Goal: Information Seeking & Learning: Learn about a topic

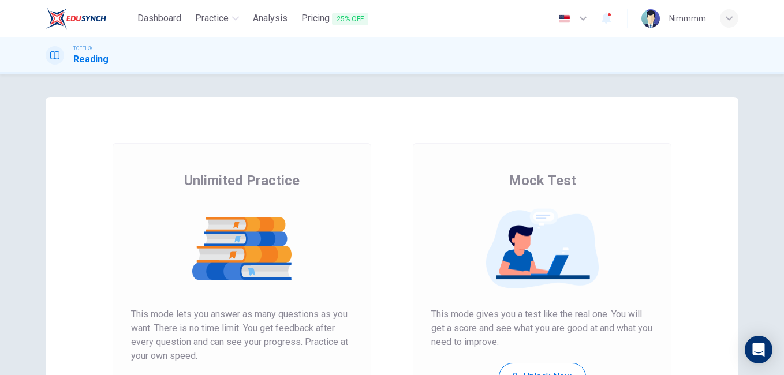
click at [777, 297] on div "Unlimited Practice Mock Test Unlimited Practice This mode lets you answer as ma…" at bounding box center [392, 224] width 784 height 301
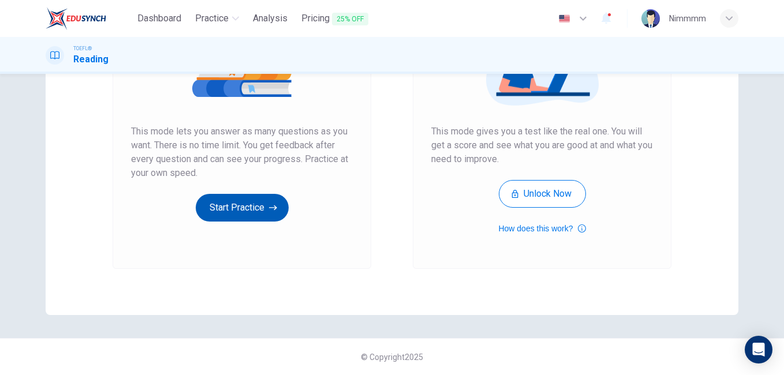
click at [260, 207] on button "Start Practice" at bounding box center [242, 208] width 93 height 28
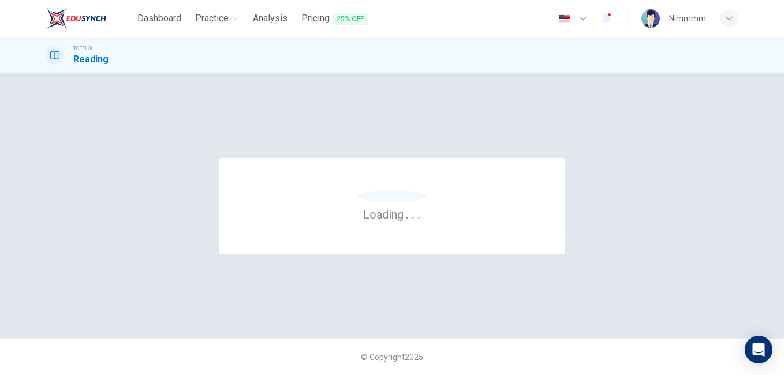
scroll to position [0, 0]
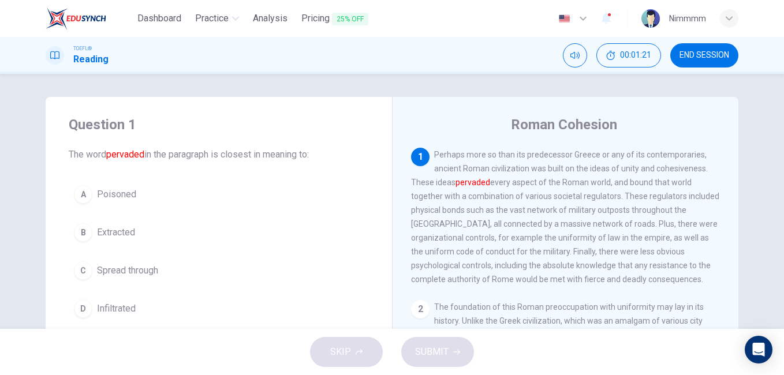
click at [124, 265] on span "Spread through" at bounding box center [127, 271] width 61 height 14
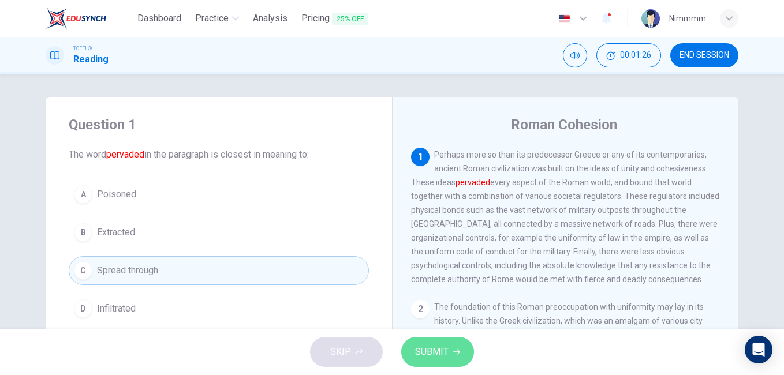
click at [410, 342] on button "SUBMIT" at bounding box center [437, 352] width 73 height 30
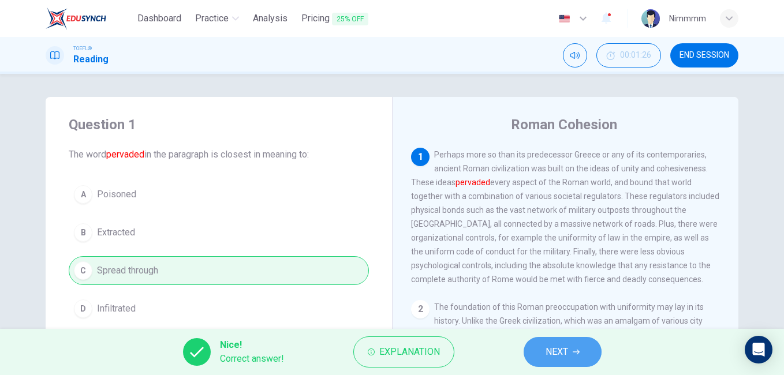
click at [546, 342] on button "NEXT" at bounding box center [563, 352] width 78 height 30
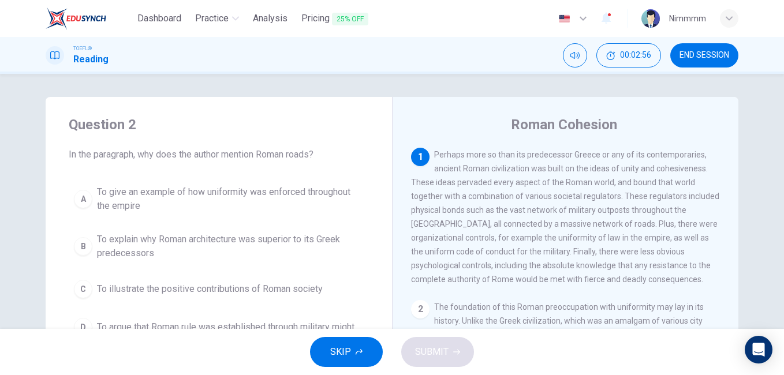
drag, startPoint x: 658, startPoint y: 247, endPoint x: 632, endPoint y: 243, distance: 26.3
click at [632, 243] on div "1 Perhaps more so than its predecessor Greece or any of its contemporaries, anc…" at bounding box center [566, 217] width 310 height 139
click at [734, 301] on div "Roman Cohesion 1 Perhaps more so than its predecessor Greece or any of its cont…" at bounding box center [565, 297] width 346 height 401
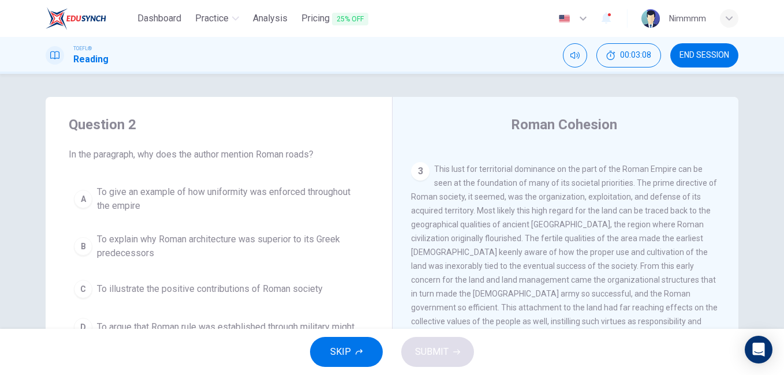
click at [722, 197] on div "1 Perhaps more so than its predecessor Greece or any of its contemporaries, anc…" at bounding box center [573, 314] width 325 height 332
click at [724, 197] on div "1 Perhaps more so than its predecessor Greece or any of its contemporaries, anc…" at bounding box center [573, 314] width 325 height 332
click at [725, 197] on div "1 Perhaps more so than its predecessor Greece or any of its contemporaries, anc…" at bounding box center [573, 314] width 325 height 332
click at [726, 199] on div "1 Perhaps more so than its predecessor Greece or any of its contemporaries, anc…" at bounding box center [573, 314] width 325 height 332
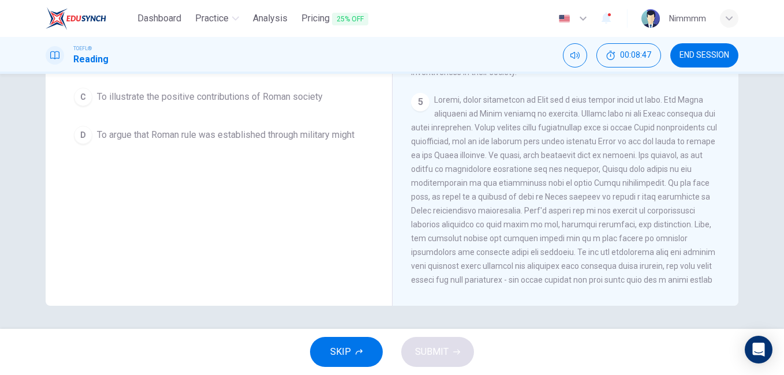
scroll to position [560, 0]
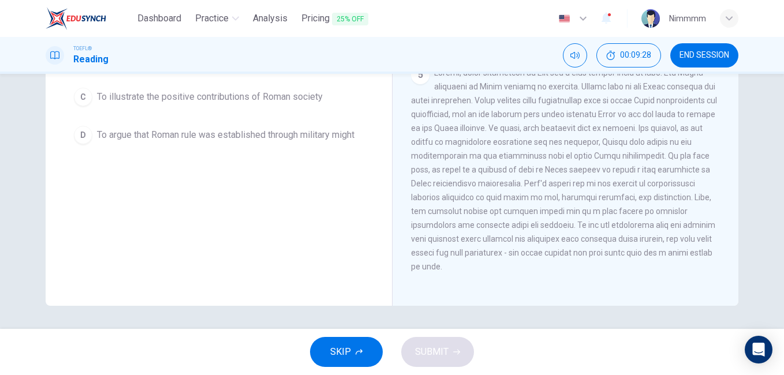
click at [365, 184] on div "Question 2 In the paragraph, why does the author mention Roman roads? A To give…" at bounding box center [219, 105] width 346 height 401
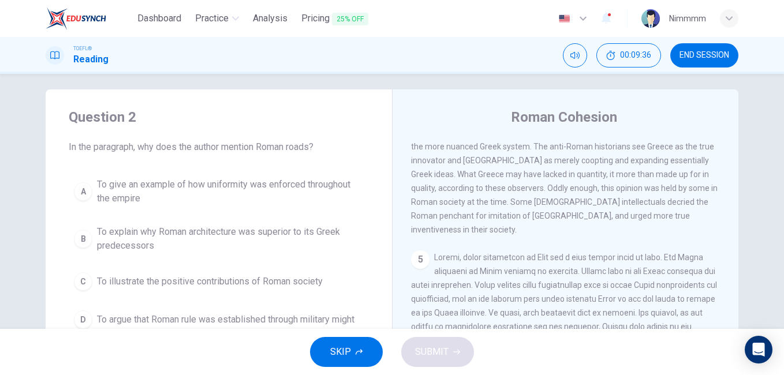
scroll to position [0, 0]
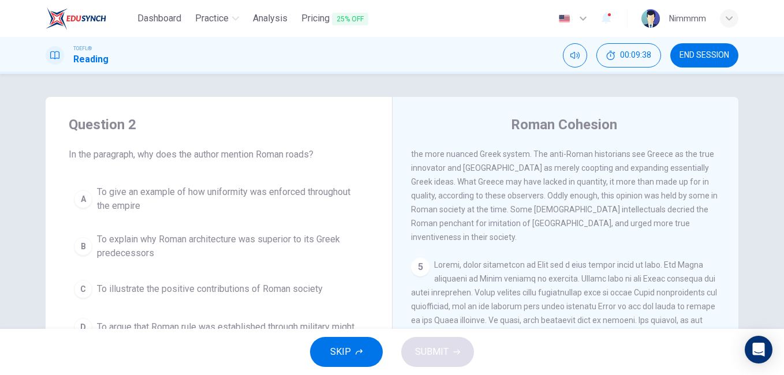
click at [498, 195] on span "Modern attitudes toward Roman society and governance run the gamut from admirat…" at bounding box center [564, 175] width 307 height 134
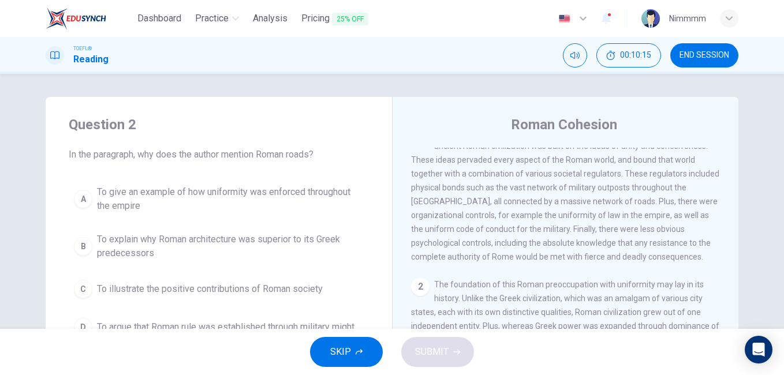
scroll to position [23, 0]
click at [273, 202] on span "To give an example of how uniformity was enforced throughout the empire" at bounding box center [230, 199] width 267 height 28
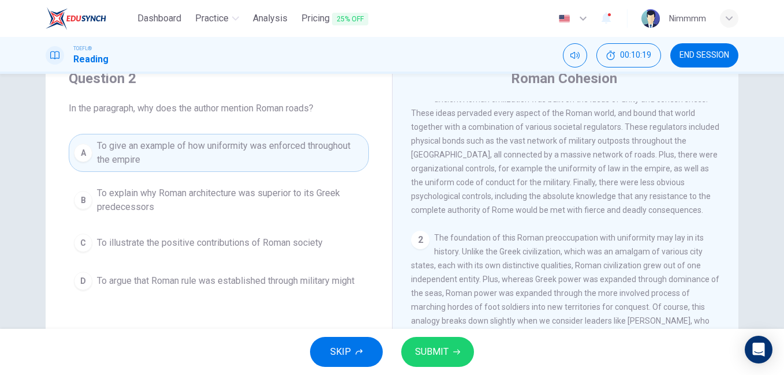
scroll to position [69, 0]
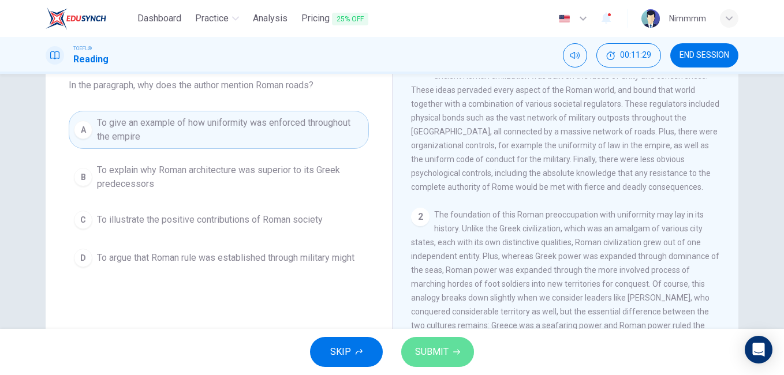
click at [407, 343] on button "SUBMIT" at bounding box center [437, 352] width 73 height 30
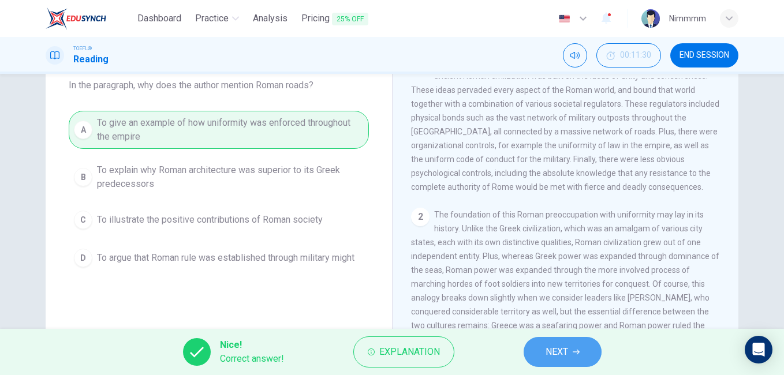
click at [576, 340] on button "NEXT" at bounding box center [563, 352] width 78 height 30
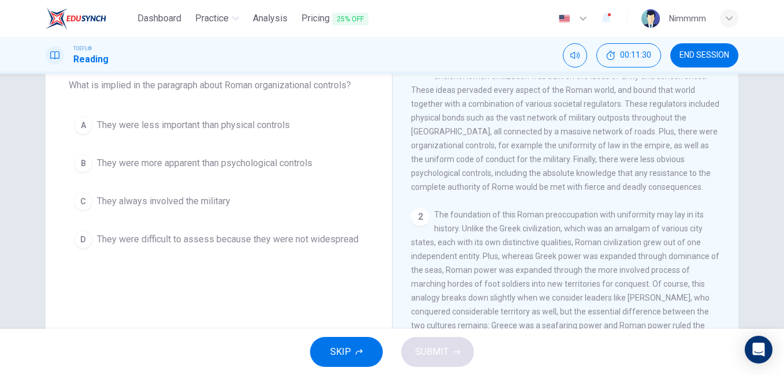
scroll to position [0, 0]
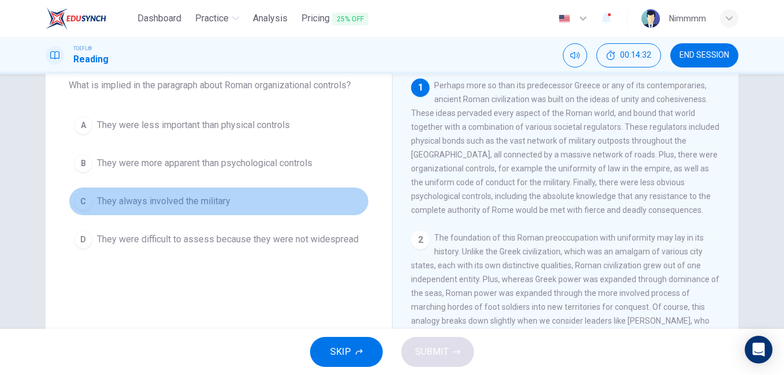
click at [156, 193] on button "C They always involved the military" at bounding box center [219, 201] width 300 height 29
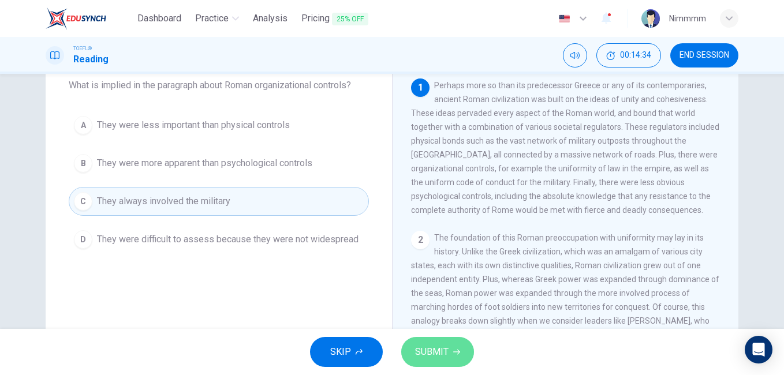
click at [414, 352] on button "SUBMIT" at bounding box center [437, 352] width 73 height 30
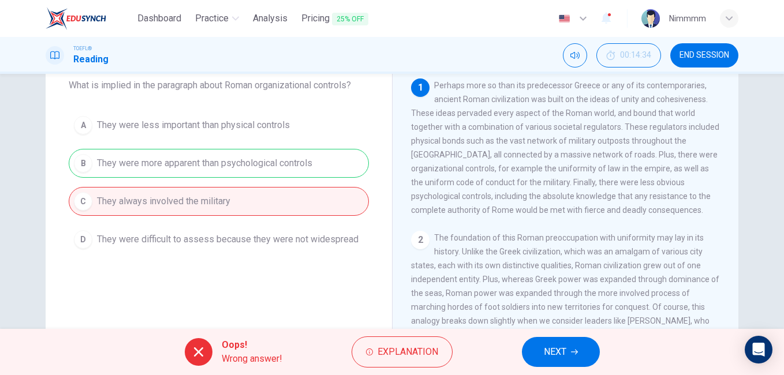
click at [535, 348] on button "NEXT" at bounding box center [561, 352] width 78 height 30
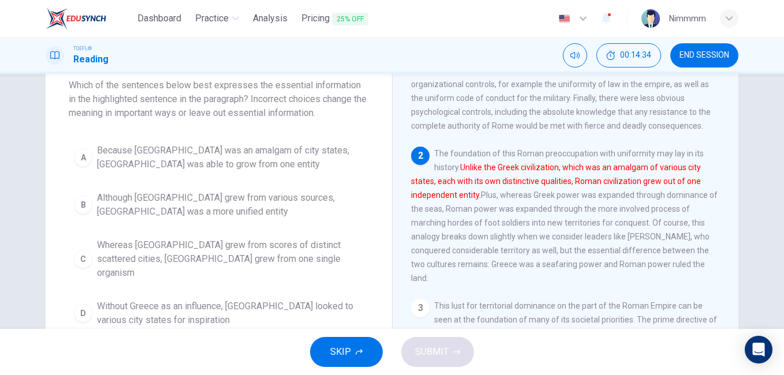
scroll to position [86, 0]
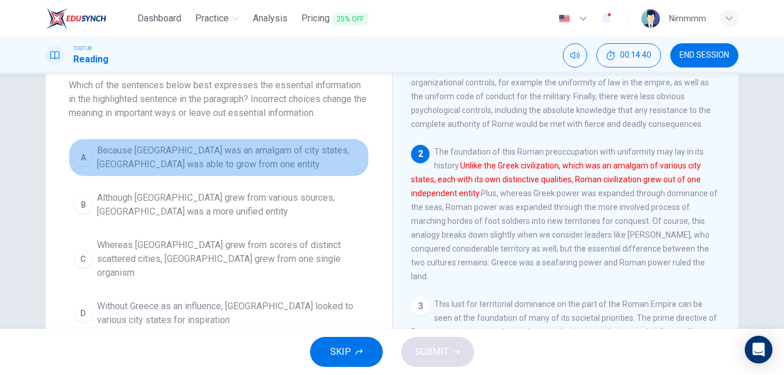
click at [323, 149] on span "Because Greece was an amalgam of city states, Rome was able to grow from one en…" at bounding box center [230, 158] width 267 height 28
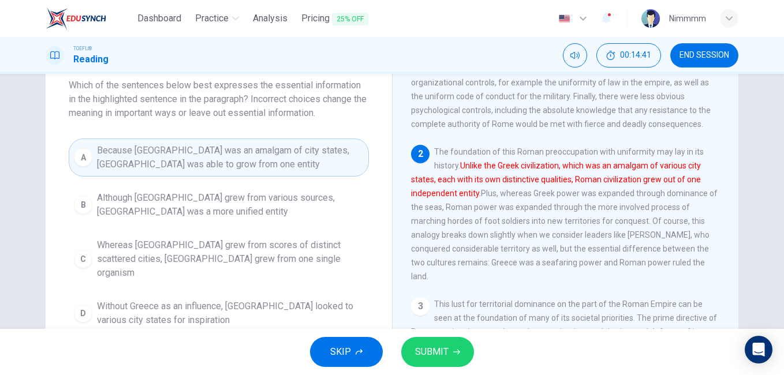
click at [324, 149] on span "Because Greece was an amalgam of city states, Rome was able to grow from one en…" at bounding box center [230, 158] width 267 height 28
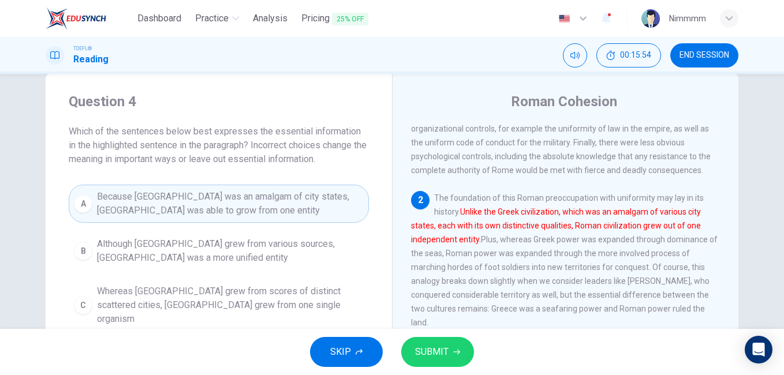
scroll to position [0, 0]
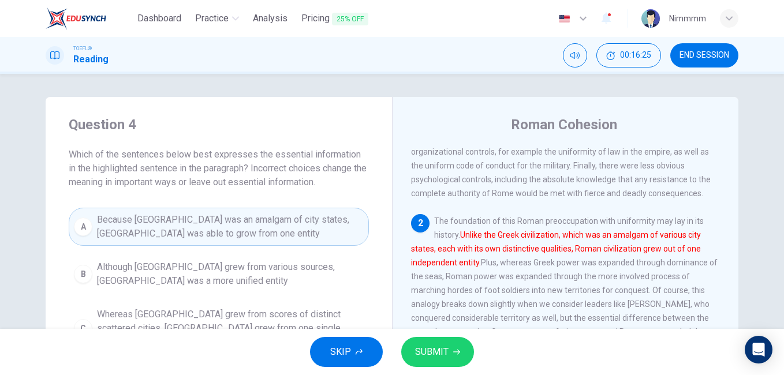
click at [414, 359] on button "SUBMIT" at bounding box center [437, 352] width 73 height 30
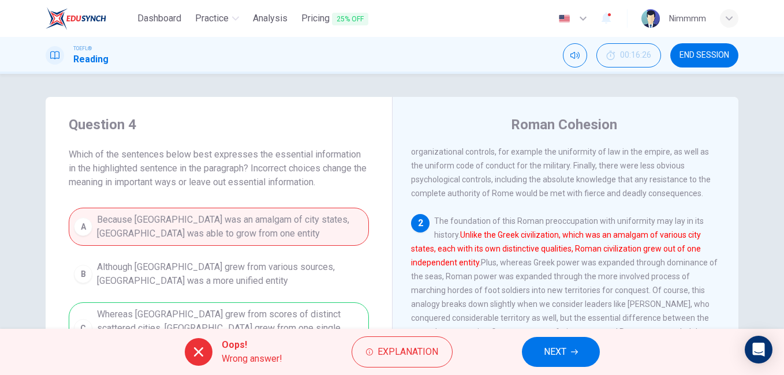
click at [355, 307] on div "A Because Greece was an amalgam of city states, Rome was able to grow from one …" at bounding box center [219, 305] width 300 height 194
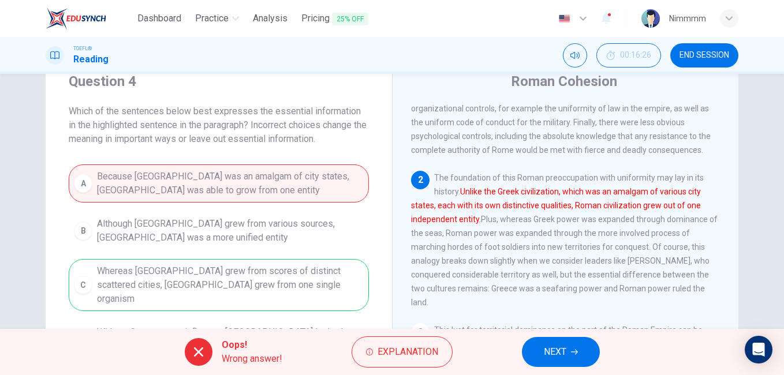
scroll to position [46, 0]
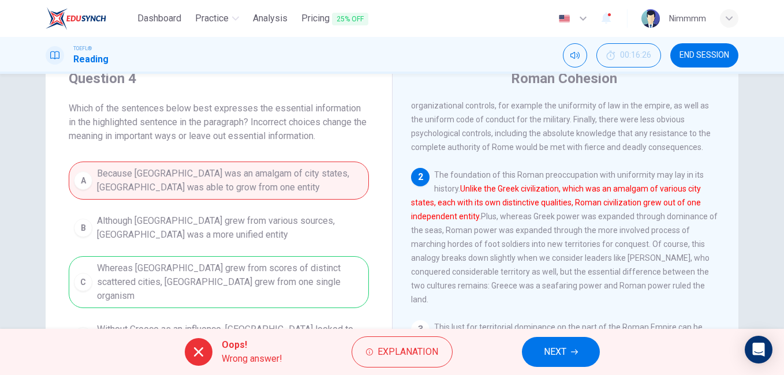
click at [534, 353] on button "NEXT" at bounding box center [561, 352] width 78 height 30
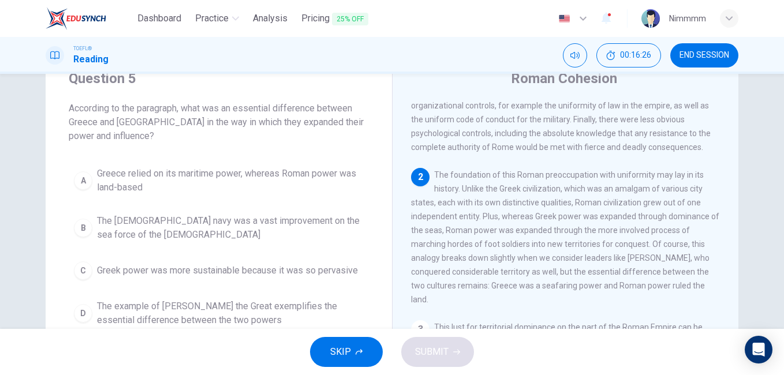
scroll to position [158, 0]
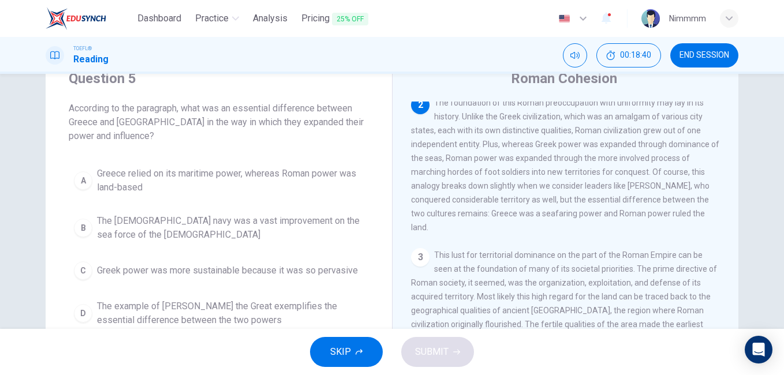
click at [249, 180] on span "Greece relied on its maritime power, whereas Roman power was land-based" at bounding box center [230, 181] width 267 height 28
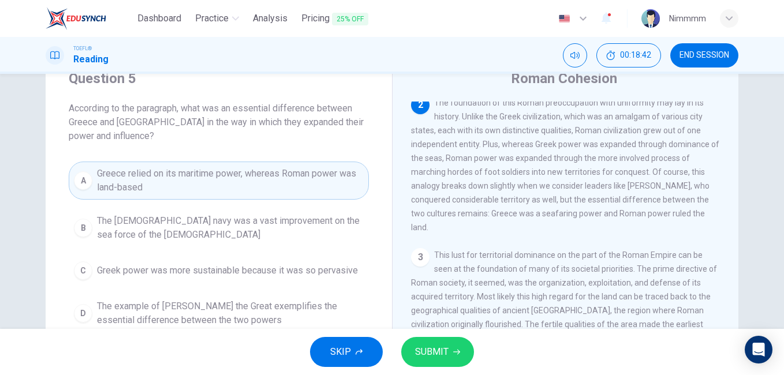
click at [413, 341] on button "SUBMIT" at bounding box center [437, 352] width 73 height 30
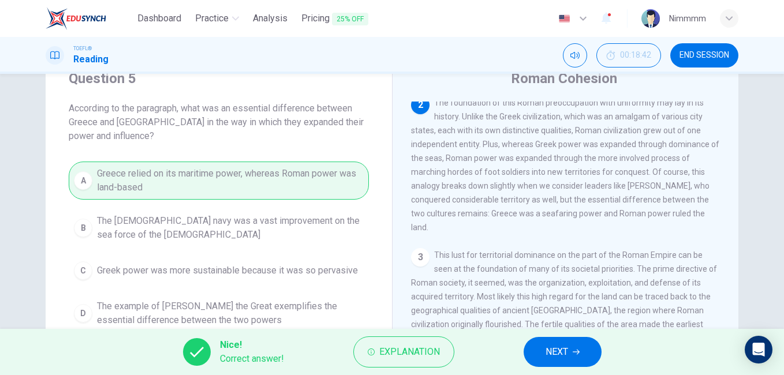
click at [550, 348] on span "NEXT" at bounding box center [557, 352] width 23 height 16
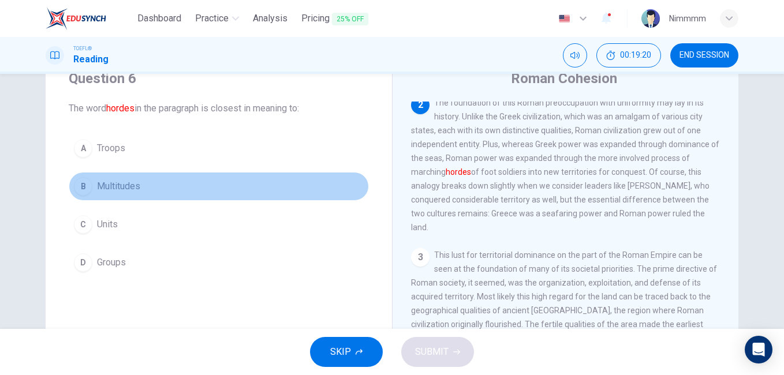
click at [141, 186] on button "B Multitudes" at bounding box center [219, 186] width 300 height 29
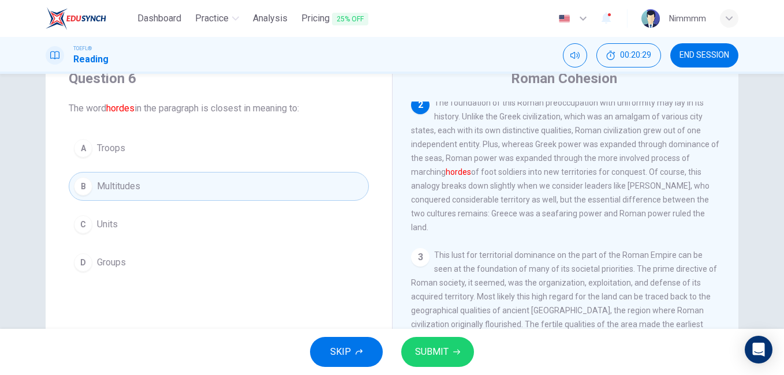
click at [407, 342] on button "SUBMIT" at bounding box center [437, 352] width 73 height 30
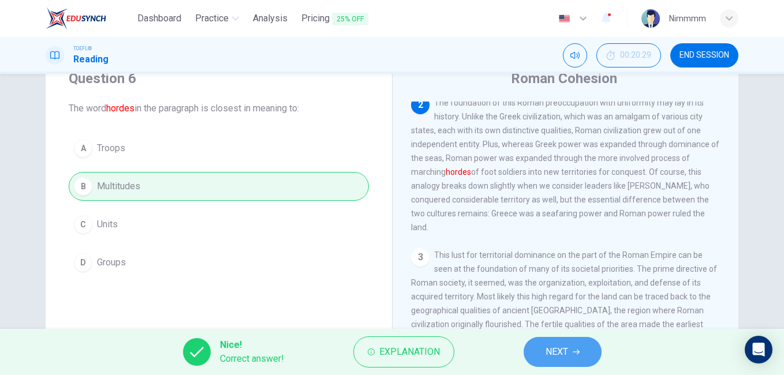
click at [532, 346] on button "NEXT" at bounding box center [563, 352] width 78 height 30
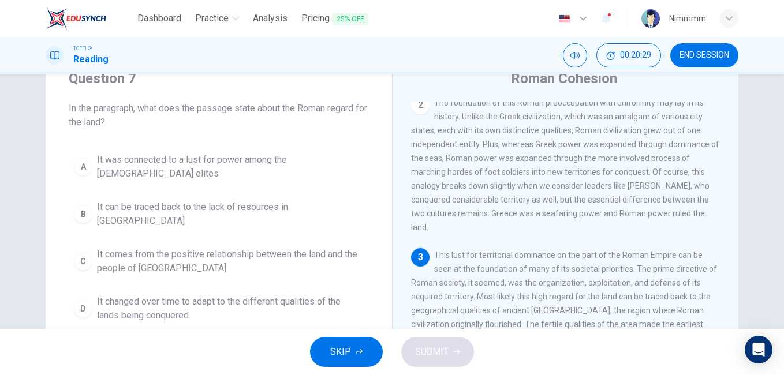
scroll to position [288, 0]
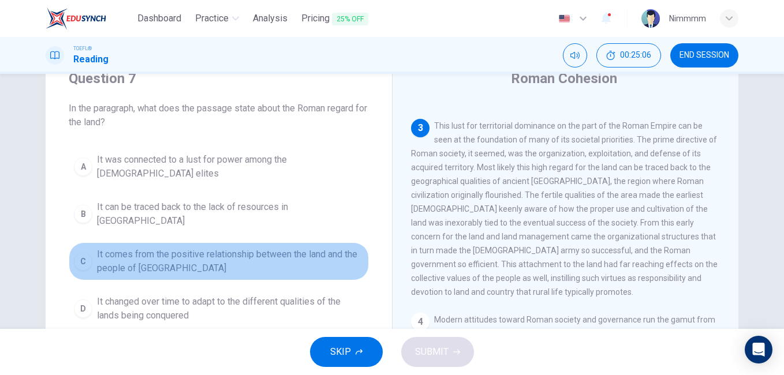
click at [281, 248] on span "It comes from the positive relationship between the land and the people of Lati…" at bounding box center [230, 262] width 267 height 28
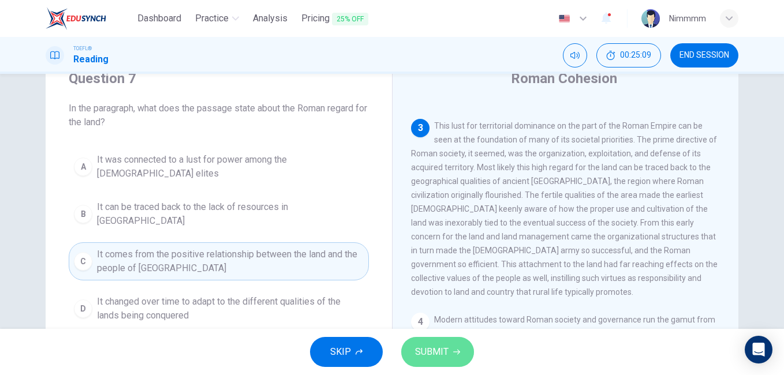
click at [415, 355] on span "SUBMIT" at bounding box center [431, 352] width 33 height 16
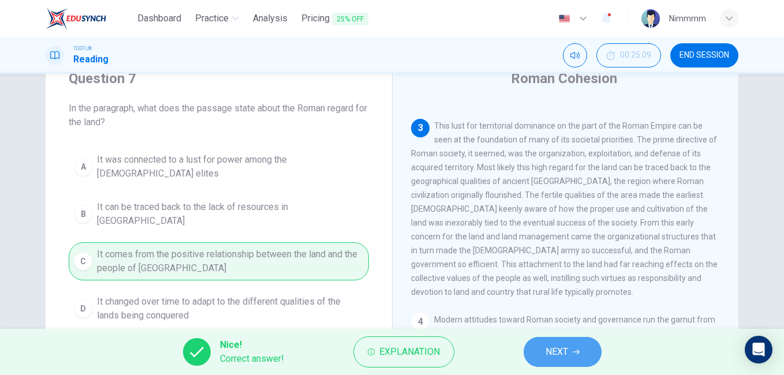
click at [536, 348] on button "NEXT" at bounding box center [563, 352] width 78 height 30
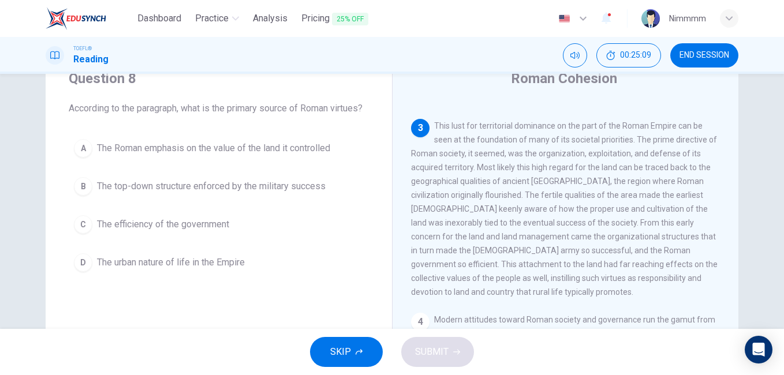
scroll to position [316, 0]
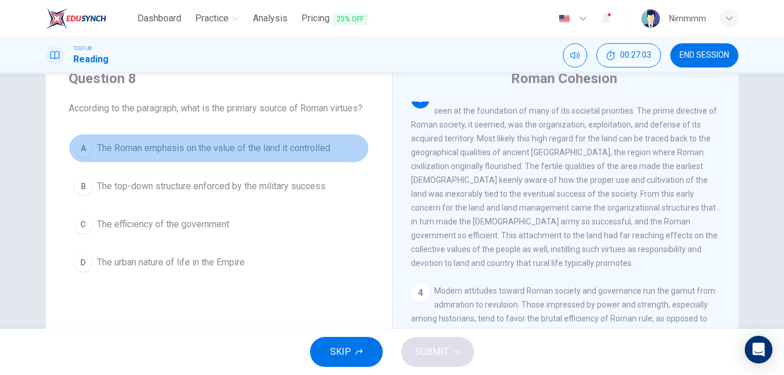
click at [314, 155] on span "The Roman emphasis on the value of the land it controlled" at bounding box center [213, 148] width 233 height 14
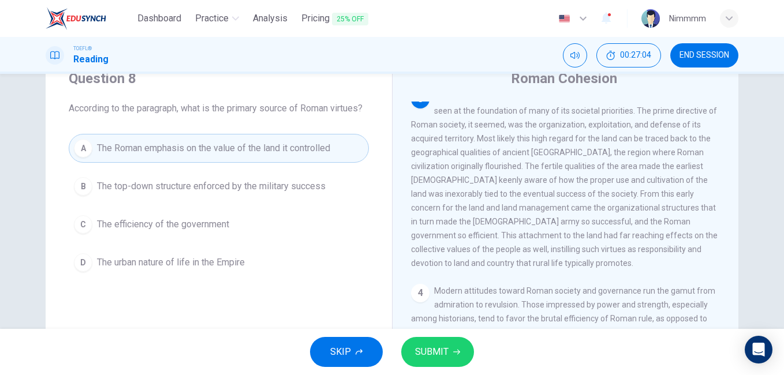
click at [423, 352] on span "SUBMIT" at bounding box center [431, 352] width 33 height 16
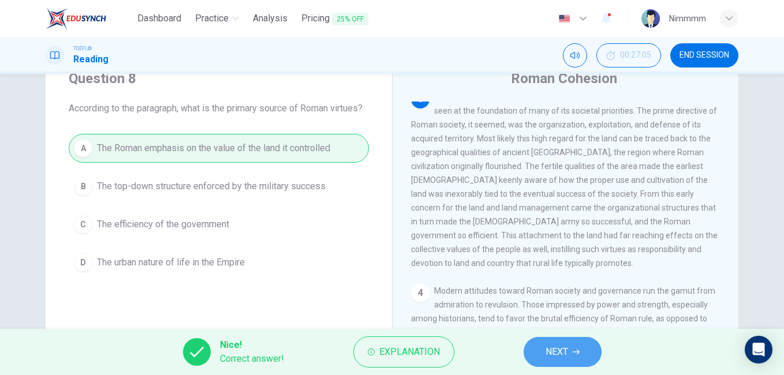
click at [546, 360] on button "NEXT" at bounding box center [563, 352] width 78 height 30
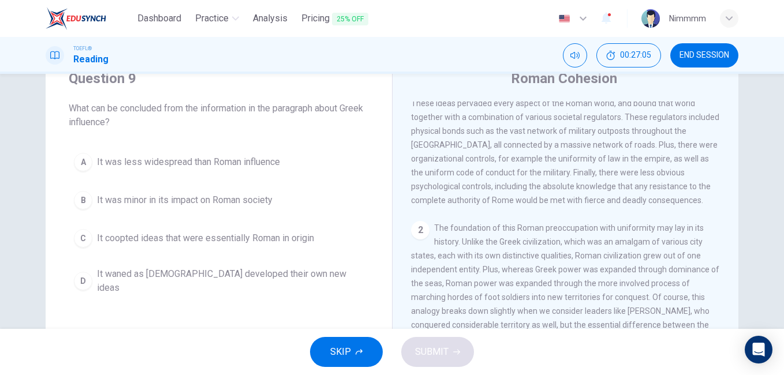
scroll to position [0, 0]
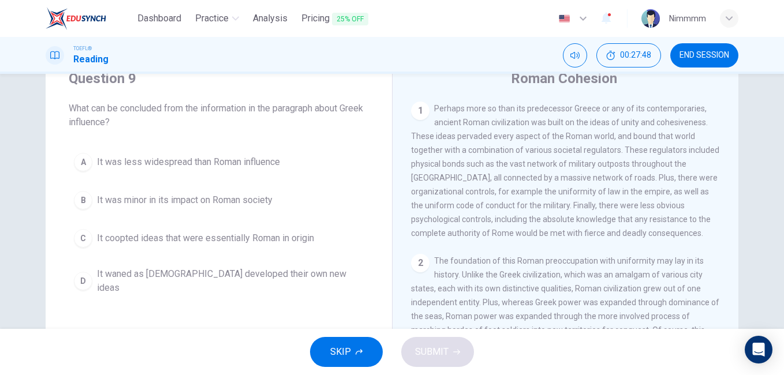
click at [456, 90] on div "Roman Cohesion 1 Perhaps more so than its predecessor Greece or any of its cont…" at bounding box center [565, 251] width 346 height 401
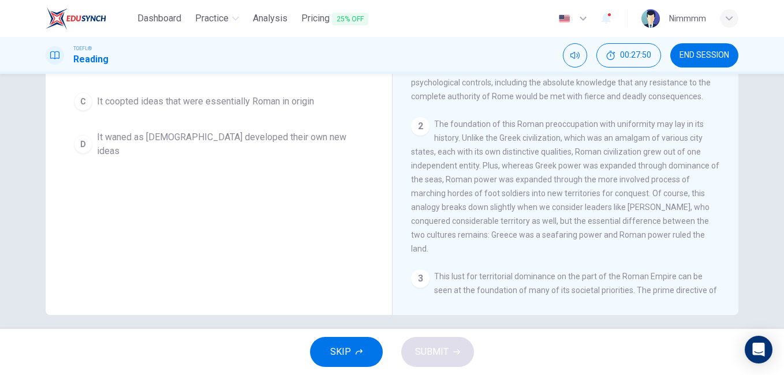
scroll to position [192, 0]
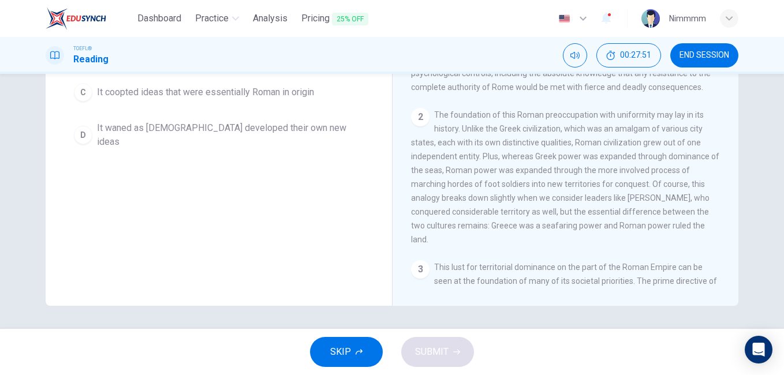
click at [463, 124] on span "The foundation of this Roman preoccupation with uniformity may lay in its histo…" at bounding box center [565, 177] width 308 height 134
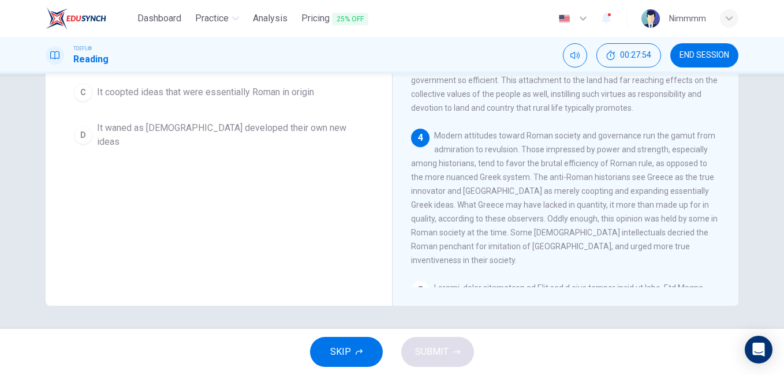
scroll to position [370, 0]
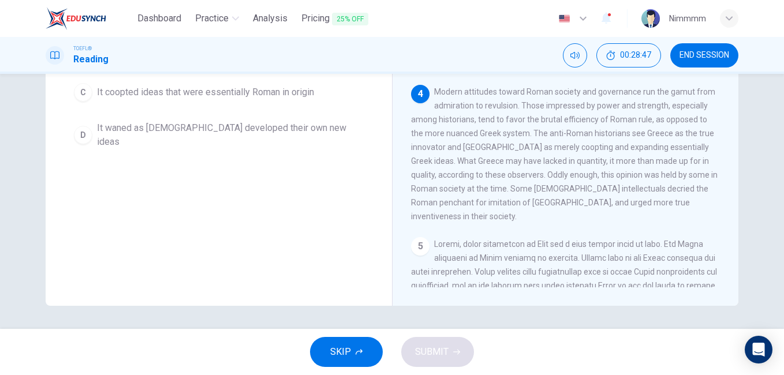
click at [366, 171] on div "Question 9 What can be concluded from the information in the paragraph about Gr…" at bounding box center [219, 105] width 346 height 401
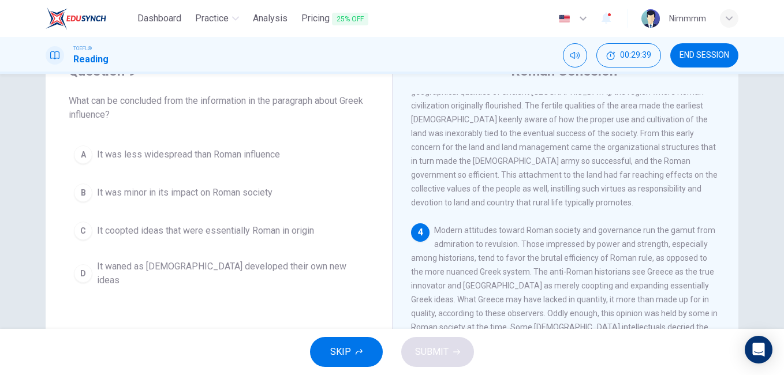
scroll to position [31, 0]
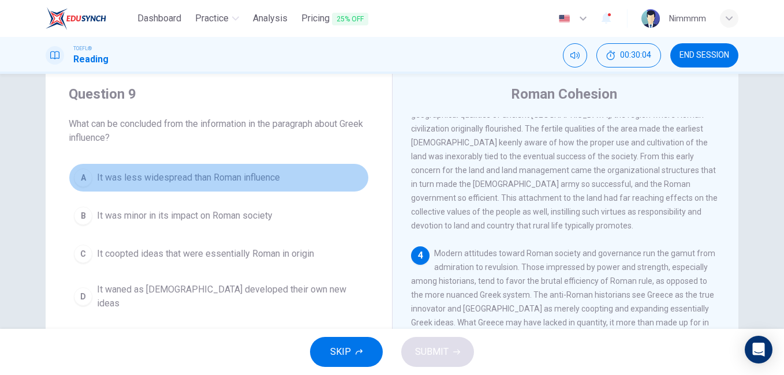
click at [276, 191] on button "A It was less widespread than Roman influence" at bounding box center [219, 177] width 300 height 29
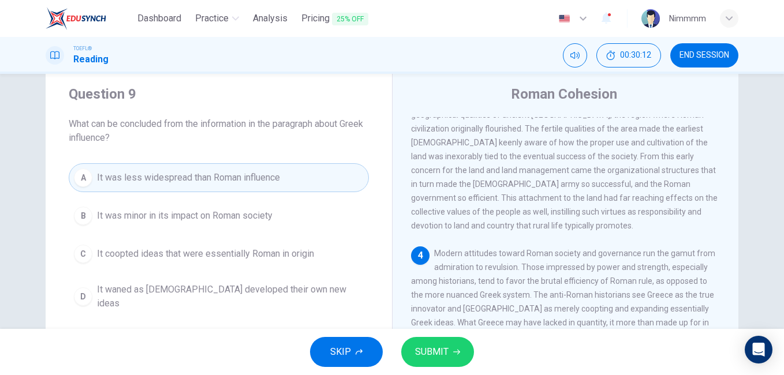
click at [440, 356] on span "SUBMIT" at bounding box center [431, 352] width 33 height 16
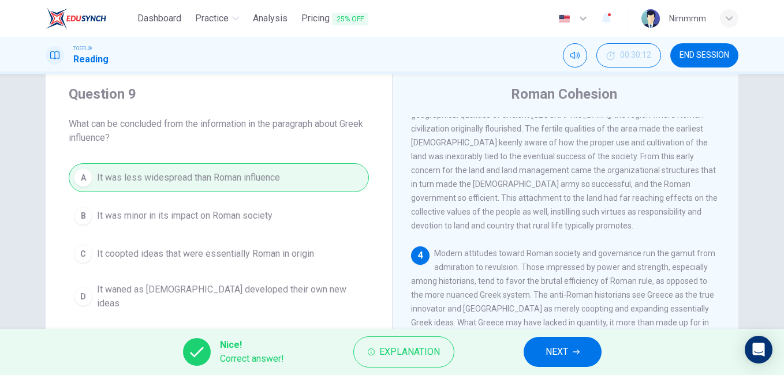
click at [534, 347] on button "NEXT" at bounding box center [563, 352] width 78 height 30
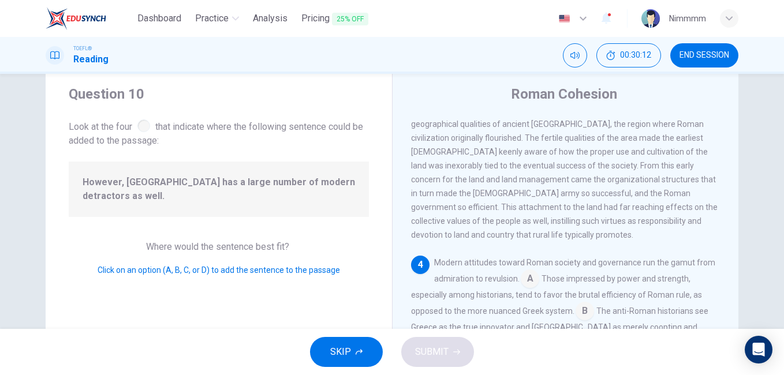
scroll to position [459, 0]
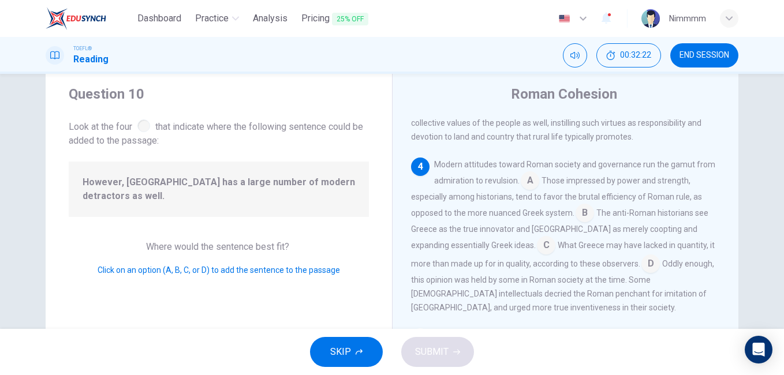
click at [537, 256] on input at bounding box center [546, 246] width 18 height 18
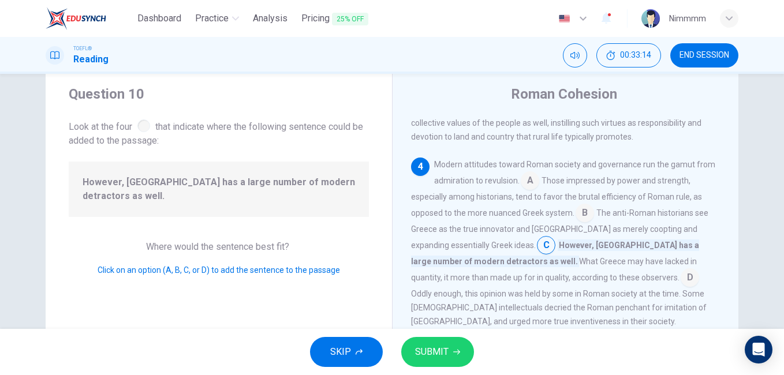
click at [681, 288] on input at bounding box center [690, 279] width 18 height 18
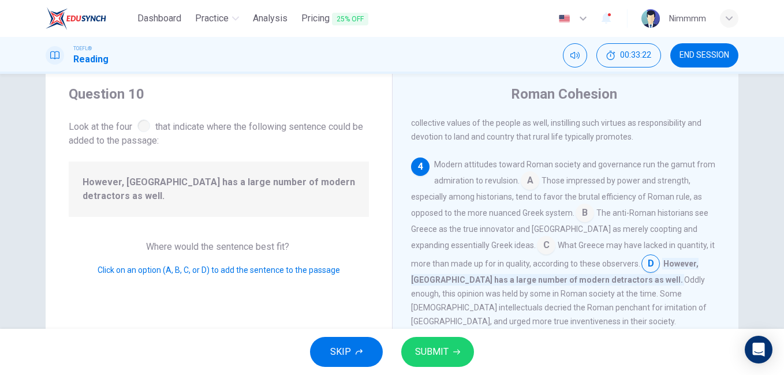
click at [537, 256] on input at bounding box center [546, 246] width 18 height 18
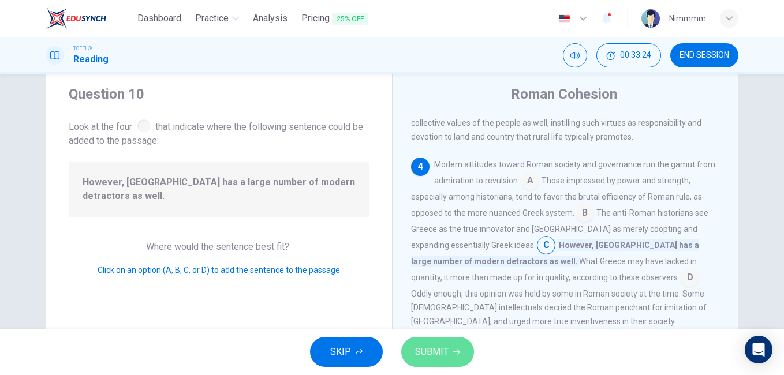
click at [464, 348] on button "SUBMIT" at bounding box center [437, 352] width 73 height 30
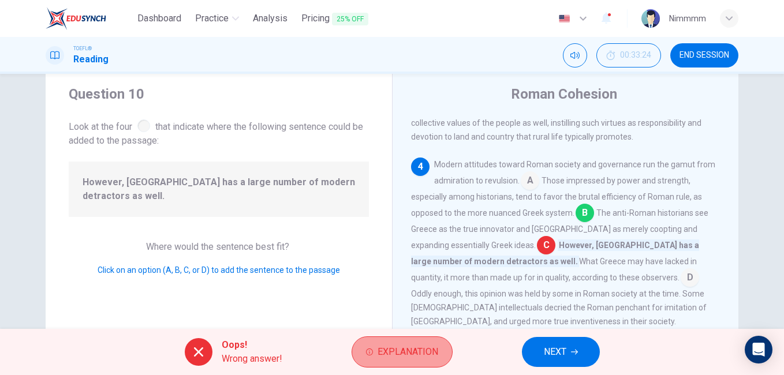
click at [404, 345] on span "Explanation" at bounding box center [408, 352] width 61 height 16
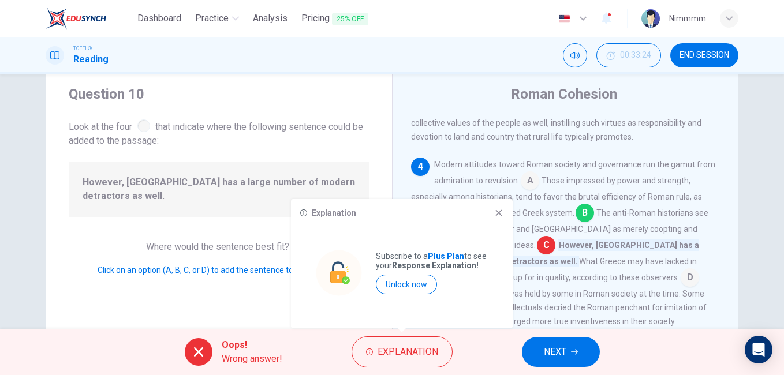
click at [499, 209] on icon at bounding box center [498, 212] width 9 height 9
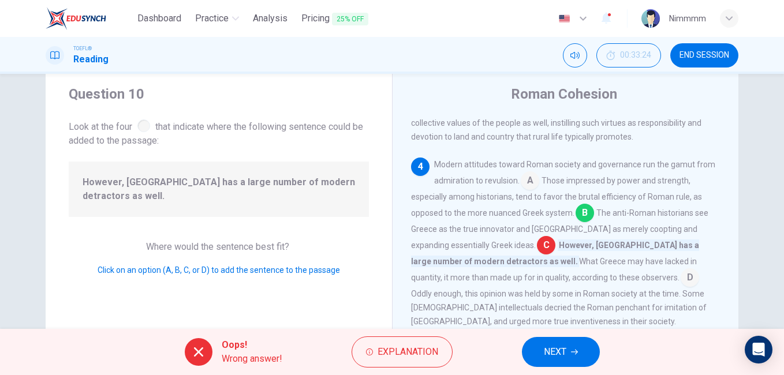
click at [499, 209] on div "Modern attitudes toward Roman society and governance run the gamut from admirat…" at bounding box center [566, 243] width 310 height 171
click at [569, 340] on button "NEXT" at bounding box center [561, 352] width 78 height 30
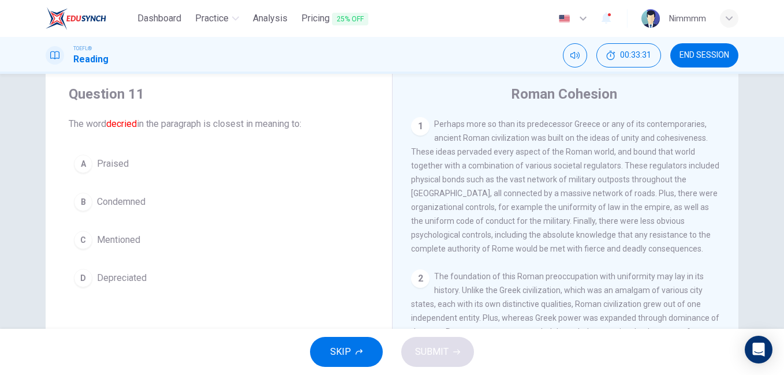
click at [506, 97] on div "Roman Cohesion" at bounding box center [573, 94] width 325 height 18
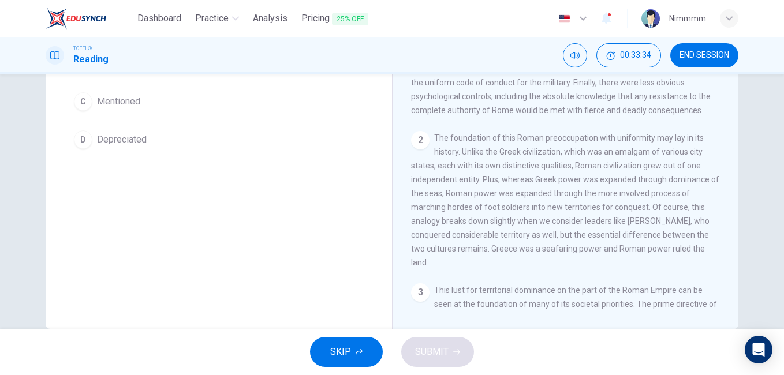
scroll to position [192, 0]
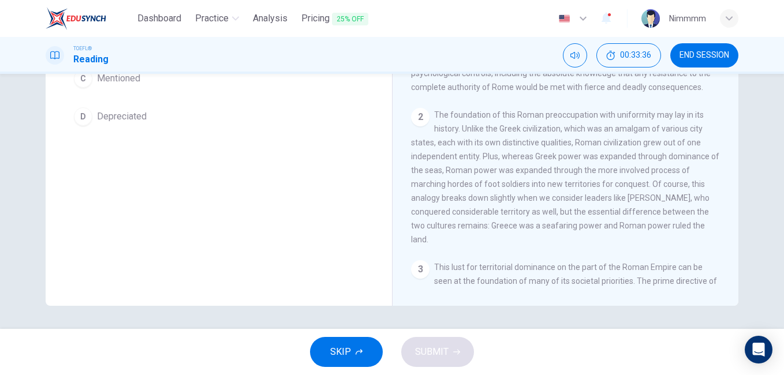
click at [528, 125] on span "The foundation of this Roman preoccupation with uniformity may lay in its histo…" at bounding box center [565, 177] width 308 height 134
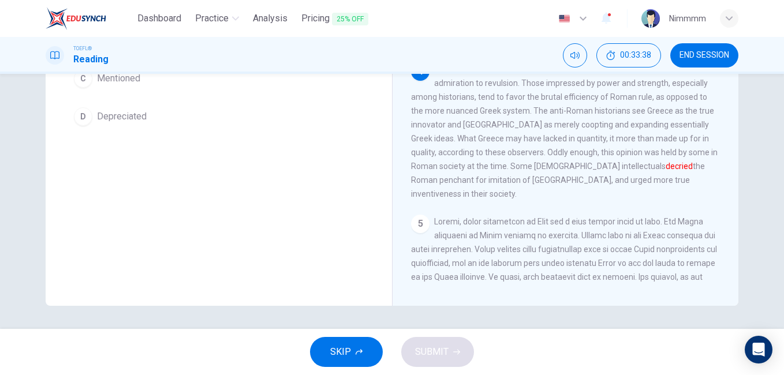
scroll to position [393, 0]
click at [245, 187] on div "Question 11 The word decried in the paragraph is closest in meaning to: A Prais…" at bounding box center [219, 105] width 346 height 401
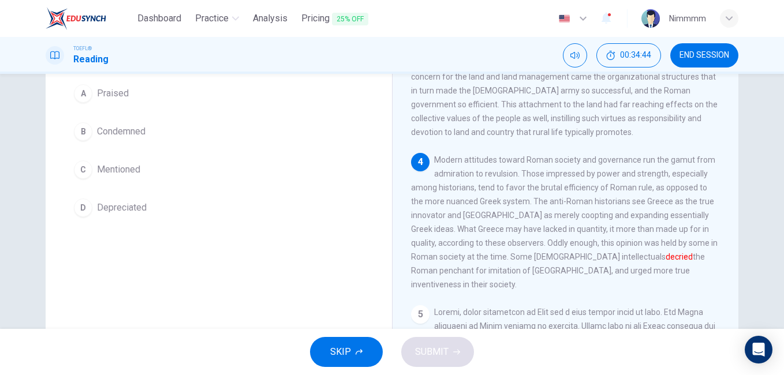
scroll to position [100, 0]
click at [147, 137] on button "B Condemned" at bounding box center [219, 132] width 300 height 29
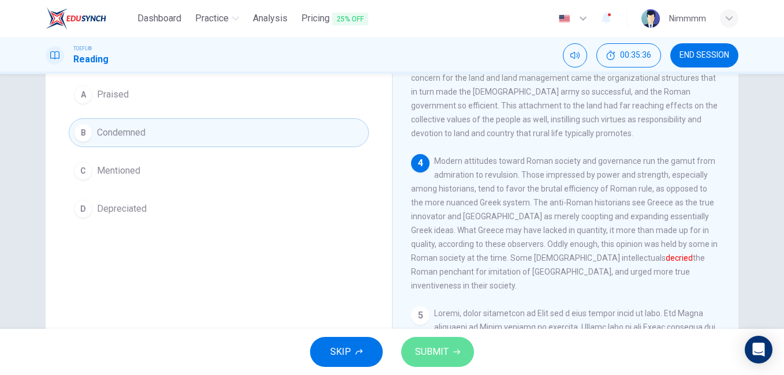
click at [411, 350] on button "SUBMIT" at bounding box center [437, 352] width 73 height 30
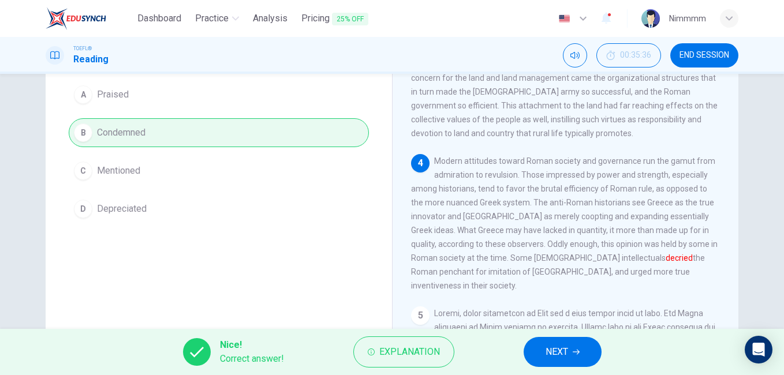
click at [546, 353] on span "NEXT" at bounding box center [557, 352] width 23 height 16
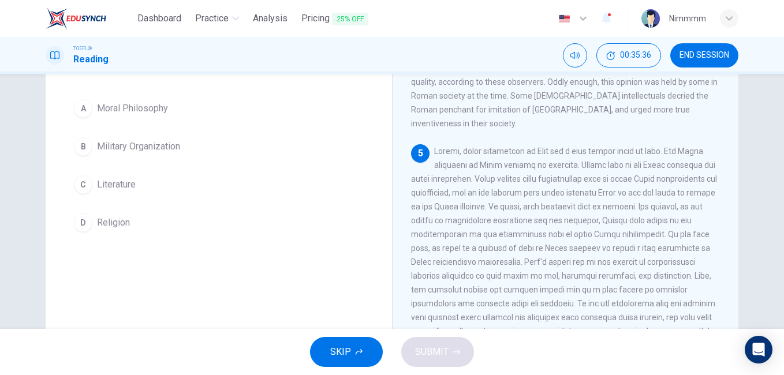
scroll to position [560, 0]
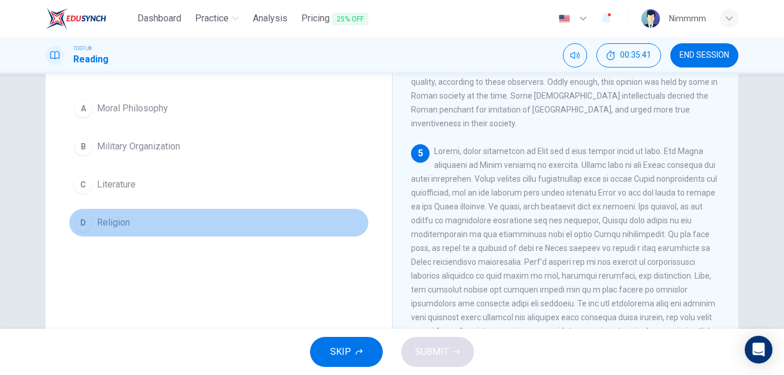
click at [249, 208] on button "D Religion" at bounding box center [219, 222] width 300 height 29
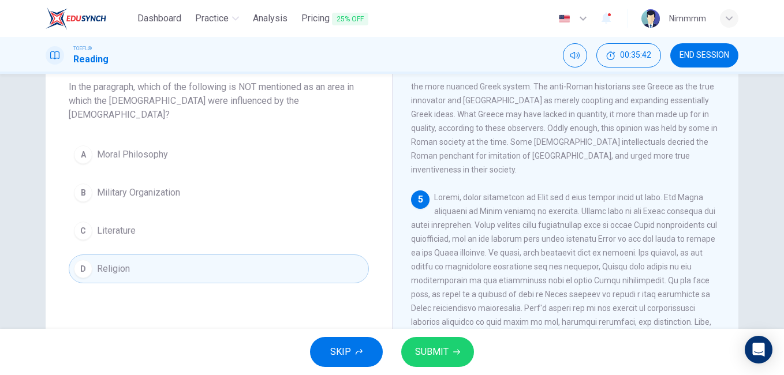
scroll to position [44, 0]
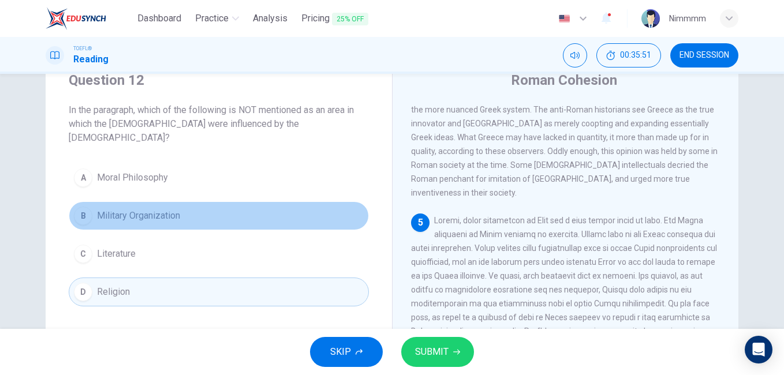
click at [199, 204] on button "B Military Organization" at bounding box center [219, 216] width 300 height 29
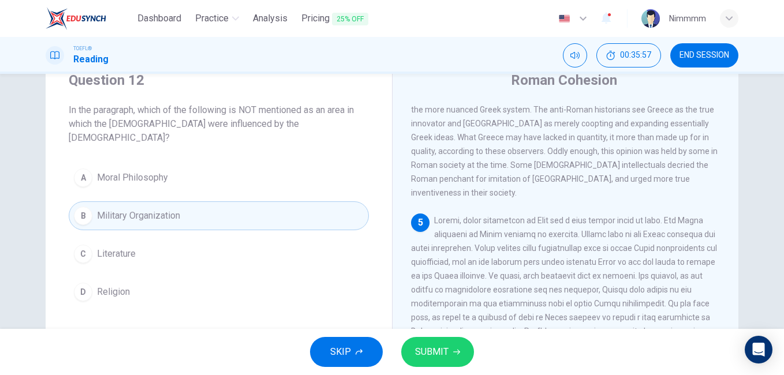
click at [445, 234] on div "5" at bounding box center [566, 318] width 310 height 208
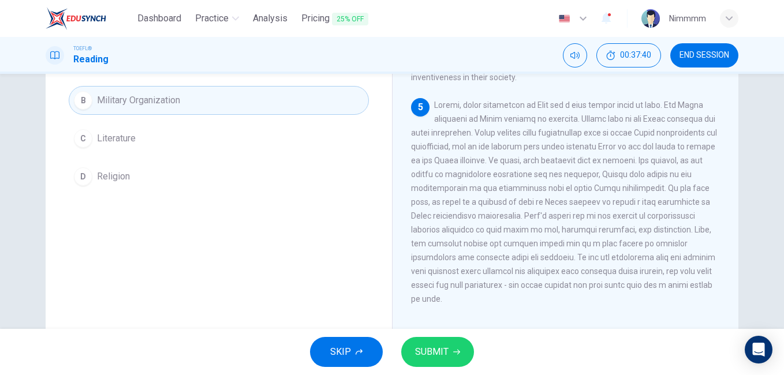
scroll to position [537, 0]
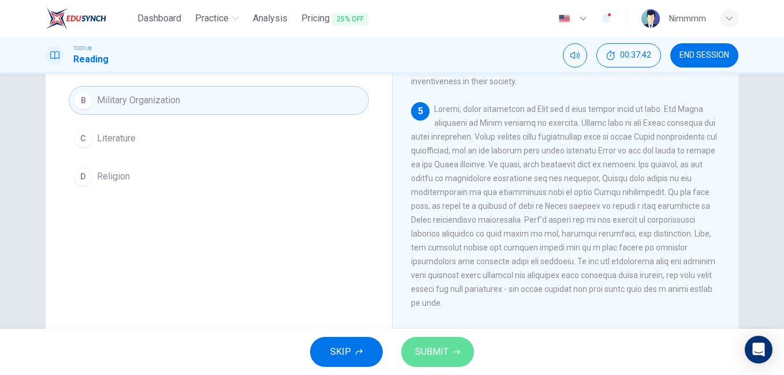
click at [433, 352] on span "SUBMIT" at bounding box center [431, 352] width 33 height 16
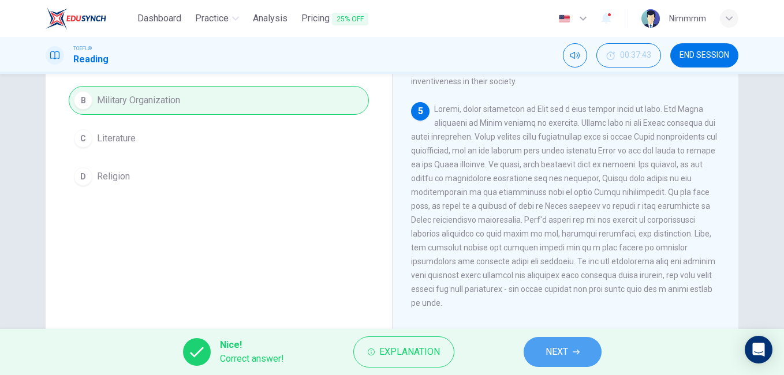
click at [535, 349] on button "NEXT" at bounding box center [563, 352] width 78 height 30
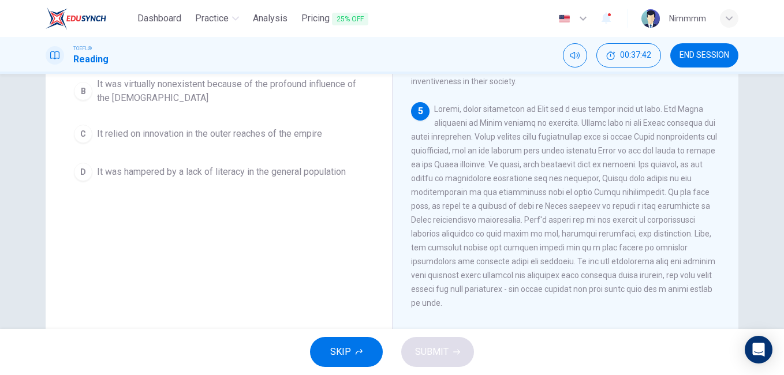
scroll to position [560, 0]
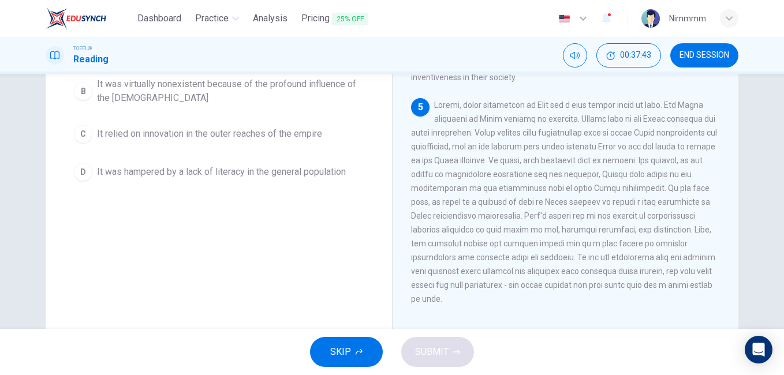
click at [343, 259] on div "Question 13 According to the information in the paragraph, what is true of Roma…" at bounding box center [219, 137] width 346 height 401
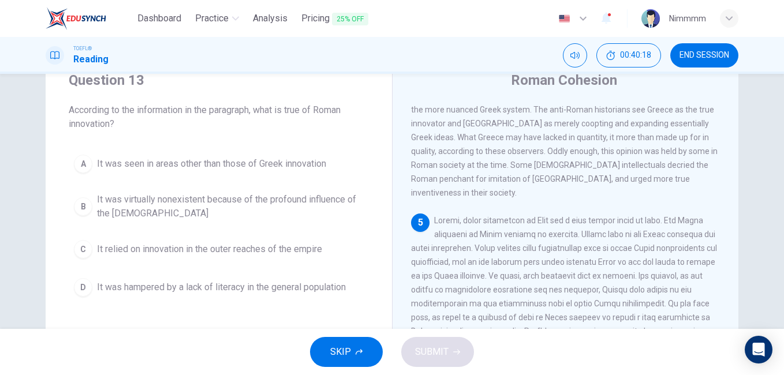
scroll to position [21, 0]
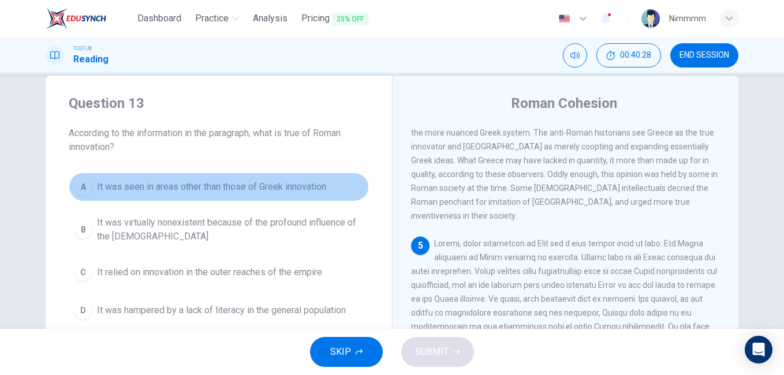
click at [280, 192] on span "It was seen in areas other than those of Greek innovation" at bounding box center [211, 187] width 229 height 14
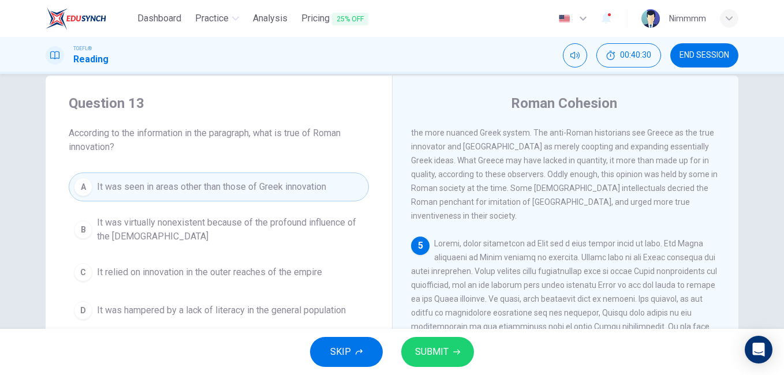
click at [420, 334] on div "SKIP SUBMIT" at bounding box center [392, 352] width 784 height 46
click at [420, 349] on span "SUBMIT" at bounding box center [431, 352] width 33 height 16
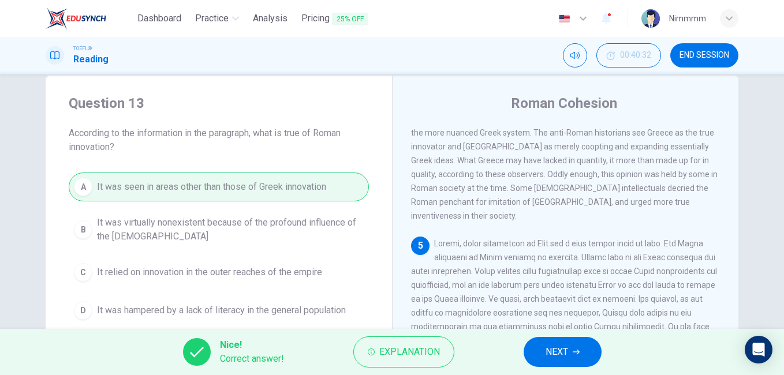
click at [535, 333] on div "Nice! Correct answer! Explanation NEXT" at bounding box center [392, 352] width 784 height 46
click at [537, 367] on button "NEXT" at bounding box center [563, 352] width 78 height 30
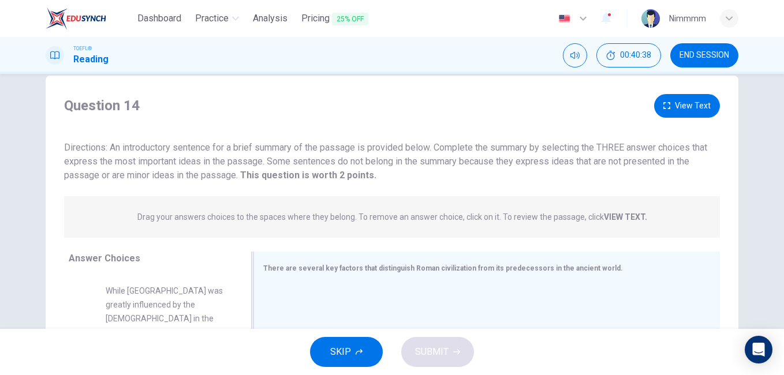
click at [316, 259] on div "There are several key factors that distinguish Roman civilization from its pred…" at bounding box center [487, 361] width 467 height 218
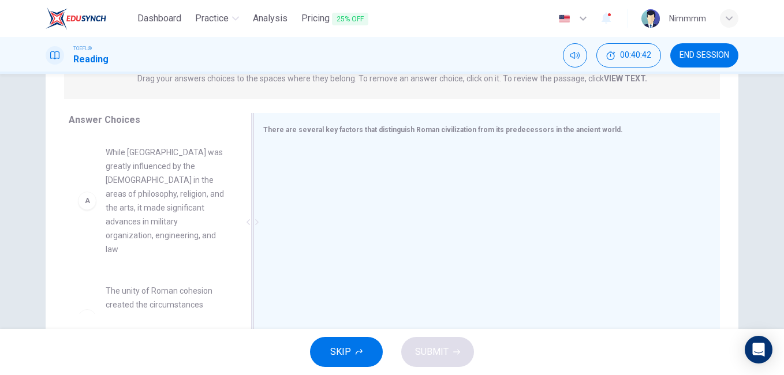
scroll to position [183, 0]
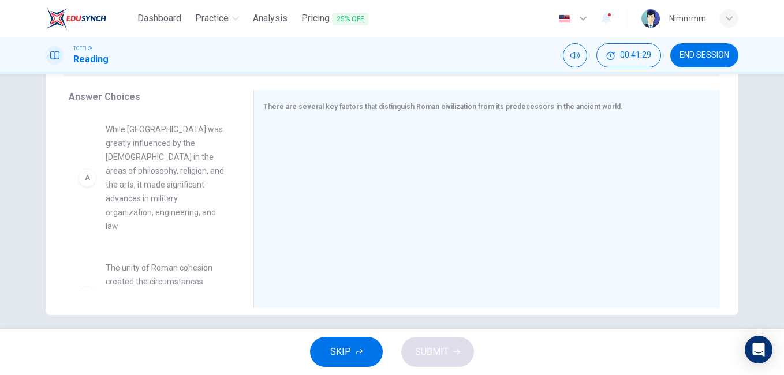
click at [89, 175] on div "A" at bounding box center [87, 178] width 18 height 18
click at [179, 164] on span "While Rome was greatly influenced by the Greeks in the areas of philosophy, rel…" at bounding box center [166, 177] width 120 height 111
click at [154, 177] on span "While Rome was greatly influenced by the Greeks in the areas of philosophy, rel…" at bounding box center [166, 177] width 120 height 111
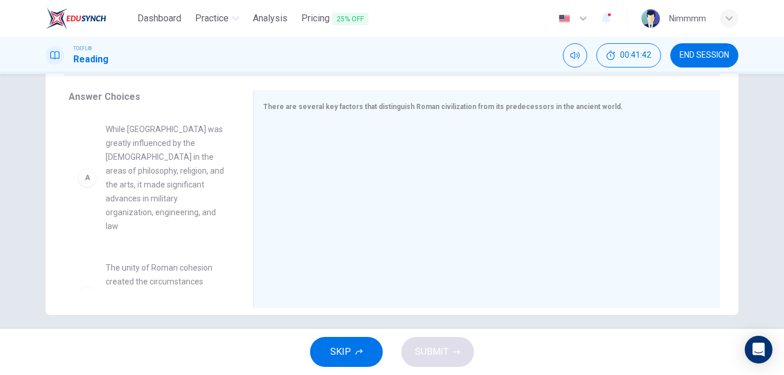
click at [155, 195] on span "While Rome was greatly influenced by the Greeks in the areas of philosophy, rel…" at bounding box center [166, 177] width 120 height 111
click at [171, 137] on span "While Rome was greatly influenced by the Greeks in the areas of philosophy, rel…" at bounding box center [166, 177] width 120 height 111
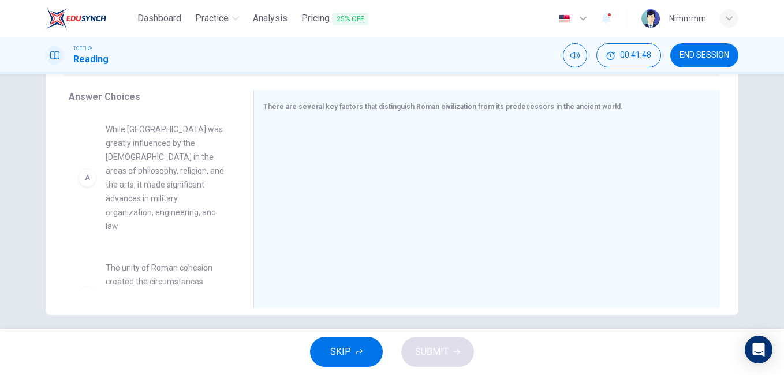
click at [83, 172] on div "A" at bounding box center [87, 178] width 18 height 18
click at [191, 192] on span "While Rome was greatly influenced by the Greeks in the areas of philosophy, rel…" at bounding box center [166, 177] width 120 height 111
click at [161, 282] on span "The unity of Roman cohesion created the circumstances necessary for it to domin…" at bounding box center [166, 295] width 120 height 69
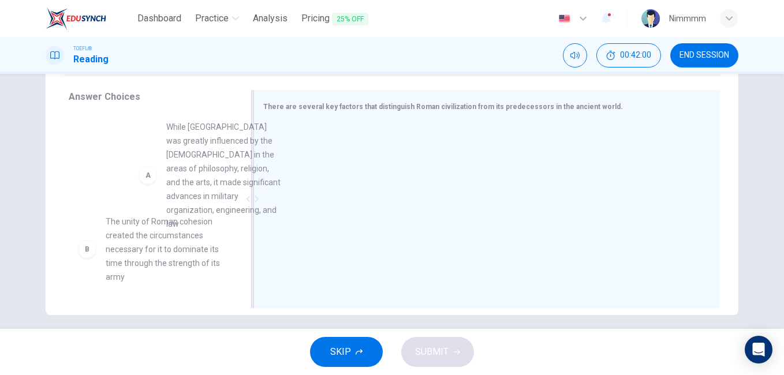
scroll to position [21, 0]
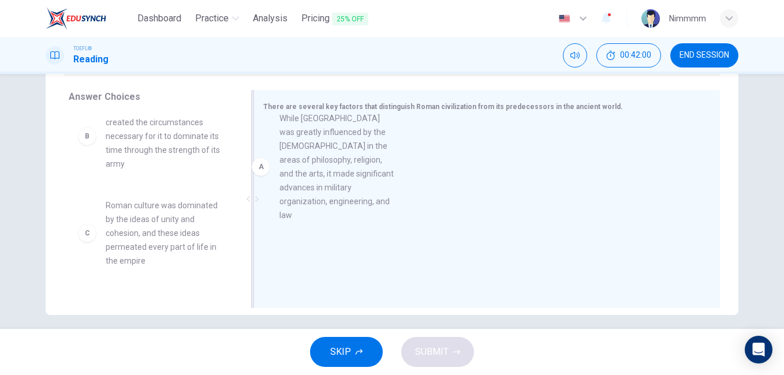
drag, startPoint x: 151, startPoint y: 162, endPoint x: 346, endPoint y: 176, distance: 195.6
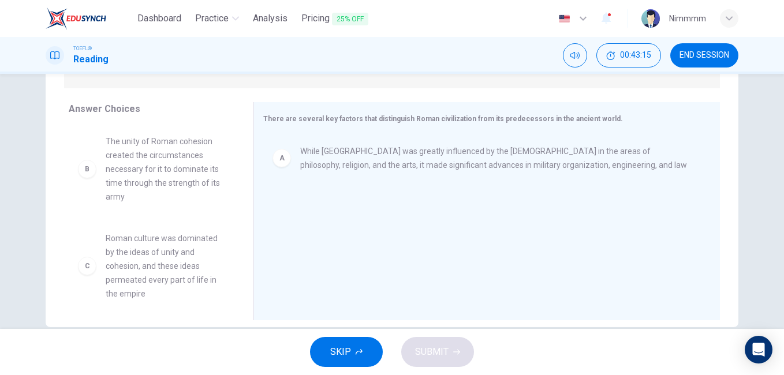
scroll to position [169, 0]
click at [88, 178] on div "B" at bounding box center [87, 171] width 18 height 18
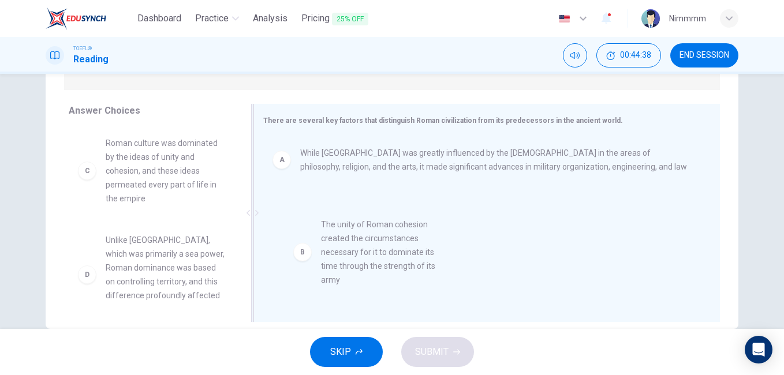
drag, startPoint x: 88, startPoint y: 178, endPoint x: 323, endPoint y: 270, distance: 252.3
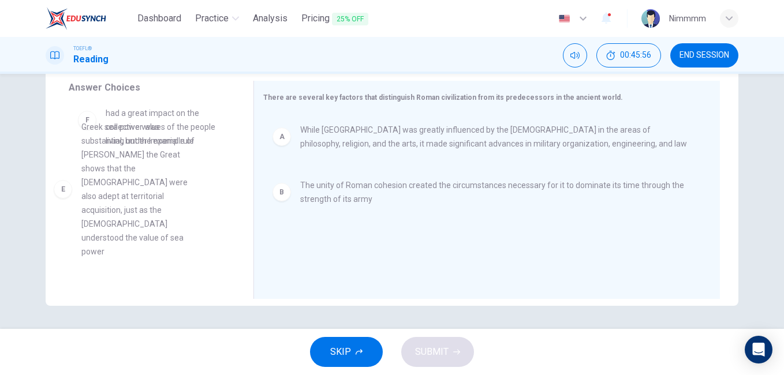
scroll to position [228, 0]
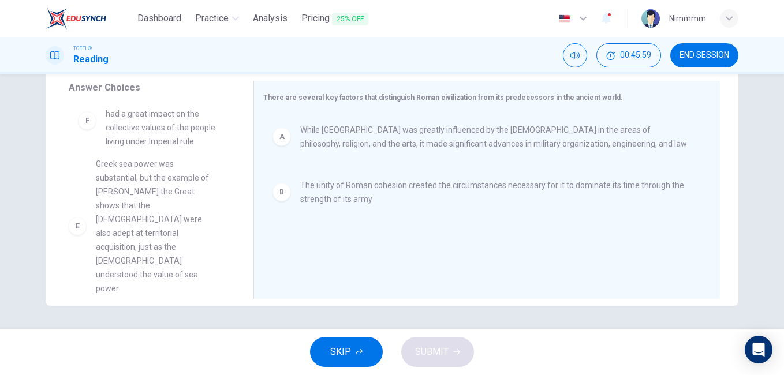
drag, startPoint x: 177, startPoint y: 198, endPoint x: 189, endPoint y: 271, distance: 74.3
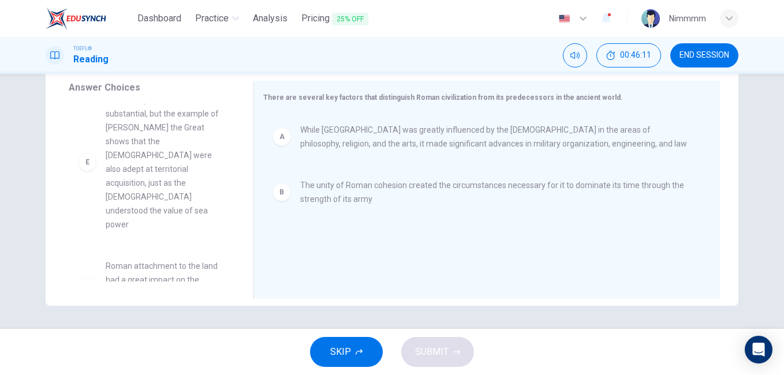
click at [176, 275] on div "F Roman attachment to the land had a great impact on the collective values of t…" at bounding box center [152, 287] width 166 height 74
click at [181, 268] on span "Roman attachment to the land had a great impact on the collective values of the…" at bounding box center [166, 286] width 120 height 55
click at [178, 259] on span "Roman attachment to the land had a great impact on the collective values of the…" at bounding box center [166, 286] width 120 height 55
click at [167, 261] on span "Roman attachment to the land had a great impact on the collective values of the…" at bounding box center [166, 286] width 120 height 55
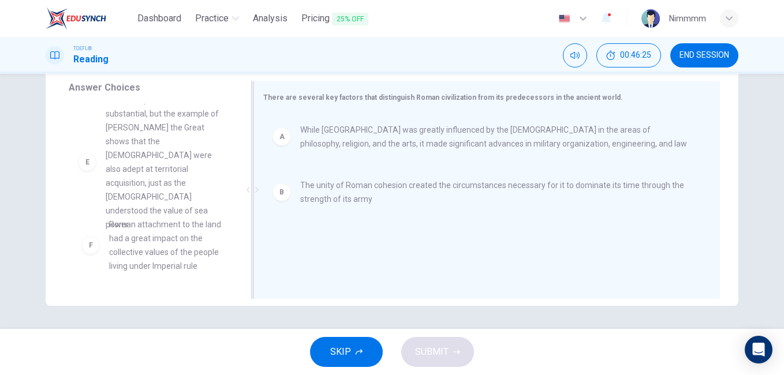
scroll to position [229, 0]
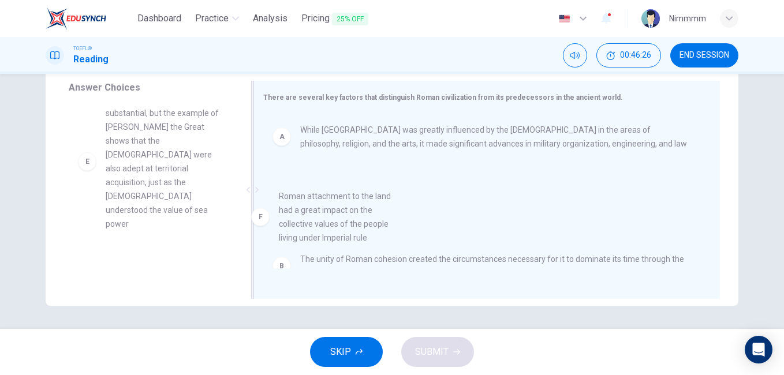
drag, startPoint x: 167, startPoint y: 261, endPoint x: 360, endPoint y: 231, distance: 195.2
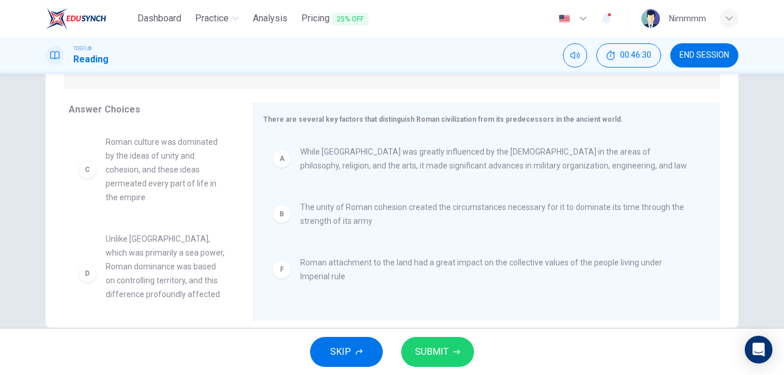
scroll to position [169, 0]
click at [443, 346] on span "SUBMIT" at bounding box center [431, 352] width 33 height 16
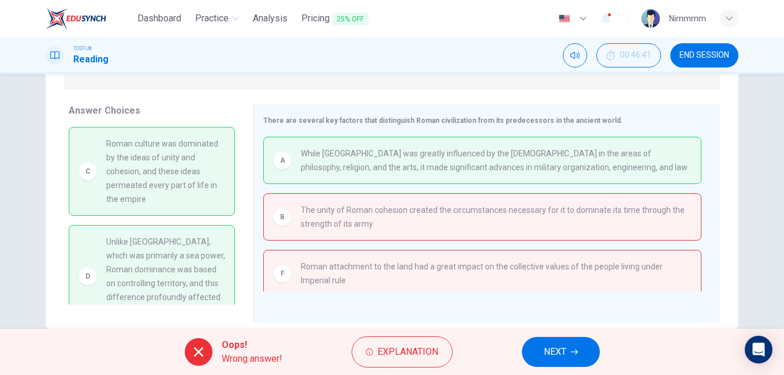
click at [534, 330] on div "Oops! Wrong answer! Explanation NEXT" at bounding box center [392, 352] width 784 height 46
click at [541, 349] on button "NEXT" at bounding box center [561, 352] width 78 height 30
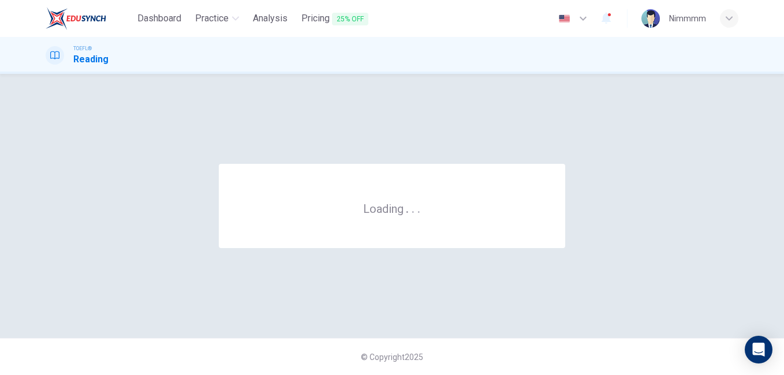
scroll to position [0, 0]
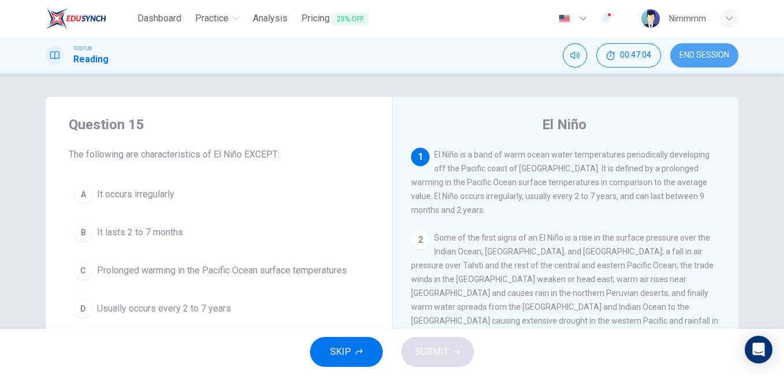
click at [681, 50] on button "END SESSION" at bounding box center [704, 55] width 68 height 24
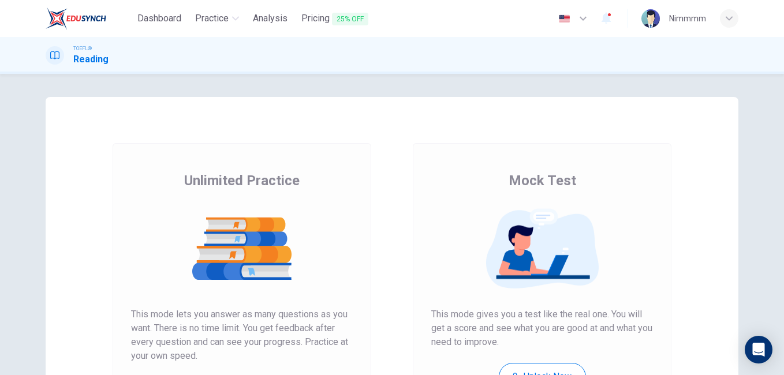
scroll to position [183, 0]
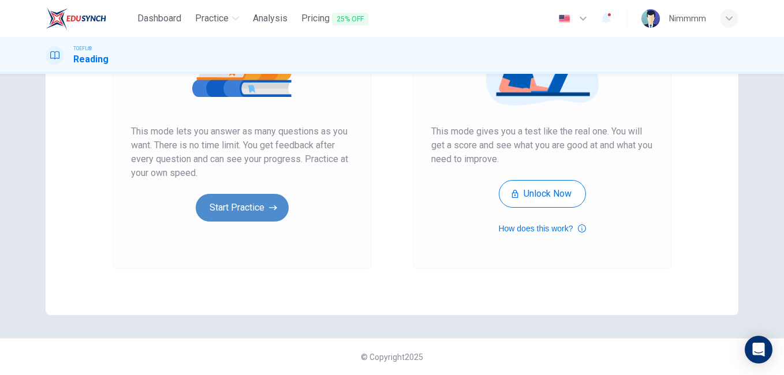
click at [270, 200] on button "Start Practice" at bounding box center [242, 208] width 93 height 28
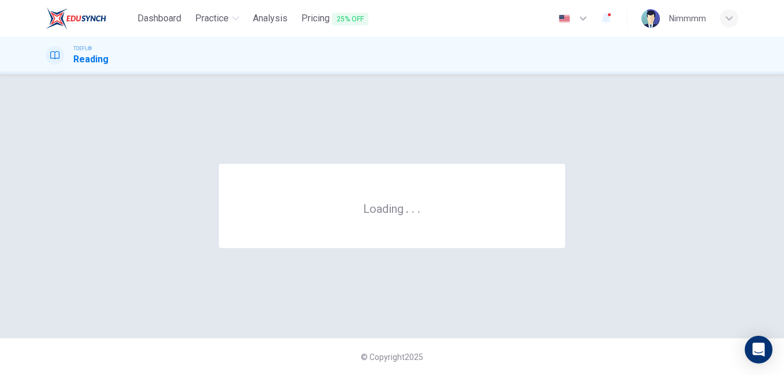
scroll to position [0, 0]
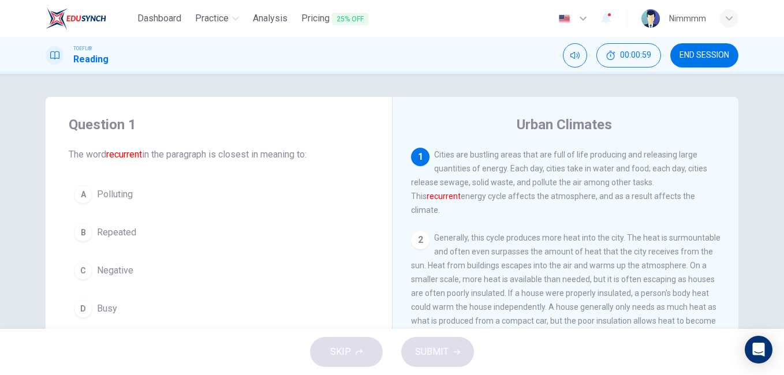
click at [129, 228] on span "Repeated" at bounding box center [116, 233] width 39 height 14
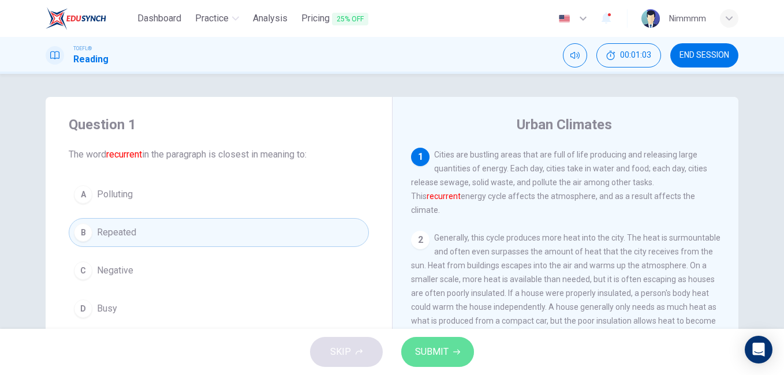
click at [418, 362] on button "SUBMIT" at bounding box center [437, 352] width 73 height 30
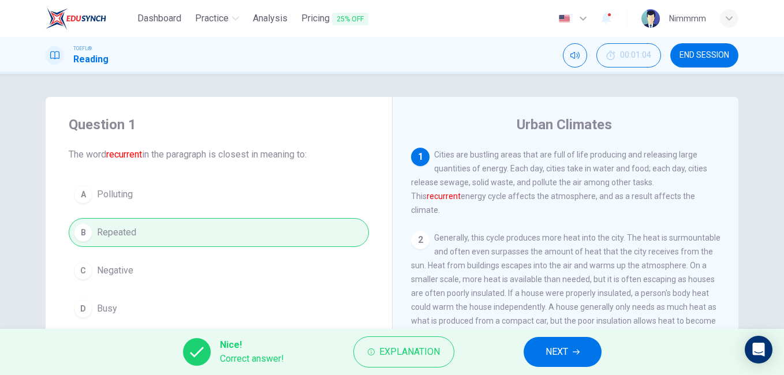
click at [537, 345] on button "NEXT" at bounding box center [563, 352] width 78 height 30
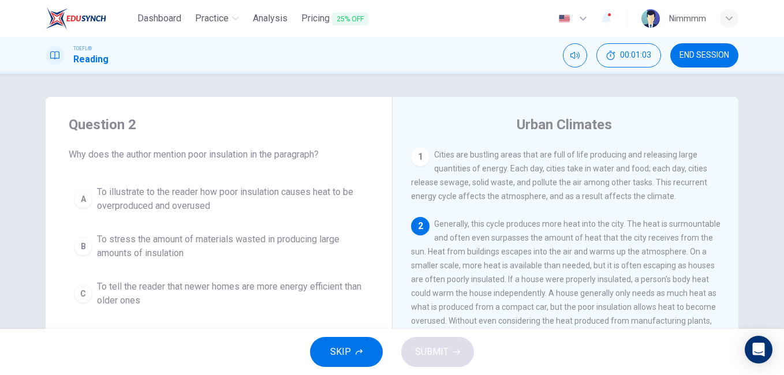
scroll to position [72, 0]
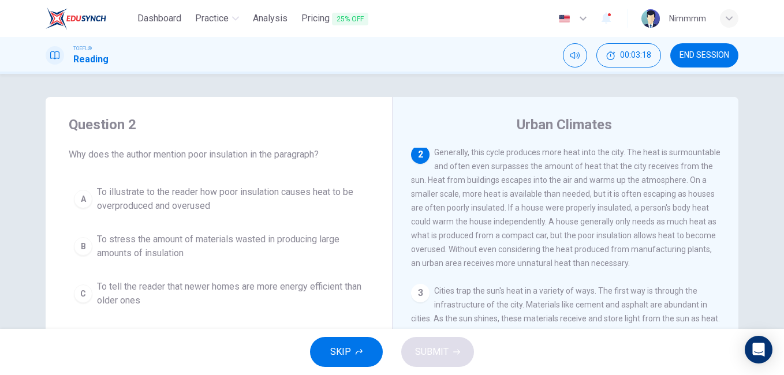
click at [228, 245] on span "To stress the amount of materials wasted in producing large amounts of insulati…" at bounding box center [230, 247] width 267 height 28
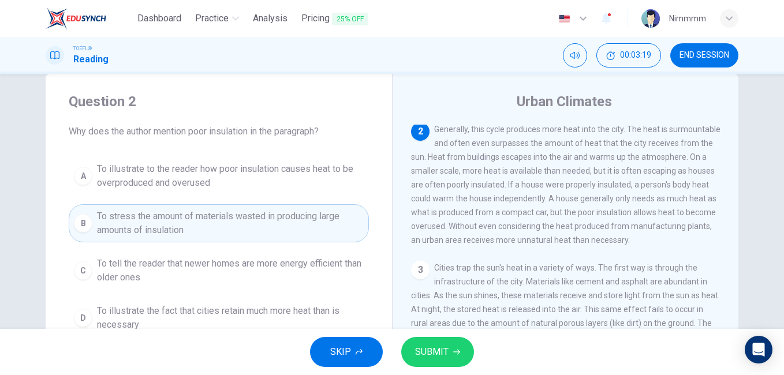
scroll to position [46, 0]
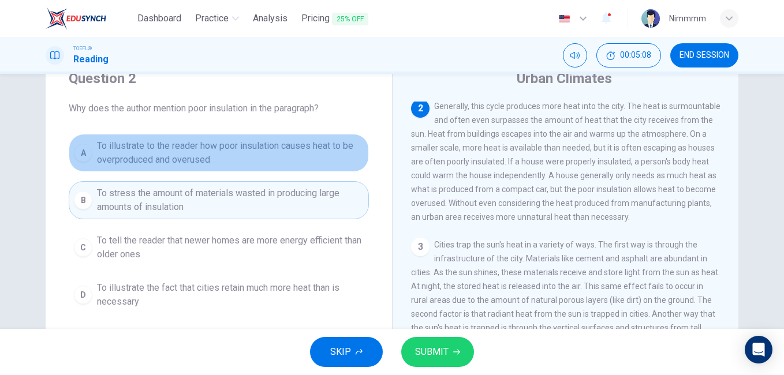
click at [229, 162] on span "To illustrate to the reader how poor insulation causes heat to be overproduced …" at bounding box center [230, 153] width 267 height 28
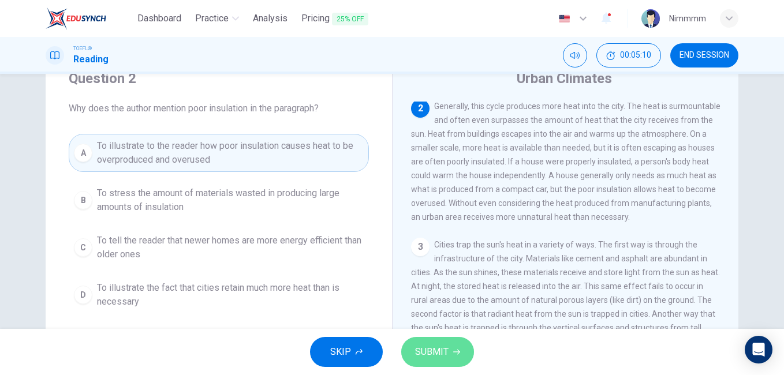
click at [415, 353] on span "SUBMIT" at bounding box center [431, 352] width 33 height 16
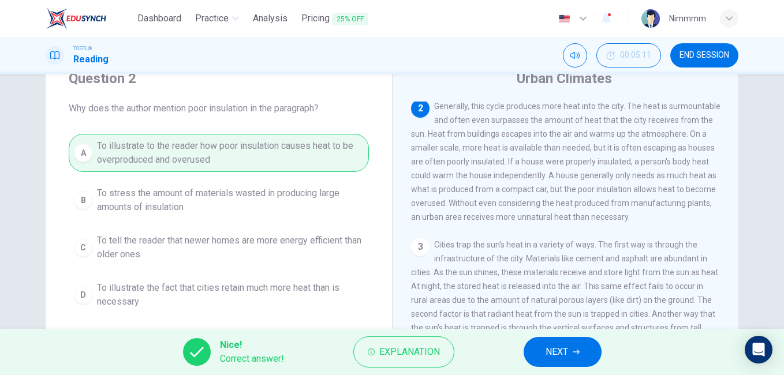
click at [549, 342] on button "NEXT" at bounding box center [563, 352] width 78 height 30
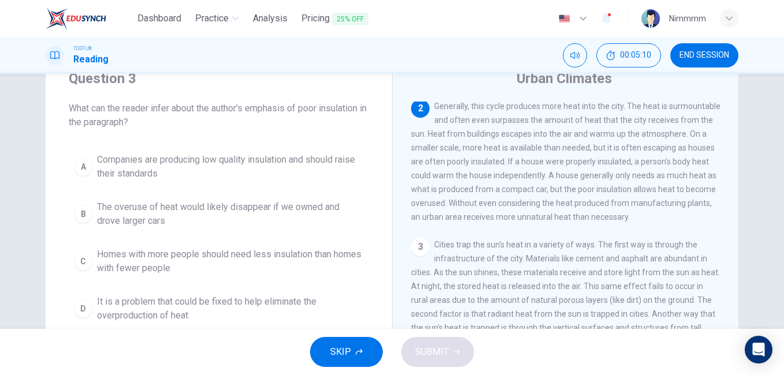
scroll to position [0, 0]
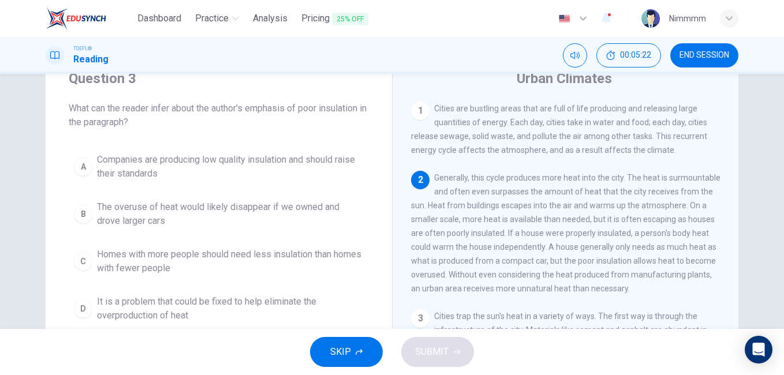
click at [480, 209] on span "Generally, this cycle produces more heat into the city. The heat is surmountabl…" at bounding box center [566, 233] width 310 height 120
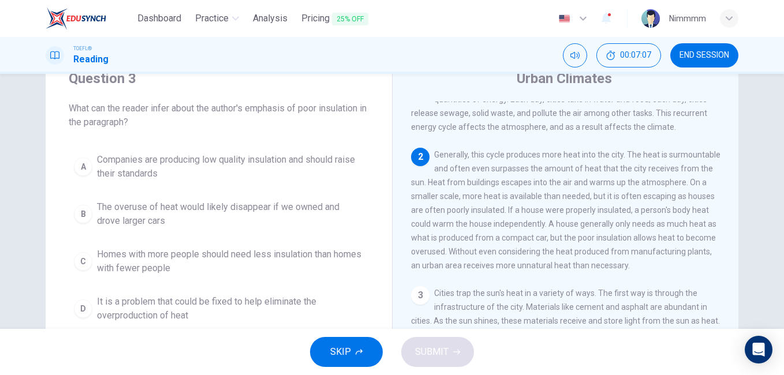
click at [440, 205] on span "Generally, this cycle produces more heat into the city. The heat is surmountabl…" at bounding box center [566, 210] width 310 height 120
click at [303, 304] on span "It is a problem that could be fixed to help eliminate the overproduction of heat" at bounding box center [230, 309] width 267 height 28
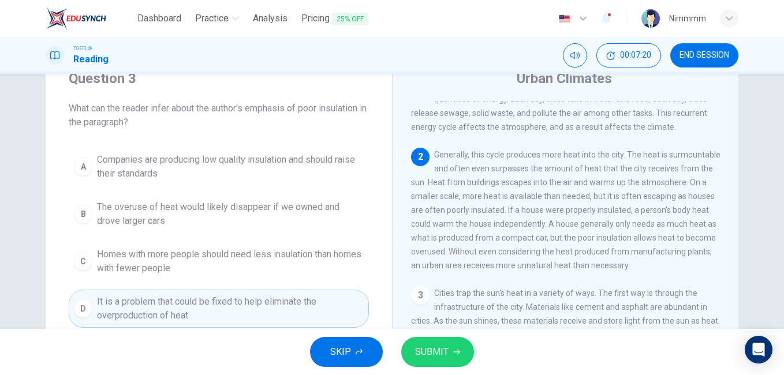
click at [424, 340] on button "SUBMIT" at bounding box center [437, 352] width 73 height 30
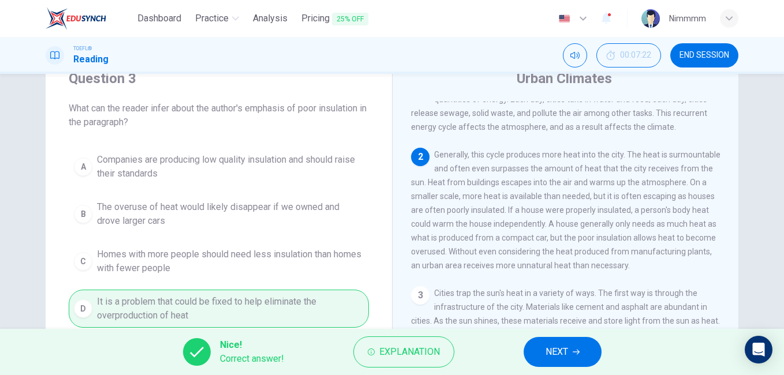
click at [528, 353] on button "NEXT" at bounding box center [563, 352] width 78 height 30
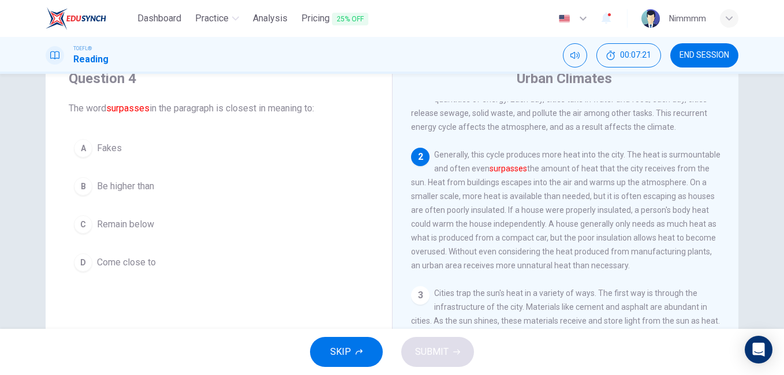
scroll to position [72, 0]
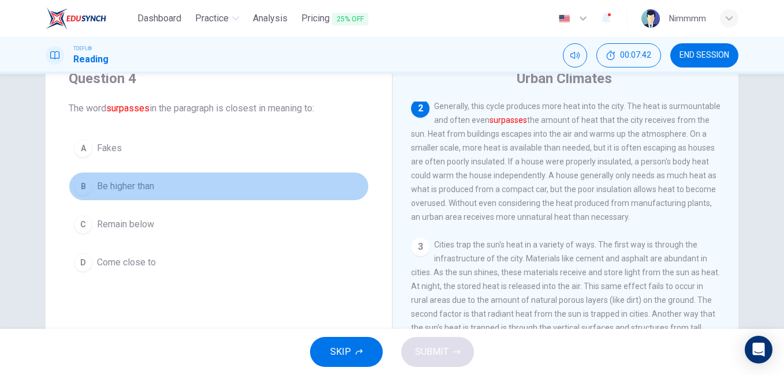
click at [152, 184] on span "Be higher than" at bounding box center [125, 187] width 57 height 14
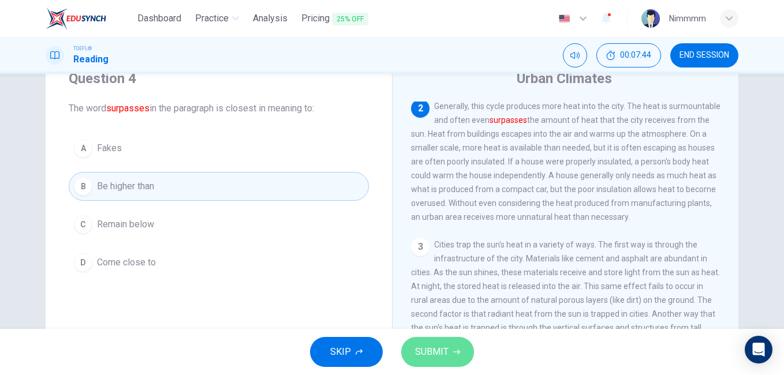
click at [452, 364] on button "SUBMIT" at bounding box center [437, 352] width 73 height 30
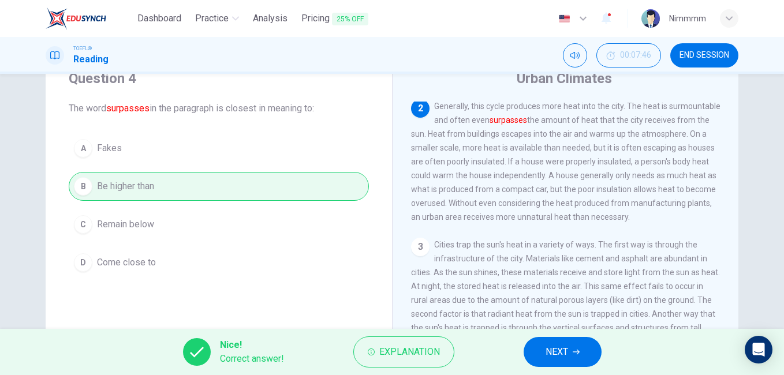
click at [557, 357] on span "NEXT" at bounding box center [557, 352] width 23 height 16
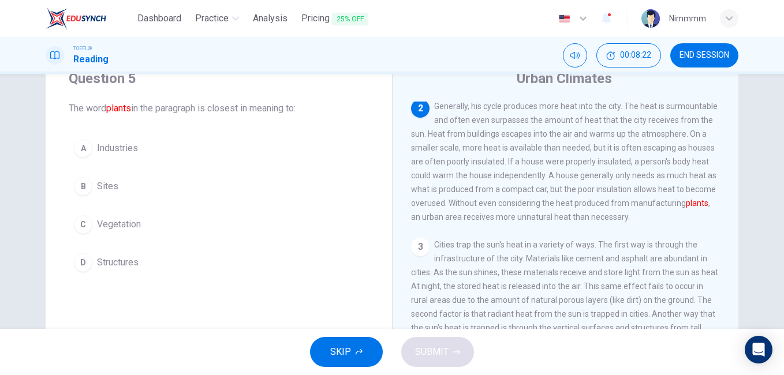
click at [126, 147] on span "Industries" at bounding box center [117, 148] width 41 height 14
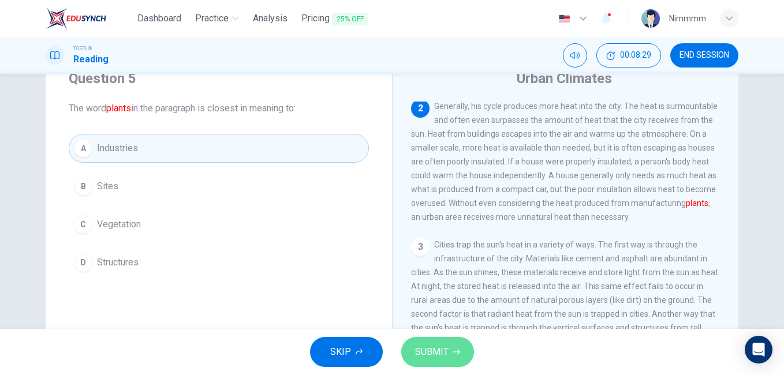
click at [420, 348] on span "SUBMIT" at bounding box center [431, 352] width 33 height 16
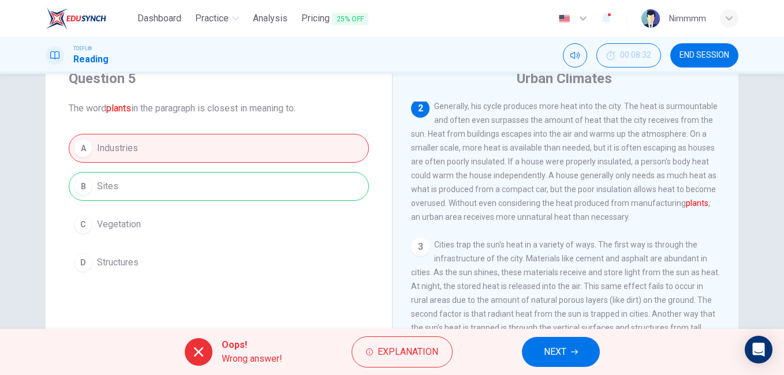
click at [547, 348] on span "NEXT" at bounding box center [555, 352] width 23 height 16
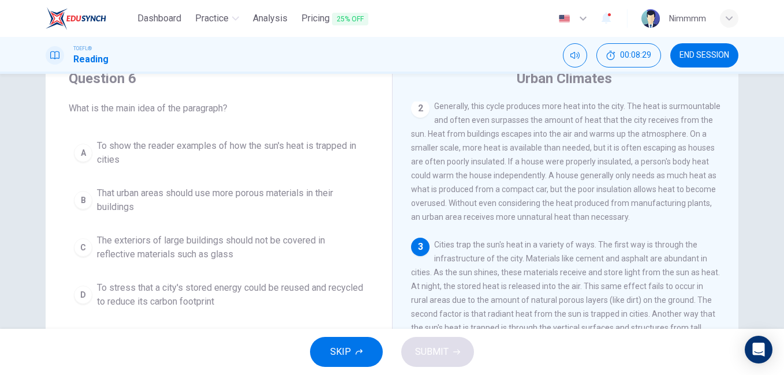
scroll to position [172, 0]
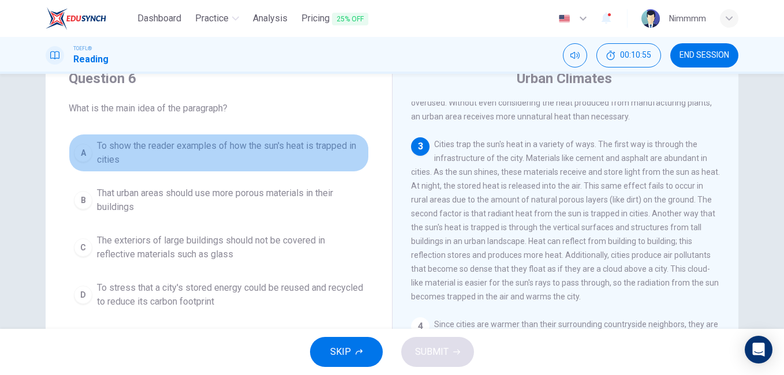
click at [258, 141] on span "To show the reader examples of how the sun's heat is trapped in cities" at bounding box center [230, 153] width 267 height 28
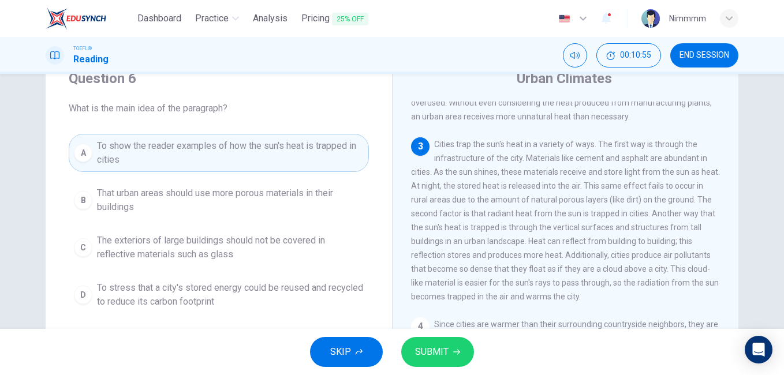
click at [435, 341] on button "SUBMIT" at bounding box center [437, 352] width 73 height 30
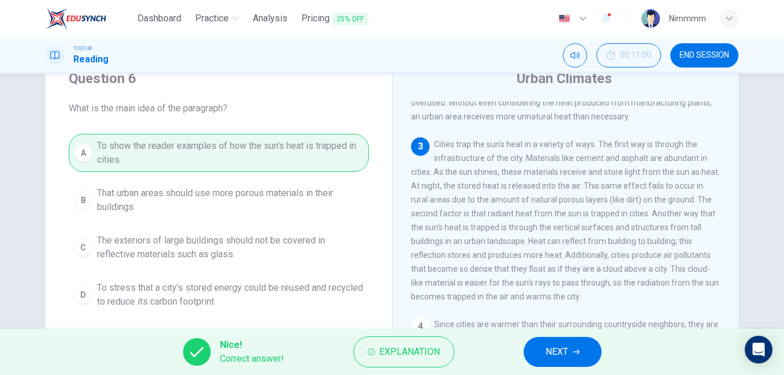
click at [524, 347] on button "NEXT" at bounding box center [563, 352] width 78 height 30
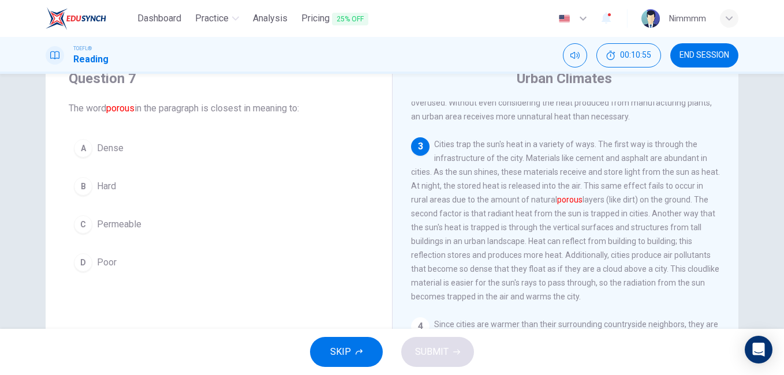
scroll to position [215, 0]
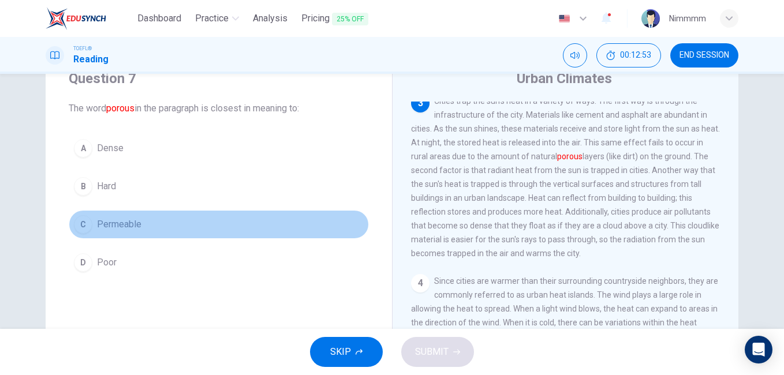
click at [110, 231] on span "Permeable" at bounding box center [119, 225] width 44 height 14
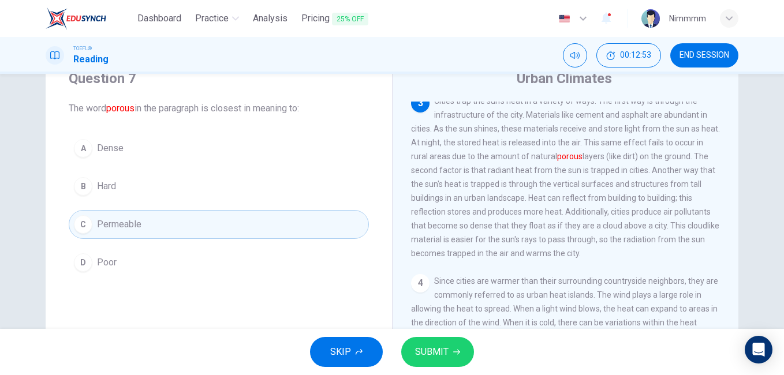
click at [418, 360] on span "SUBMIT" at bounding box center [431, 352] width 33 height 16
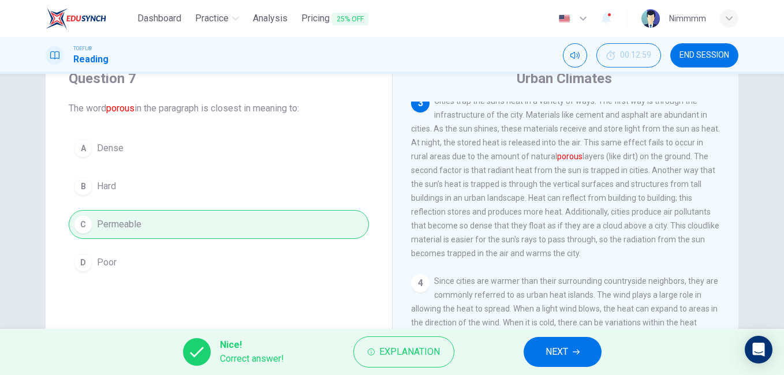
click at [546, 341] on button "NEXT" at bounding box center [563, 352] width 78 height 30
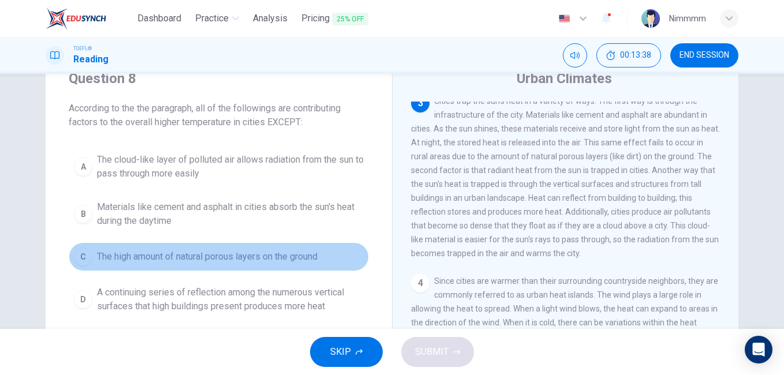
click at [264, 248] on button "C The high amount of natural porous layers on the ground" at bounding box center [219, 257] width 300 height 29
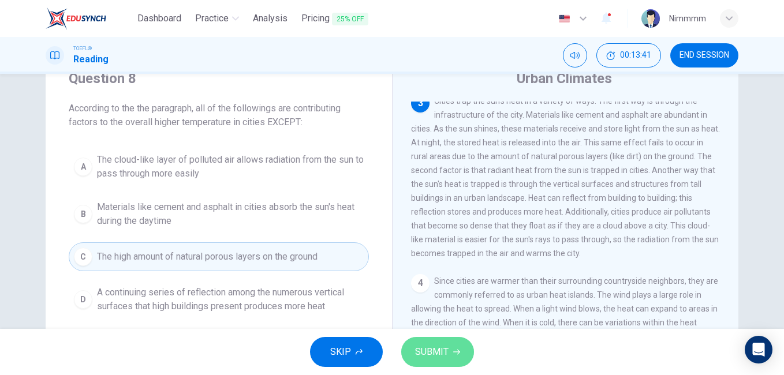
click at [426, 345] on span "SUBMIT" at bounding box center [431, 352] width 33 height 16
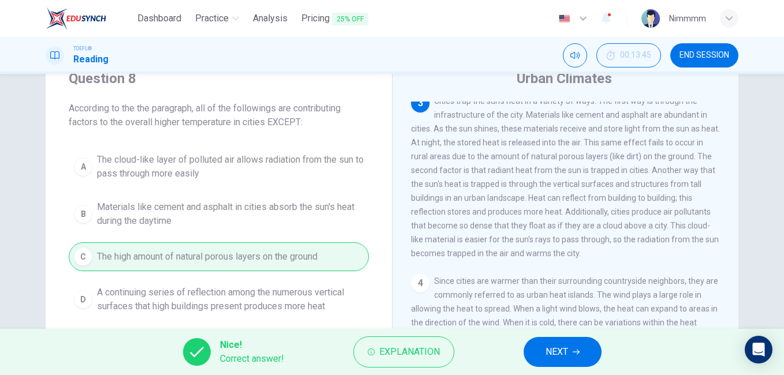
click at [547, 346] on span "NEXT" at bounding box center [557, 352] width 23 height 16
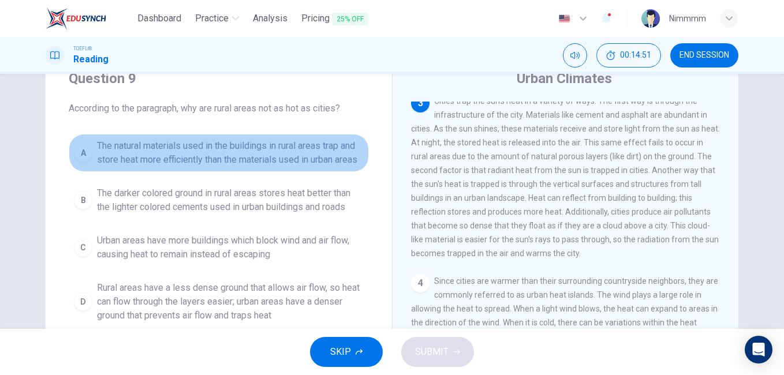
click at [224, 154] on span "The natural materials used in the buildings in rural areas trap and store heat …" at bounding box center [230, 153] width 267 height 28
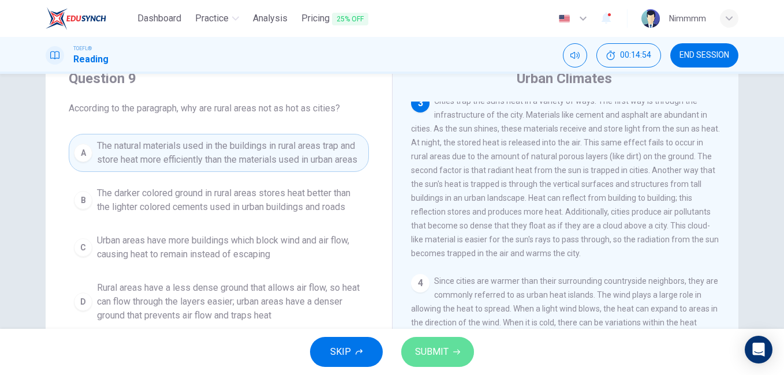
click at [420, 346] on span "SUBMIT" at bounding box center [431, 352] width 33 height 16
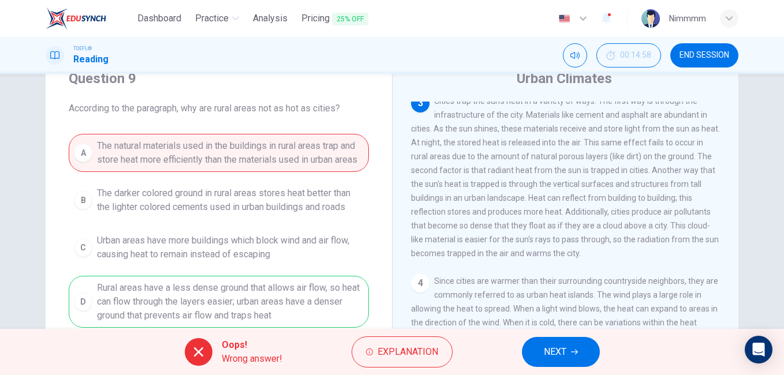
click at [543, 337] on div "Oops! Wrong answer! Explanation NEXT" at bounding box center [392, 352] width 784 height 46
click at [546, 350] on span "NEXT" at bounding box center [555, 352] width 23 height 16
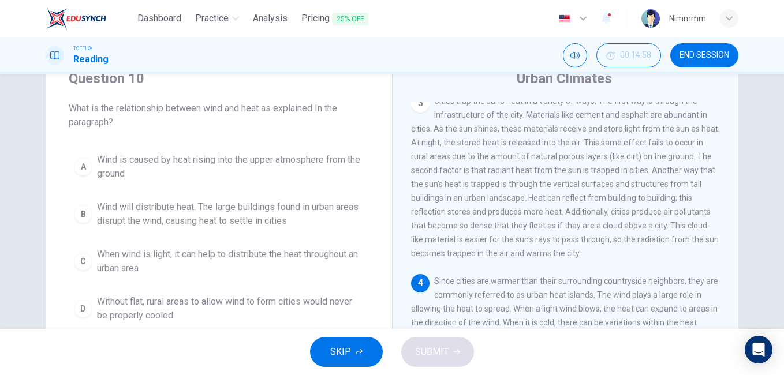
scroll to position [273, 0]
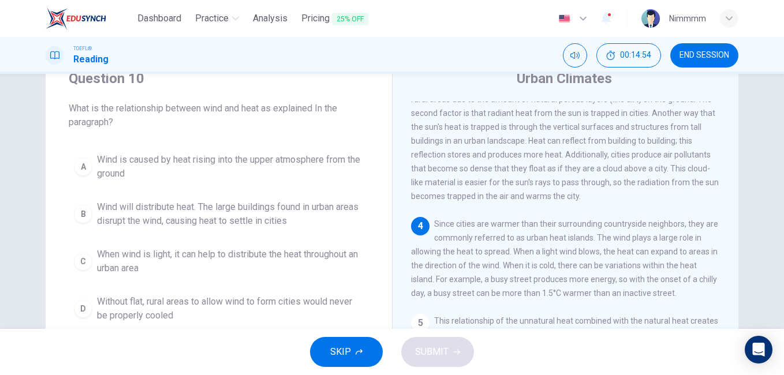
click at [524, 258] on div "4 Since cities are warmer than their surrounding countryside neighbors, they ar…" at bounding box center [566, 258] width 310 height 83
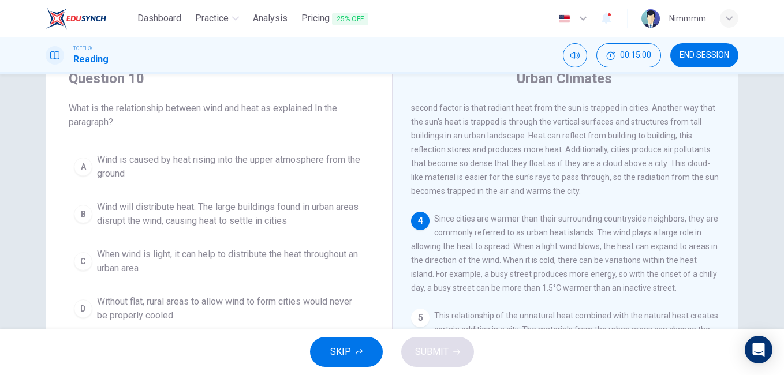
scroll to position [92, 0]
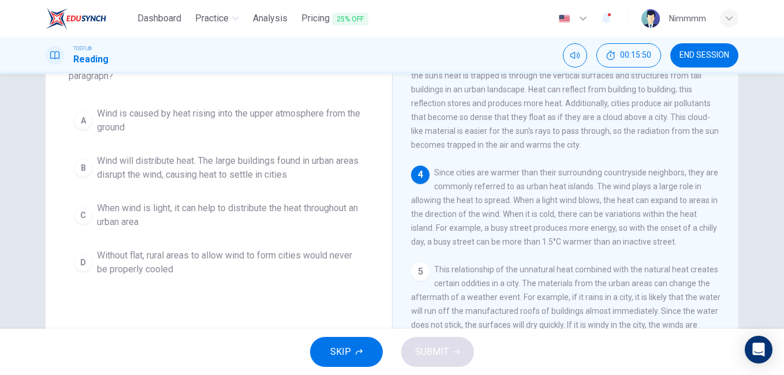
click at [341, 262] on span "Without flat, rural areas to allow wind to form cities would never be properly …" at bounding box center [230, 263] width 267 height 28
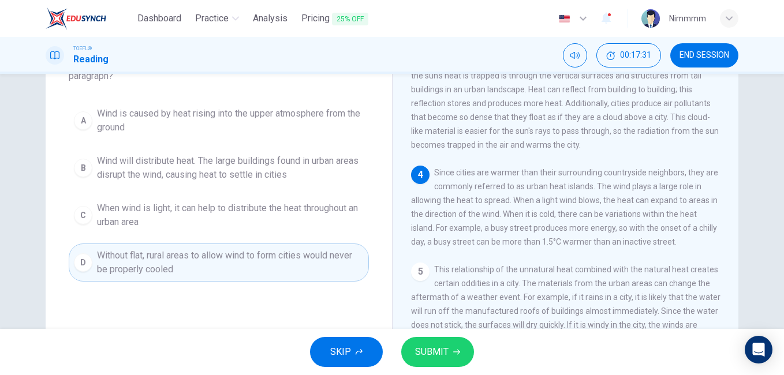
scroll to position [46, 0]
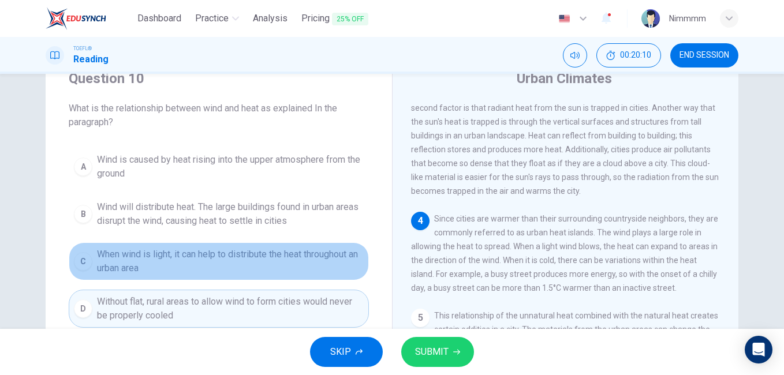
click at [221, 256] on span "When wind is light, it can help to distribute the heat throughout an urban area" at bounding box center [230, 262] width 267 height 28
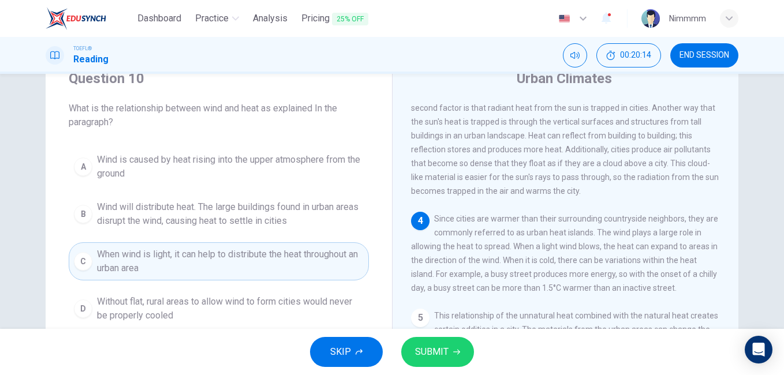
click at [448, 355] on span "SUBMIT" at bounding box center [431, 352] width 33 height 16
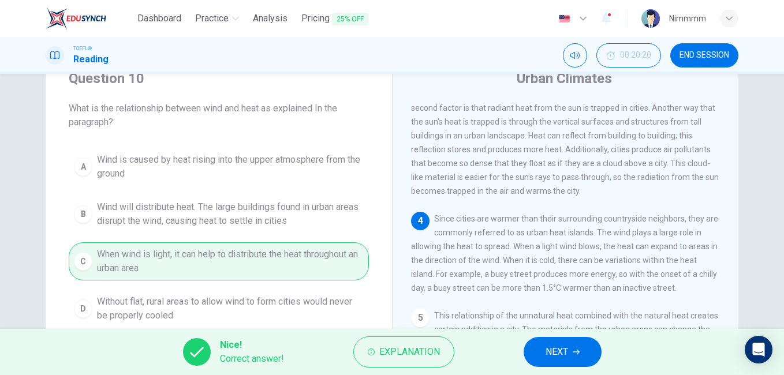
click at [553, 350] on span "NEXT" at bounding box center [557, 352] width 23 height 16
click at [553, 350] on div "Nice! Correct answer! Explanation NEXT" at bounding box center [392, 352] width 784 height 46
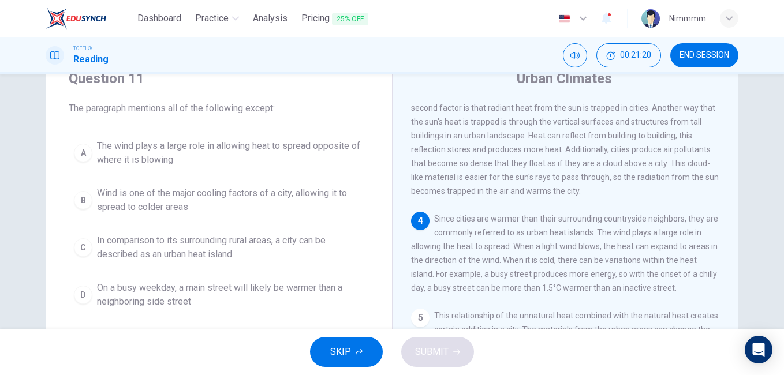
click at [164, 292] on span "On a busy weekday, a main street will likely be warmer than a neighboring side …" at bounding box center [230, 295] width 267 height 28
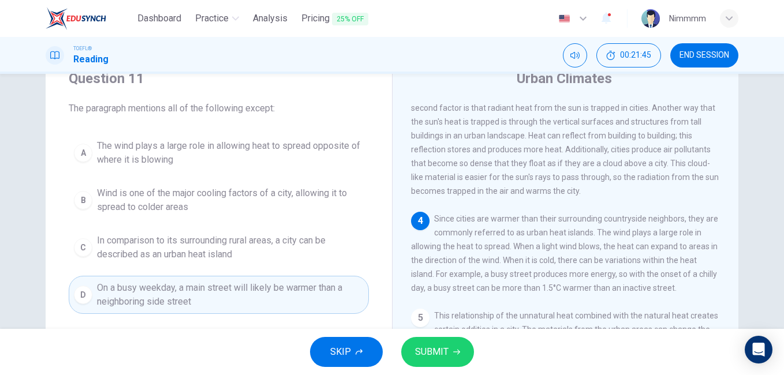
click at [423, 357] on span "SUBMIT" at bounding box center [431, 352] width 33 height 16
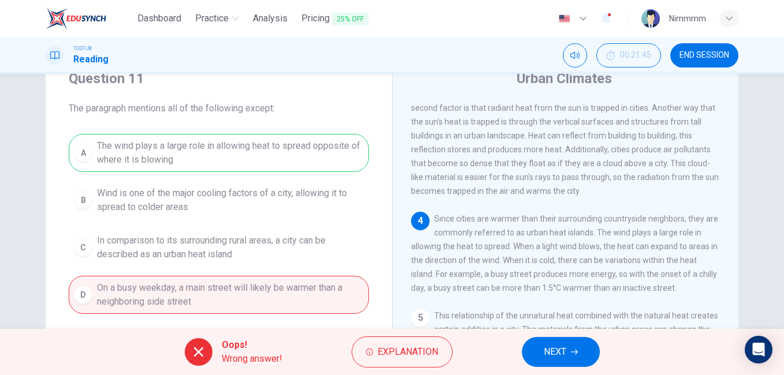
click at [548, 345] on span "NEXT" at bounding box center [555, 352] width 23 height 16
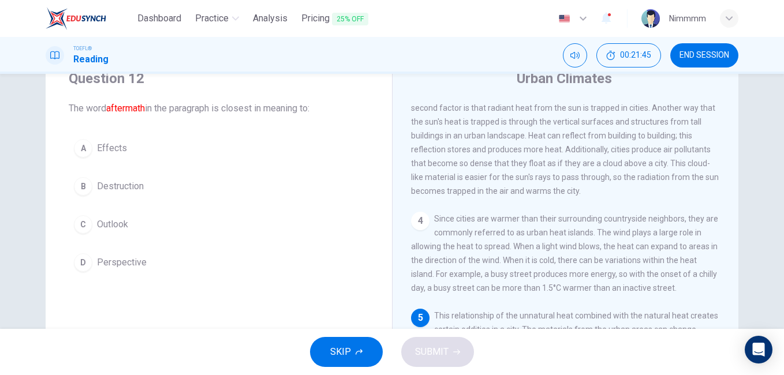
click at [459, 274] on div "4 Since cities are warmer than their surrounding countryside neighbors, they ar…" at bounding box center [566, 253] width 310 height 83
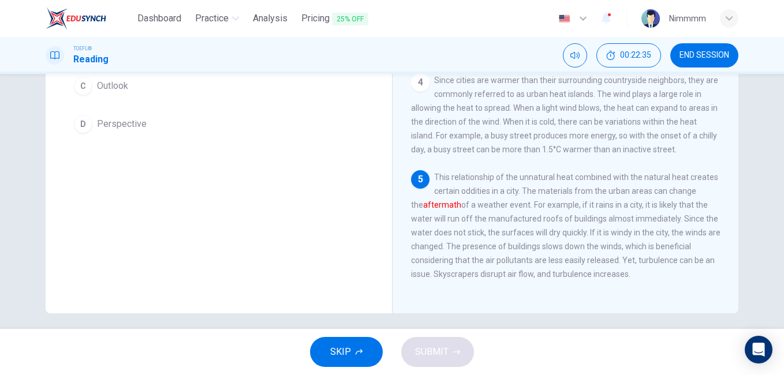
click at [343, 220] on div "Question 12 The word aftermath in the paragraph is closest in meaning to: A Eff…" at bounding box center [219, 112] width 346 height 401
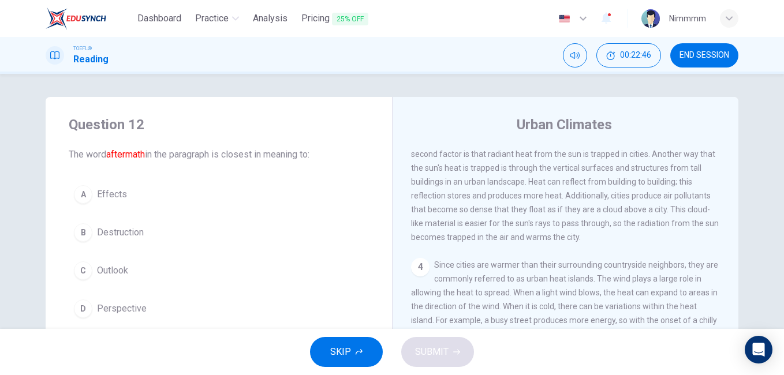
click at [726, 292] on div "1 Cities are bustling areas that are full of life producing and releasing large…" at bounding box center [573, 314] width 325 height 332
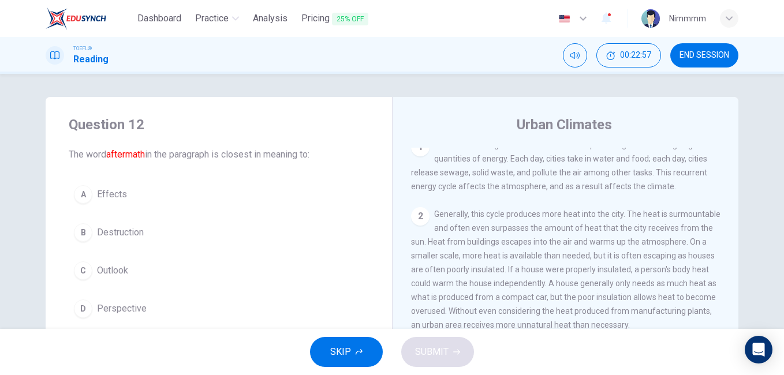
click at [271, 295] on button "D Perspective" at bounding box center [219, 309] width 300 height 29
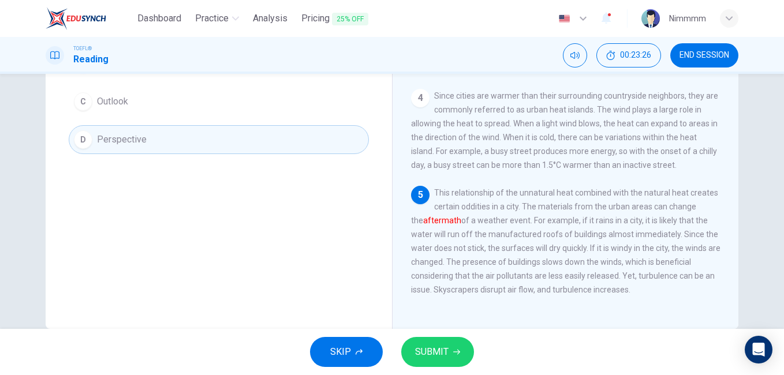
scroll to position [54, 0]
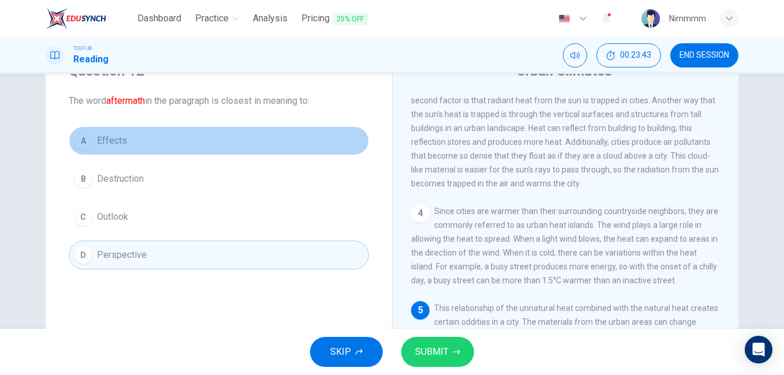
click at [118, 139] on span "Effects" at bounding box center [112, 141] width 30 height 14
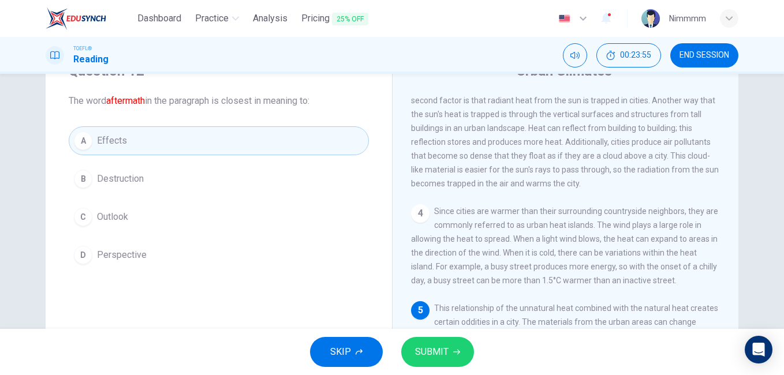
scroll to position [100, 0]
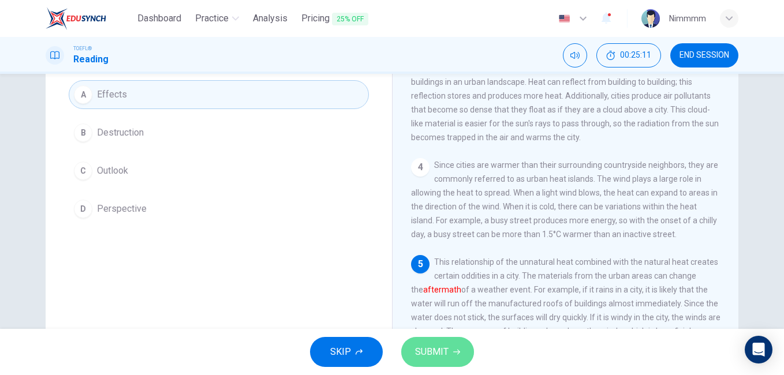
click at [420, 345] on span "SUBMIT" at bounding box center [431, 352] width 33 height 16
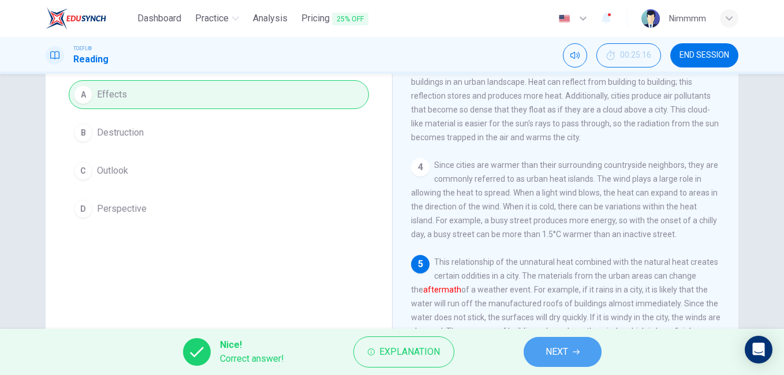
click at [547, 343] on button "NEXT" at bounding box center [563, 352] width 78 height 30
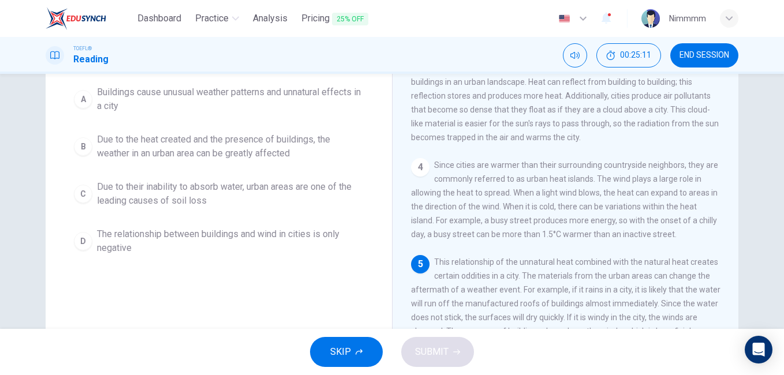
click at [366, 262] on div "Question 13 What is the main idea of the paragraph? A Buildings cause unusual w…" at bounding box center [219, 138] width 346 height 282
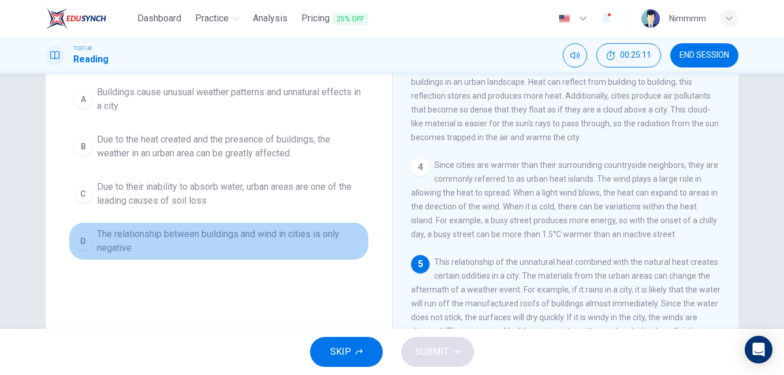
click at [318, 247] on span "The relationship between buildings and wind in cities is only negative" at bounding box center [230, 242] width 267 height 28
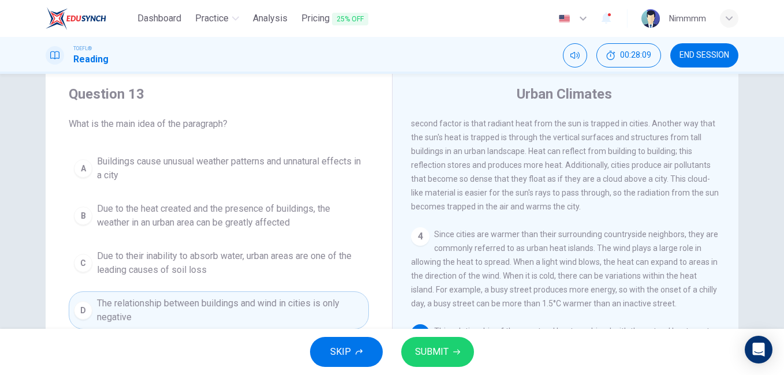
scroll to position [169, 0]
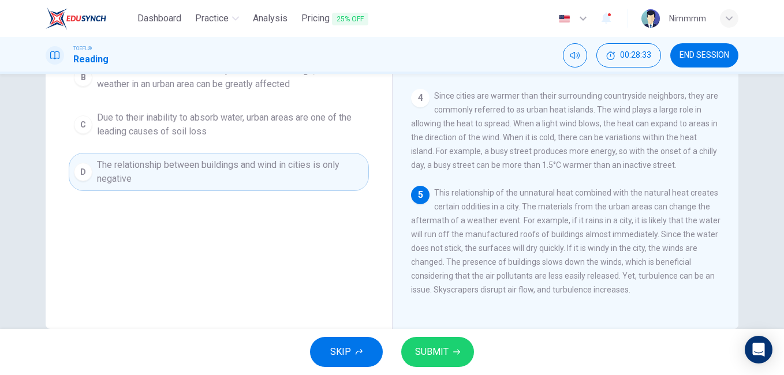
click at [250, 90] on span "Due to the heat created and the presence of buildings, the weather in an urban …" at bounding box center [230, 78] width 267 height 28
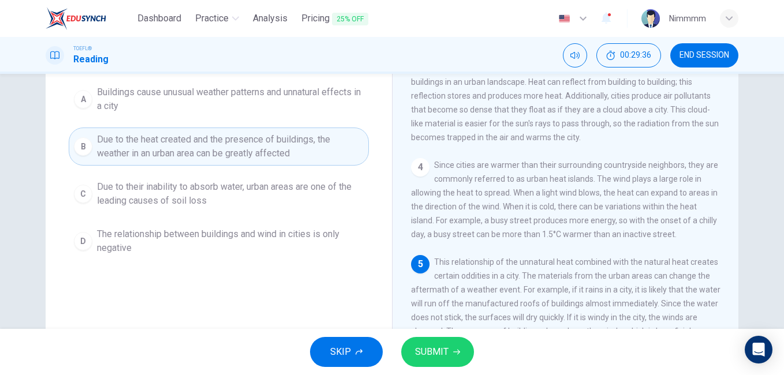
scroll to position [54, 0]
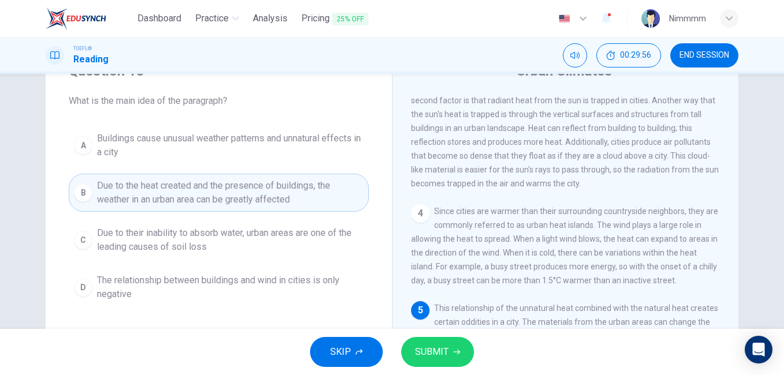
click at [406, 191] on div "Urban Climates 1 Cities are bustling areas that are full of life producing and …" at bounding box center [565, 243] width 346 height 401
click at [407, 362] on button "SUBMIT" at bounding box center [437, 352] width 73 height 30
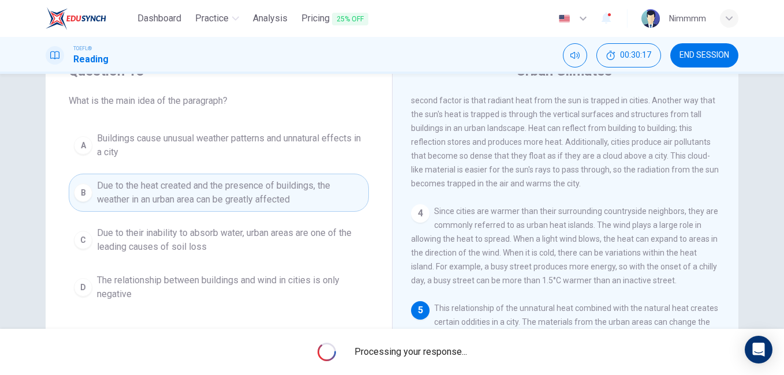
scroll to position [169, 0]
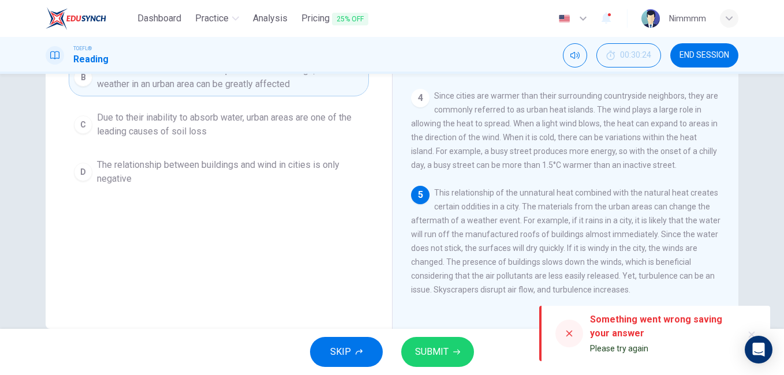
click at [304, 295] on div "Question 13 What is the main idea of the paragraph? A Buildings cause unusual w…" at bounding box center [219, 128] width 346 height 401
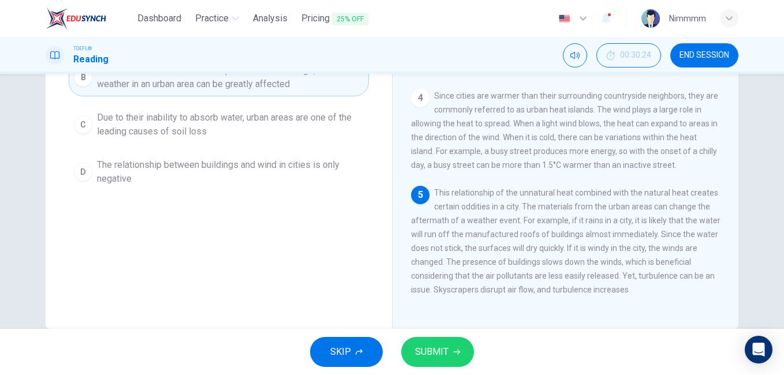
click at [248, 44] on span "Buildings cause unusual weather patterns and unnatural effects in a city" at bounding box center [230, 30] width 267 height 28
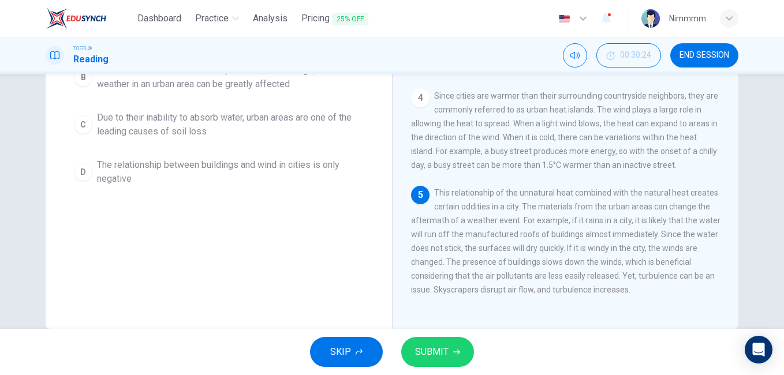
scroll to position [54, 0]
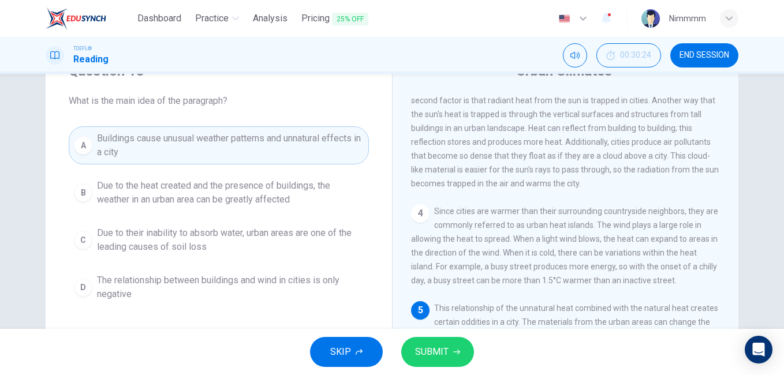
click at [416, 357] on span "SUBMIT" at bounding box center [431, 352] width 33 height 16
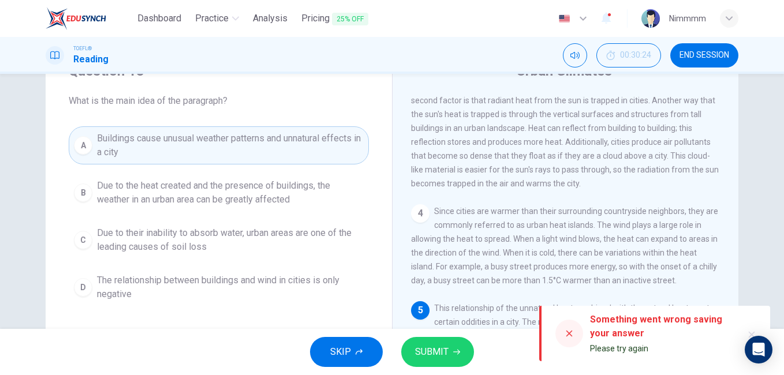
click at [416, 357] on span "SUBMIT" at bounding box center [431, 352] width 33 height 16
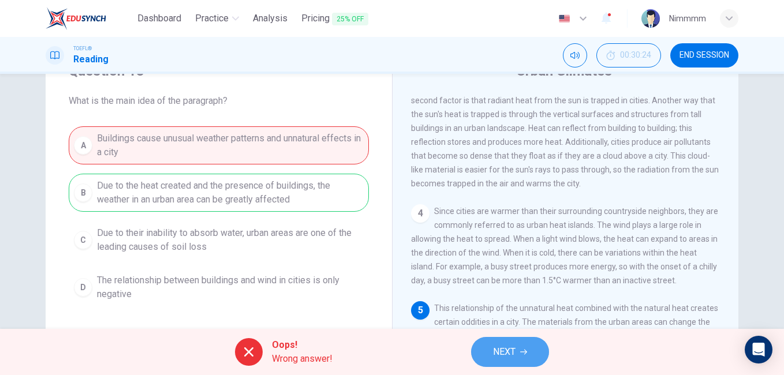
click at [478, 345] on button "NEXT" at bounding box center [510, 352] width 78 height 30
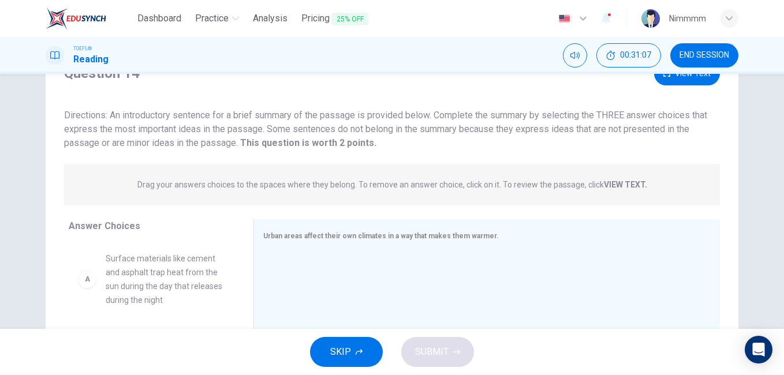
drag, startPoint x: 151, startPoint y: 271, endPoint x: 226, endPoint y: 284, distance: 76.1
click at [151, 271] on span "Surface materials like cement and asphalt trap heat from the sun during the day…" at bounding box center [166, 279] width 120 height 55
drag, startPoint x: 226, startPoint y: 284, endPoint x: 191, endPoint y: 292, distance: 36.1
click at [191, 292] on div "A Surface materials like cement and asphalt trap heat from the sun during the d…" at bounding box center [152, 332] width 166 height 178
click at [295, 271] on div at bounding box center [482, 329] width 438 height 155
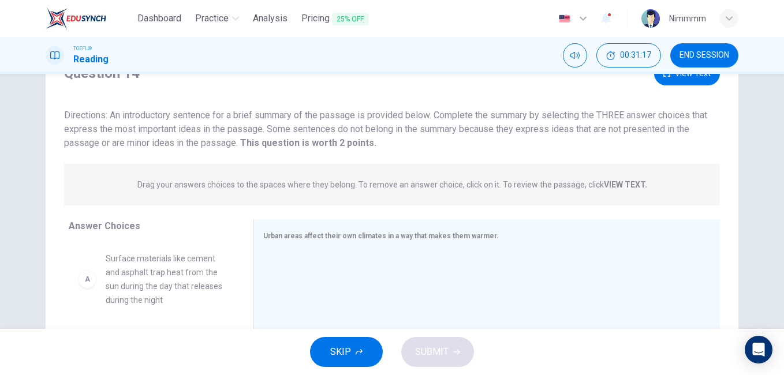
click at [233, 243] on div "A Surface materials like cement and asphalt trap heat from the sun during the d…" at bounding box center [157, 332] width 176 height 178
click at [238, 243] on div "A Surface materials like cement and asphalt trap heat from the sun during the d…" at bounding box center [157, 332] width 176 height 178
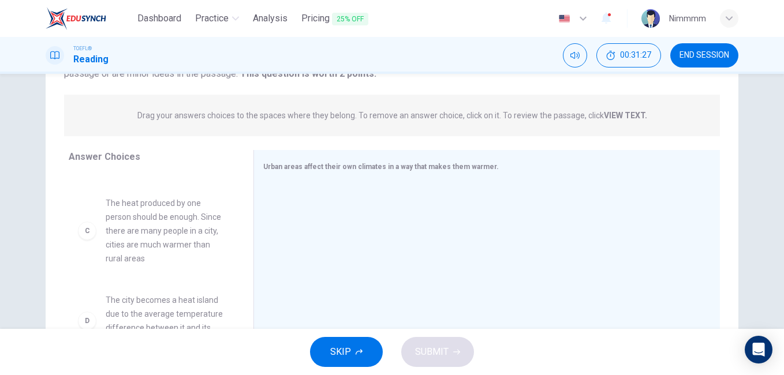
click at [163, 99] on span "Surface materials like cement and asphalt trap heat from the sun during the day…" at bounding box center [166, 71] width 120 height 55
click at [124, 99] on span "Surface materials like cement and asphalt trap heat from the sun during the day…" at bounding box center [166, 71] width 120 height 55
drag, startPoint x: 151, startPoint y: 229, endPoint x: 152, endPoint y: 203, distance: 25.5
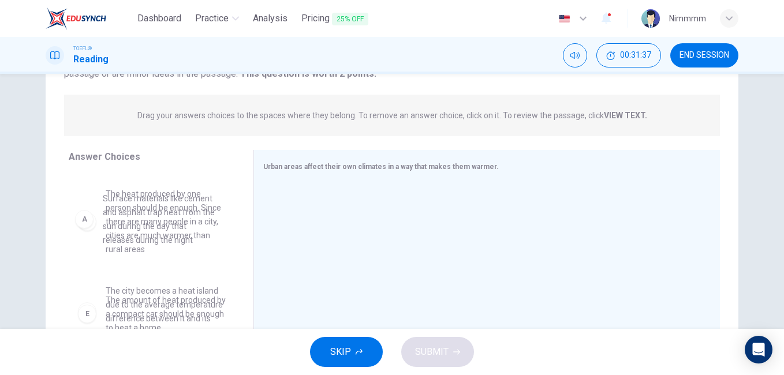
click at [153, 203] on div "B The air pollution produced by a city will hover over it, trapping additional …" at bounding box center [152, 124] width 166 height 178
drag, startPoint x: 153, startPoint y: 203, endPoint x: 203, endPoint y: 223, distance: 54.2
click at [203, 213] on div "B The air pollution produced by a city will hover over it, trapping additional …" at bounding box center [152, 124] width 166 height 178
drag, startPoint x: 139, startPoint y: 220, endPoint x: 170, endPoint y: 225, distance: 32.1
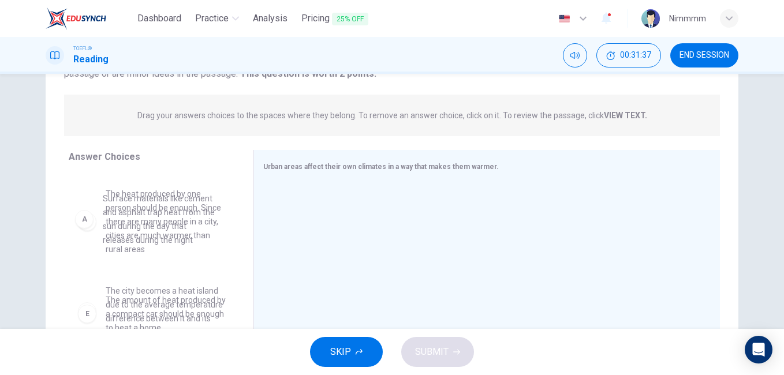
click at [170, 213] on div "B The air pollution produced by a city will hover over it, trapping additional …" at bounding box center [152, 124] width 166 height 178
click at [149, 213] on div "B The air pollution produced by a city will hover over it, trapping additional …" at bounding box center [152, 124] width 166 height 178
drag, startPoint x: 149, startPoint y: 221, endPoint x: 140, endPoint y: 219, distance: 9.3
click at [140, 213] on div "B The air pollution produced by a city will hover over it, trapping additional …" at bounding box center [152, 124] width 166 height 178
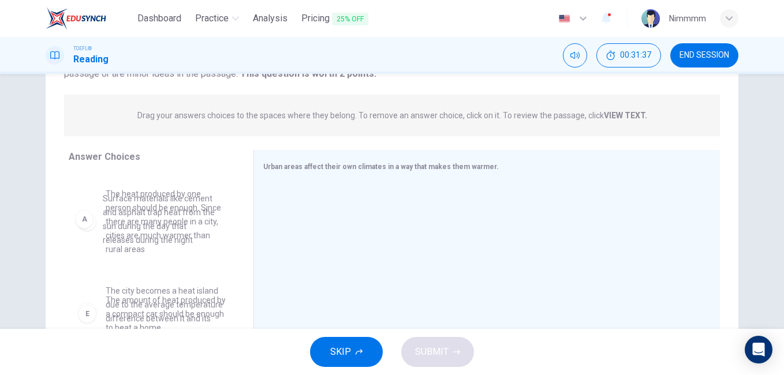
click at [140, 213] on div "B The air pollution produced by a city will hover over it, trapping additional …" at bounding box center [152, 124] width 166 height 178
click at [81, 208] on div "B The air pollution produced by a city will hover over it, trapping additional …" at bounding box center [152, 124] width 166 height 178
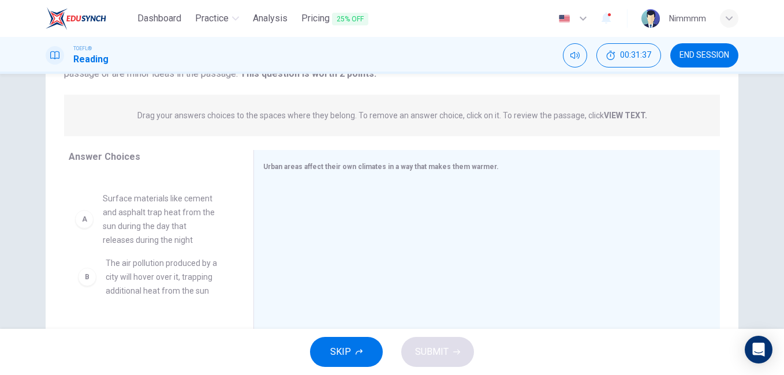
click at [169, 223] on div "B The air pollution produced by a city will hover over it, trapping additional …" at bounding box center [152, 262] width 166 height 178
drag, startPoint x: 169, startPoint y: 223, endPoint x: 389, endPoint y: 166, distance: 227.3
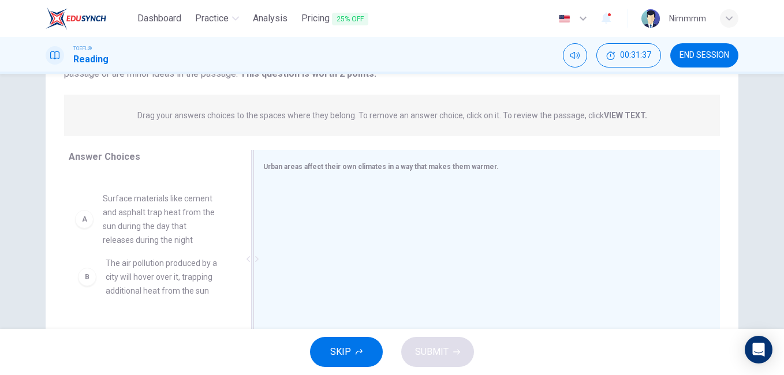
click at [389, 166] on div "Answer Choices B The air pollution produced by a city will hover over it, trapp…" at bounding box center [392, 262] width 693 height 224
click at [389, 166] on span "Urban areas affect their own climates in a way that makes them warmer." at bounding box center [381, 167] width 236 height 8
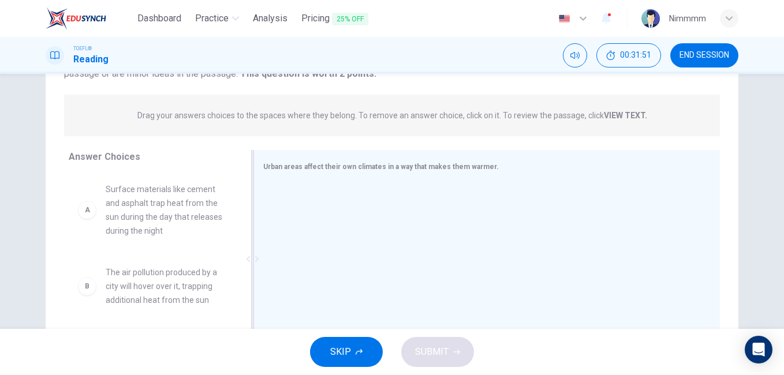
click at [389, 166] on span "Urban areas affect their own climates in a way that makes them warmer." at bounding box center [381, 167] width 236 height 8
click at [201, 145] on div "Question 14 View Text Directions: An introductory sentence for a brief summary …" at bounding box center [392, 183] width 693 height 382
drag, startPoint x: 154, startPoint y: 164, endPoint x: 170, endPoint y: 152, distance: 20.2
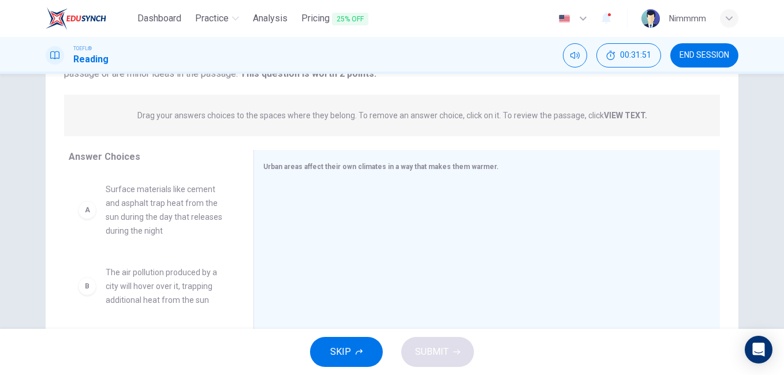
click at [172, 173] on div "A Surface materials like cement and asphalt trap heat from the sun during the d…" at bounding box center [152, 262] width 166 height 178
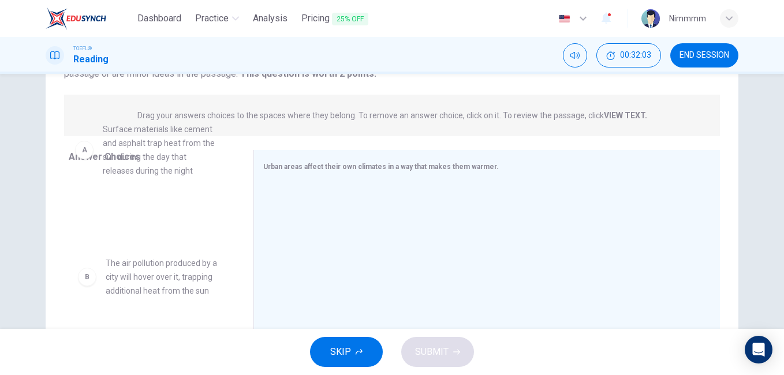
drag, startPoint x: 129, startPoint y: 145, endPoint x: 148, endPoint y: 162, distance: 25.4
click at [148, 173] on div "B The air pollution produced by a city will hover over it, trapping additional …" at bounding box center [152, 262] width 166 height 178
drag, startPoint x: 148, startPoint y: 162, endPoint x: 146, endPoint y: 155, distance: 7.3
click at [146, 173] on div "B The air pollution produced by a city will hover over it, trapping additional …" at bounding box center [152, 262] width 166 height 178
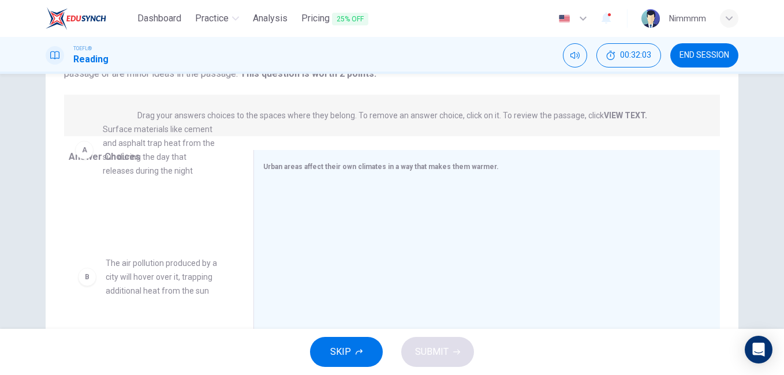
click at [146, 173] on div "B The air pollution produced by a city will hover over it, trapping additional …" at bounding box center [152, 262] width 166 height 178
drag, startPoint x: 146, startPoint y: 155, endPoint x: 176, endPoint y: 140, distance: 33.6
click at [176, 173] on div "B The air pollution produced by a city will hover over it, trapping additional …" at bounding box center [152, 262] width 166 height 178
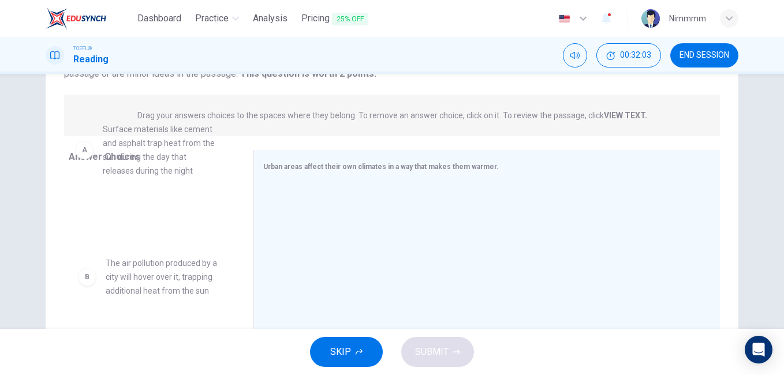
click at [176, 173] on div "B The air pollution produced by a city will hover over it, trapping additional …" at bounding box center [152, 262] width 166 height 178
drag, startPoint x: 349, startPoint y: 202, endPoint x: 348, endPoint y: 194, distance: 7.6
click at [349, 199] on div at bounding box center [482, 260] width 438 height 155
click at [180, 256] on span "The air pollution produced by a city will hover over it, trapping additional he…" at bounding box center [166, 277] width 120 height 42
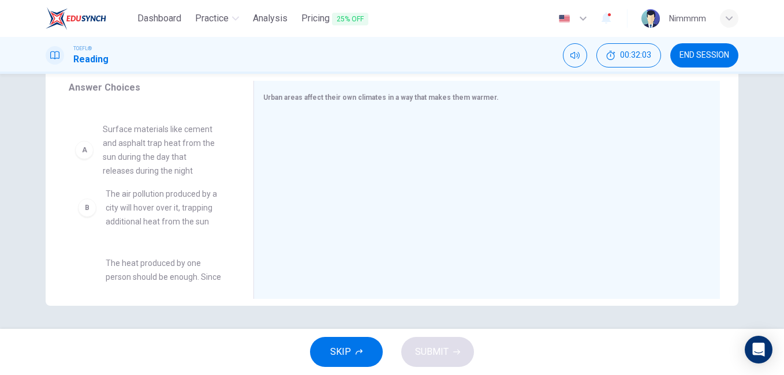
scroll to position [2, 0]
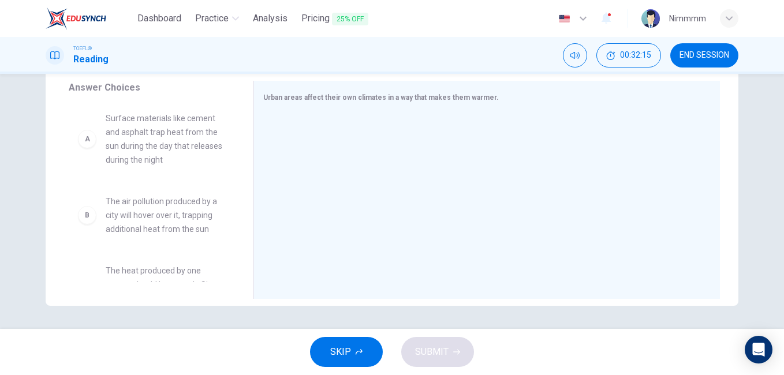
click at [148, 147] on span "Surface materials like cement and asphalt trap heat from the sun during the day…" at bounding box center [166, 138] width 120 height 55
click at [140, 118] on div "A Surface materials like cement and asphalt trap heat from the sun during the d…" at bounding box center [152, 191] width 166 height 178
drag, startPoint x: 142, startPoint y: 124, endPoint x: 183, endPoint y: 173, distance: 64.0
click at [183, 173] on div "A Surface materials like cement and asphalt trap heat from the sun during the d…" at bounding box center [152, 139] width 166 height 74
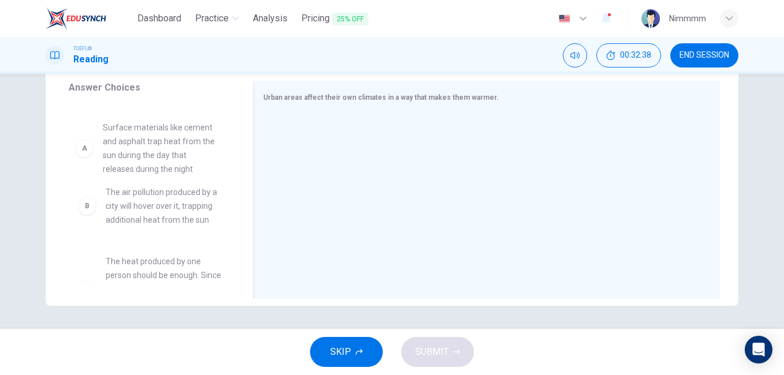
drag, startPoint x: 170, startPoint y: 159, endPoint x: 226, endPoint y: 158, distance: 55.5
click at [226, 159] on div "B The air pollution produced by a city will hover over it, trapping additional …" at bounding box center [152, 191] width 166 height 178
click at [206, 154] on div "B The air pollution produced by a city will hover over it, trapping additional …" at bounding box center [152, 191] width 166 height 178
drag, startPoint x: 199, startPoint y: 170, endPoint x: 155, endPoint y: 244, distance: 85.7
click at [155, 244] on div "B The air pollution produced by a city will hover over it, trapping additional …" at bounding box center [152, 191] width 166 height 178
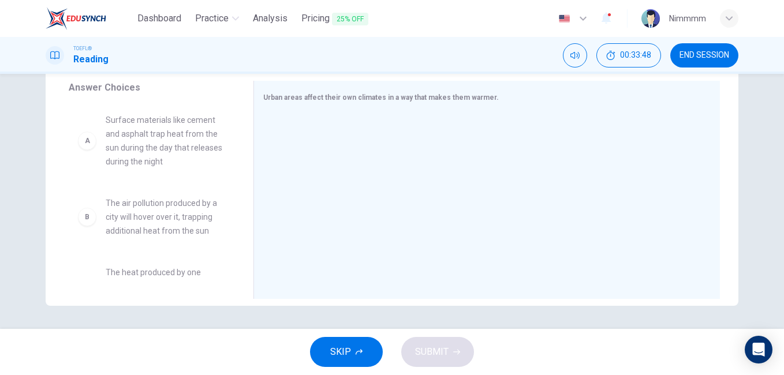
scroll to position [169, 0]
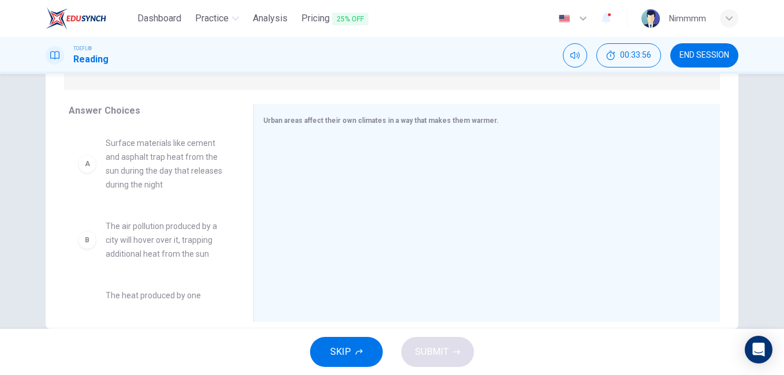
click at [166, 158] on span "Surface materials like cement and asphalt trap heat from the sun during the day…" at bounding box center [166, 163] width 120 height 55
drag, startPoint x: 166, startPoint y: 158, endPoint x: 224, endPoint y: 177, distance: 61.4
click at [166, 158] on span "Surface materials like cement and asphalt trap heat from the sun during the day…" at bounding box center [166, 163] width 120 height 55
click at [84, 165] on div "A" at bounding box center [87, 164] width 18 height 18
drag, startPoint x: 85, startPoint y: 173, endPoint x: 206, endPoint y: 238, distance: 136.7
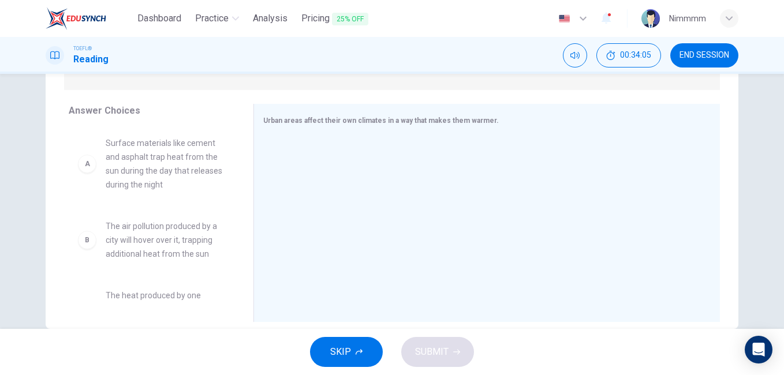
click at [206, 238] on div "A Surface materials like cement and asphalt trap heat from the sun during the d…" at bounding box center [152, 216] width 166 height 178
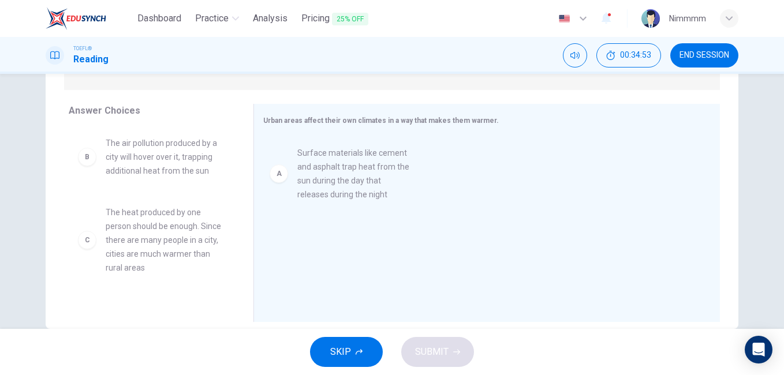
click at [156, 161] on span "The air pollution produced by a city will hover over it, trapping additional he…" at bounding box center [166, 157] width 120 height 42
click at [168, 164] on span "The air pollution produced by a city will hover over it, trapping additional he…" at bounding box center [166, 157] width 120 height 42
click at [174, 162] on span "The air pollution produced by a city will hover over it, trapping additional he…" at bounding box center [166, 157] width 120 height 42
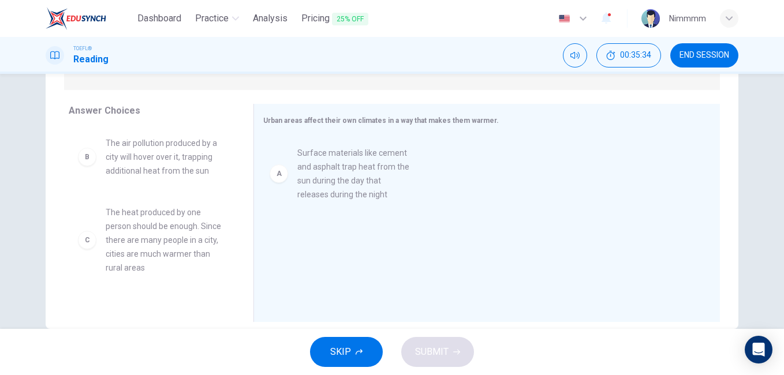
click at [195, 150] on span "The air pollution produced by a city will hover over it, trapping additional he…" at bounding box center [166, 157] width 120 height 42
drag, startPoint x: 195, startPoint y: 150, endPoint x: 191, endPoint y: 155, distance: 6.5
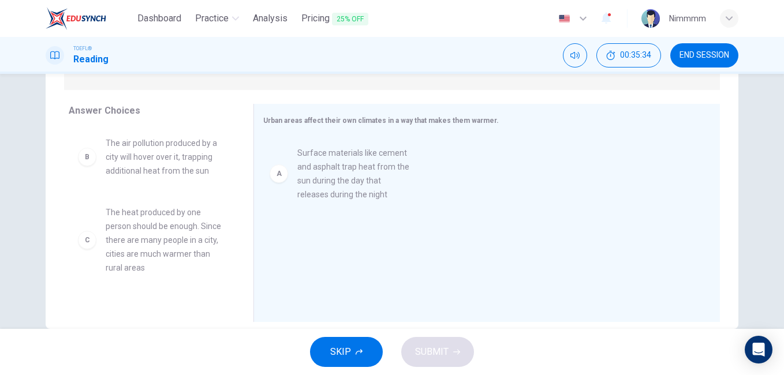
click at [191, 155] on div "B The air pollution produced by a city will hover over it, trapping additional …" at bounding box center [152, 216] width 166 height 178
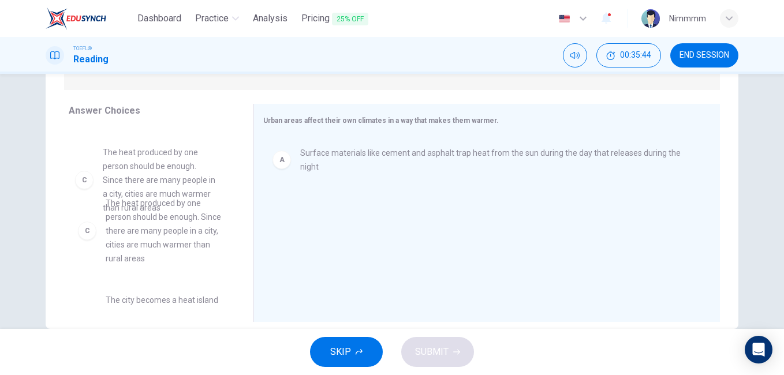
click at [221, 196] on div "C The heat produced by one person should be enough. Since there are many people…" at bounding box center [152, 231] width 166 height 88
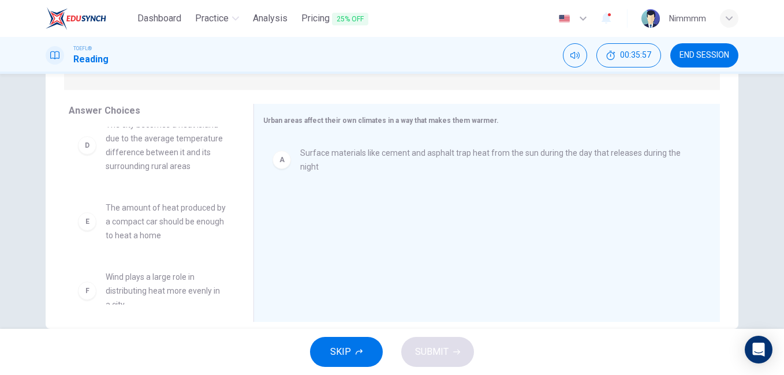
scroll to position [8, 0]
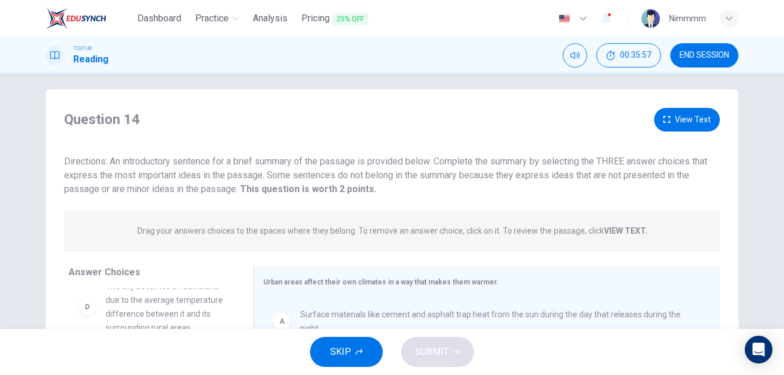
click at [285, 250] on div "Drag your answers choices to the spaces where they belong. To remove an answer …" at bounding box center [392, 231] width 656 height 42
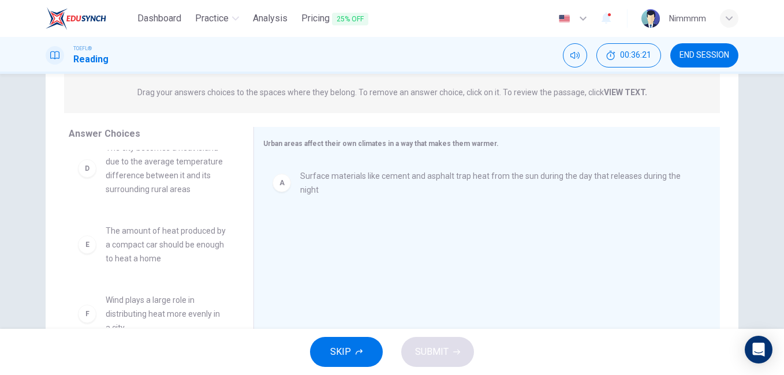
scroll to position [6, 0]
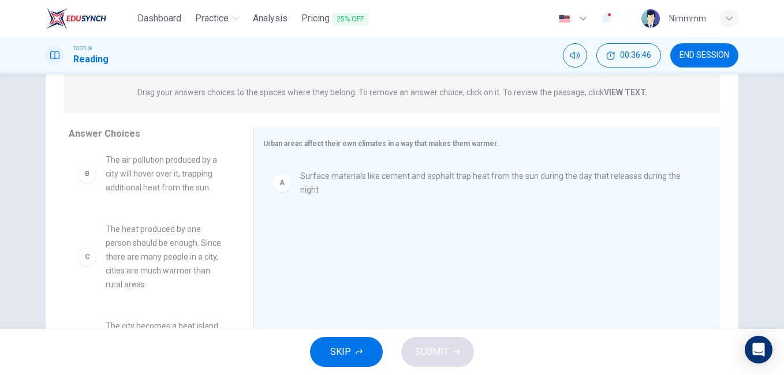
click at [129, 180] on span "The air pollution produced by a city will hover over it, trapping additional he…" at bounding box center [166, 174] width 120 height 42
click at [84, 176] on div "B" at bounding box center [87, 174] width 18 height 18
click at [107, 173] on span "The air pollution produced by a city will hover over it, trapping additional he…" at bounding box center [166, 174] width 120 height 42
click at [156, 178] on span "The air pollution produced by a city will hover over it, trapping additional he…" at bounding box center [166, 174] width 120 height 42
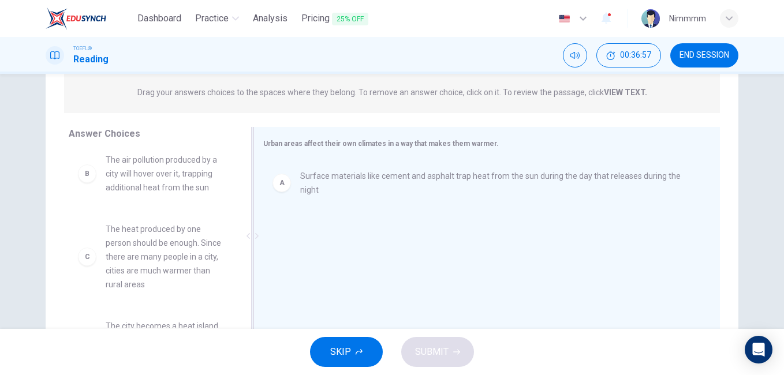
drag, startPoint x: 137, startPoint y: 161, endPoint x: 254, endPoint y: 219, distance: 130.4
click at [137, 160] on span "The air pollution produced by a city will hover over it, trapping additional he…" at bounding box center [166, 174] width 120 height 42
click at [83, 173] on div "B The air pollution produced by a city will hover over it, trapping additional …" at bounding box center [152, 233] width 166 height 178
click at [83, 172] on div "B" at bounding box center [87, 174] width 18 height 18
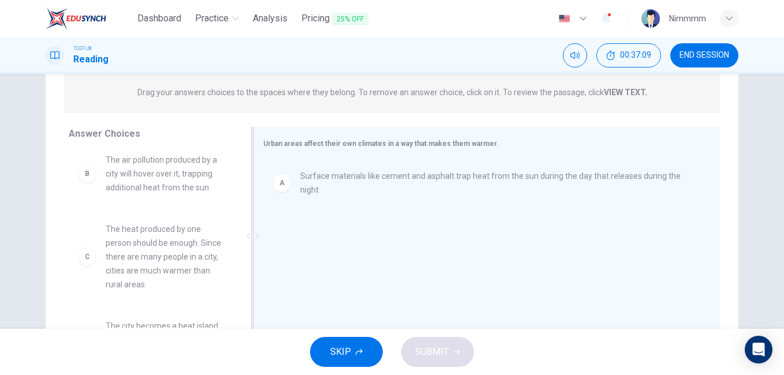
scroll to position [3, 0]
drag, startPoint x: 88, startPoint y: 182, endPoint x: 108, endPoint y: 188, distance: 20.5
click at [108, 188] on div "B The air pollution produced by a city will hover over it, trapping additional …" at bounding box center [152, 177] width 148 height 42
click at [164, 165] on span "The air pollution produced by a city will hover over it, trapping additional he…" at bounding box center [166, 177] width 120 height 42
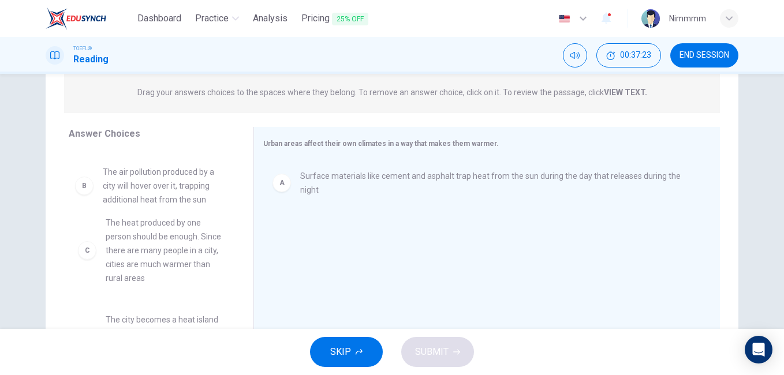
click at [79, 188] on div "C The heat produced by one person should be enough. Since there are many people…" at bounding box center [152, 236] width 166 height 178
click at [81, 187] on div "C The heat produced by one person should be enough. Since there are many people…" at bounding box center [152, 236] width 166 height 178
drag, startPoint x: 181, startPoint y: 204, endPoint x: 182, endPoint y: 196, distance: 8.7
click at [181, 204] on div "C The heat produced by one person should be enough. Since there are many people…" at bounding box center [152, 236] width 166 height 178
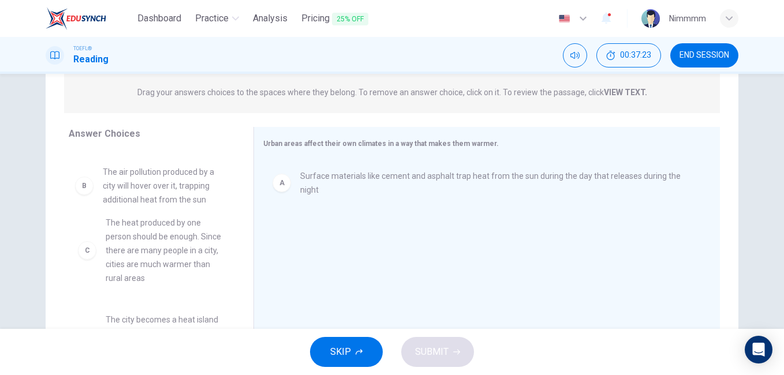
click at [182, 196] on div "C The heat produced by one person should be enough. Since there are many people…" at bounding box center [152, 236] width 166 height 178
drag, startPoint x: 182, startPoint y: 196, endPoint x: 186, endPoint y: 129, distance: 67.1
click at [182, 196] on div "C The heat produced by one person should be enough. Since there are many people…" at bounding box center [152, 236] width 166 height 178
click at [186, 195] on div "C The heat produced by one person should be enough. Since there are many people…" at bounding box center [152, 236] width 166 height 178
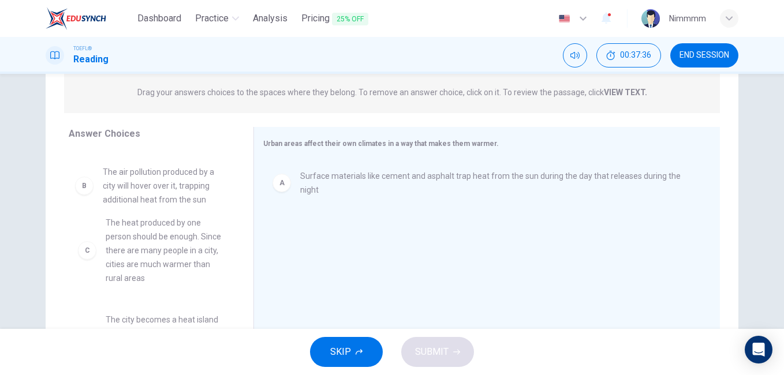
drag, startPoint x: 179, startPoint y: 193, endPoint x: 157, endPoint y: 193, distance: 22.0
click at [157, 193] on div "C The heat produced by one person should be enough. Since there are many people…" at bounding box center [152, 236] width 166 height 178
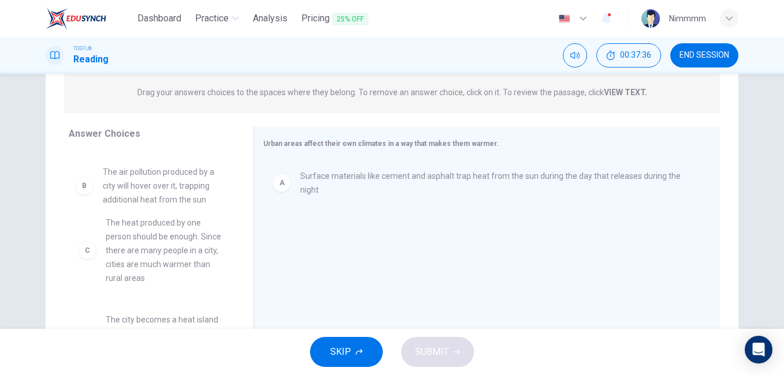
click at [157, 193] on div "C The heat produced by one person should be enough. Since there are many people…" at bounding box center [152, 236] width 166 height 178
click at [115, 183] on div "C The heat produced by one person should be enough. Since there are many people…" at bounding box center [152, 236] width 166 height 178
click at [159, 191] on div "C The heat produced by one person should be enough. Since there are many people…" at bounding box center [152, 236] width 166 height 178
click at [290, 251] on div "A Surface materials like cement and asphalt trap heat from the sun during the d…" at bounding box center [482, 237] width 438 height 155
click at [154, 193] on div "C The heat produced by one person should be enough. Since there are many people…" at bounding box center [152, 236] width 166 height 178
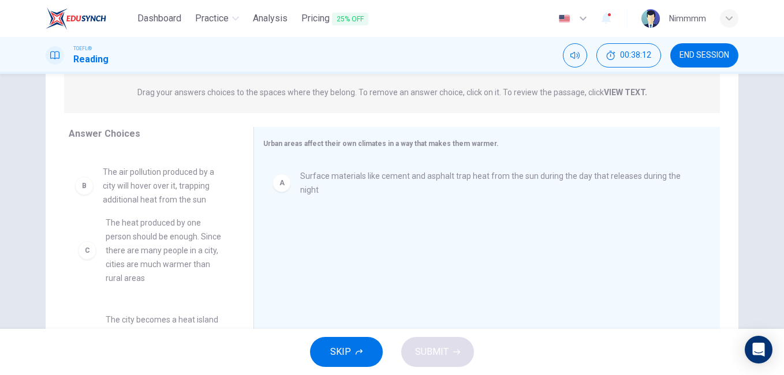
click at [154, 193] on div "C The heat produced by one person should be enough. Since there are many people…" at bounding box center [152, 236] width 166 height 178
drag, startPoint x: 154, startPoint y: 193, endPoint x: 203, endPoint y: 210, distance: 52.6
click at [203, 210] on div "C The heat produced by one person should be enough. Since there are many people…" at bounding box center [152, 236] width 166 height 178
click at [202, 207] on div "C The heat produced by one person should be enough. Since there are many people…" at bounding box center [152, 251] width 166 height 88
click at [199, 195] on div "C The heat produced by one person should be enough. Since there are many people…" at bounding box center [152, 236] width 166 height 178
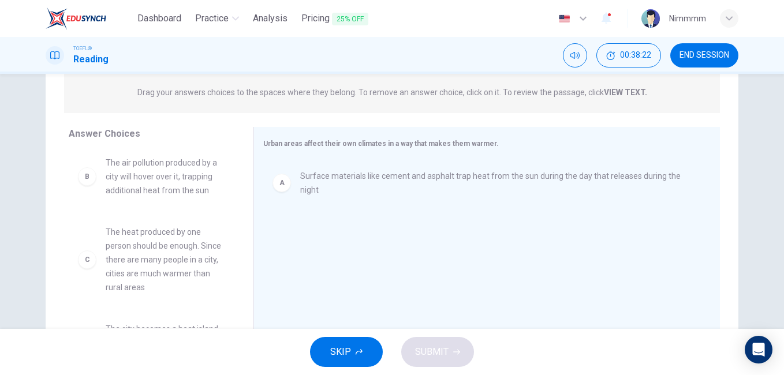
click at [158, 197] on span "The air pollution produced by a city will hover over it, trapping additional he…" at bounding box center [166, 177] width 120 height 42
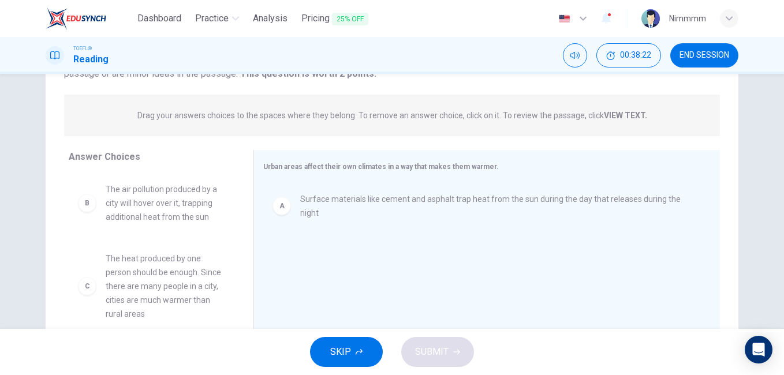
click at [86, 206] on div "B" at bounding box center [87, 203] width 18 height 18
click at [681, 47] on button "END SESSION" at bounding box center [704, 55] width 68 height 24
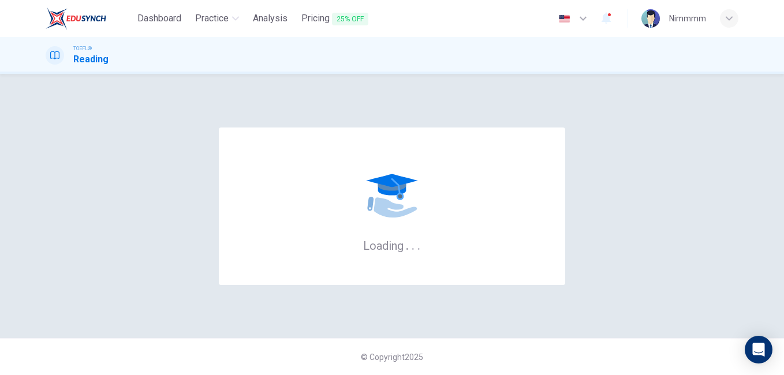
scroll to position [0, 0]
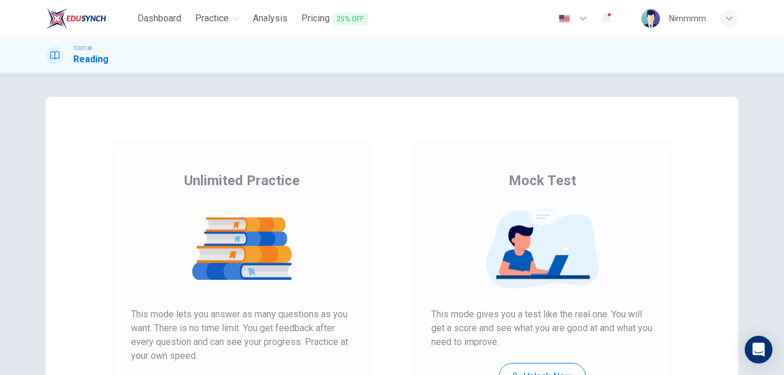
click at [344, 120] on div "Unlimited Practice Mock Test Unlimited Practice This mode lets you answer as ma…" at bounding box center [392, 297] width 693 height 401
click at [237, 17] on icon "button" at bounding box center [235, 18] width 7 height 7
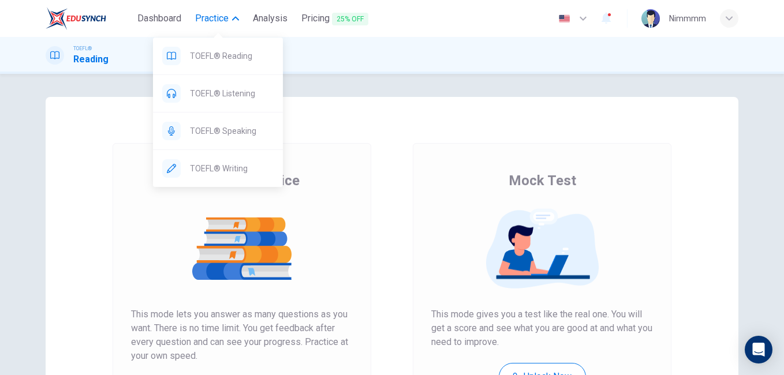
click at [236, 10] on button "Practice" at bounding box center [217, 18] width 53 height 21
click at [228, 43] on div "TOEFL® Reading" at bounding box center [218, 56] width 130 height 37
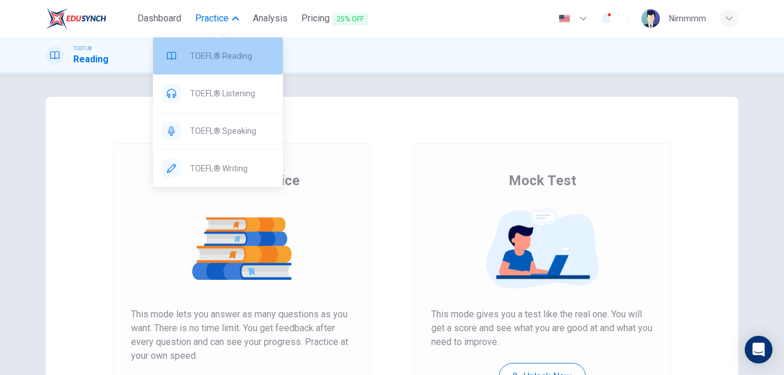
click at [233, 62] on span "TOEFL® Reading" at bounding box center [232, 56] width 84 height 14
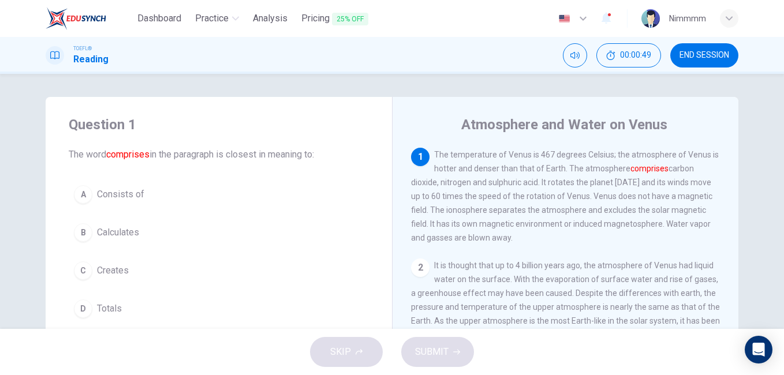
click at [135, 186] on button "A Consists of" at bounding box center [219, 194] width 300 height 29
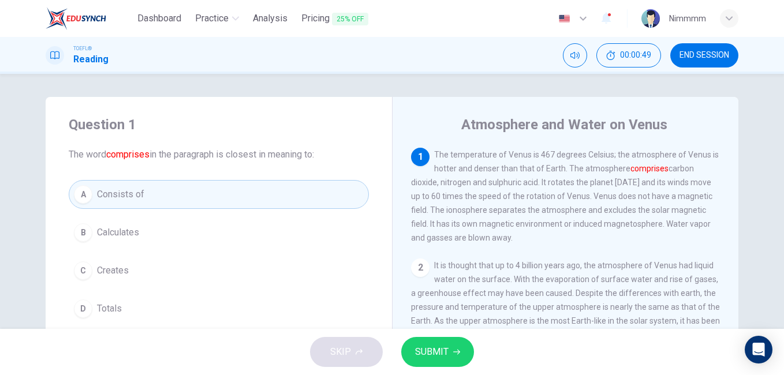
click at [422, 351] on span "SUBMIT" at bounding box center [431, 352] width 33 height 16
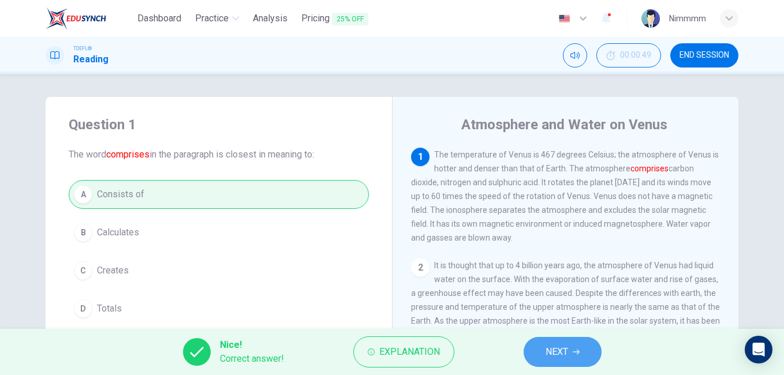
click at [530, 343] on button "NEXT" at bounding box center [563, 352] width 78 height 30
click at [530, 343] on div "Nice! Correct answer! Explanation NEXT" at bounding box center [392, 352] width 784 height 46
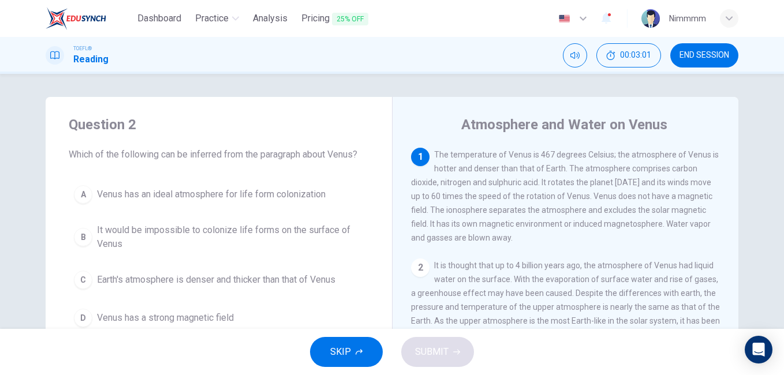
click at [197, 219] on button "B It would be impossible to colonize life forms on the surface of Venus" at bounding box center [219, 237] width 300 height 38
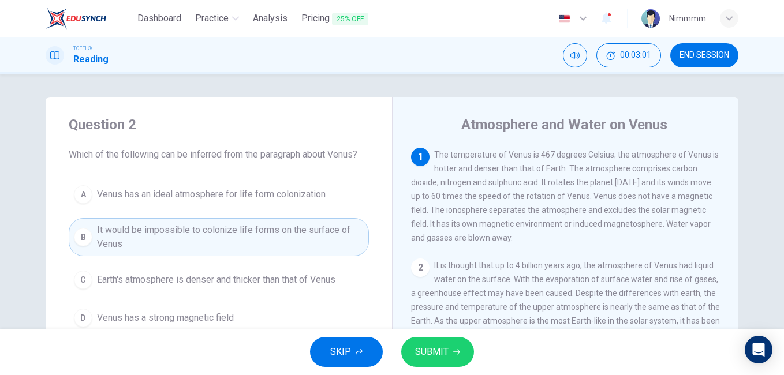
click at [408, 356] on button "SUBMIT" at bounding box center [437, 352] width 73 height 30
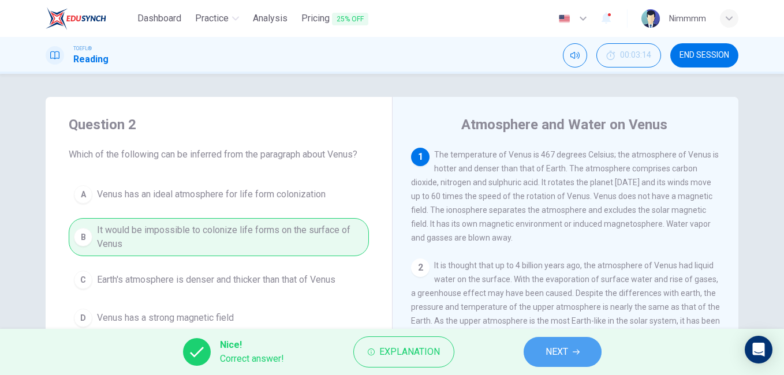
click at [543, 347] on button "NEXT" at bounding box center [563, 352] width 78 height 30
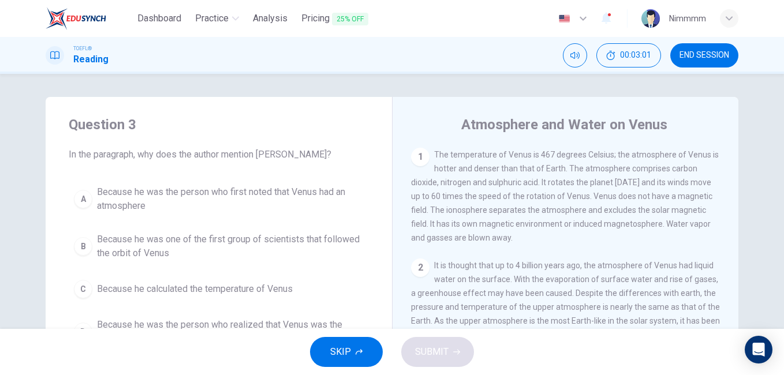
scroll to position [114, 0]
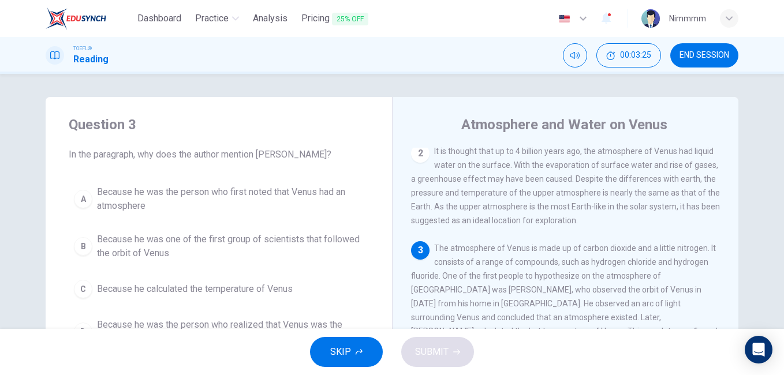
click at [539, 321] on div "3 The atmosphere of Venus is made up of carbon dioxide and a little nitrogen. I…" at bounding box center [566, 296] width 310 height 111
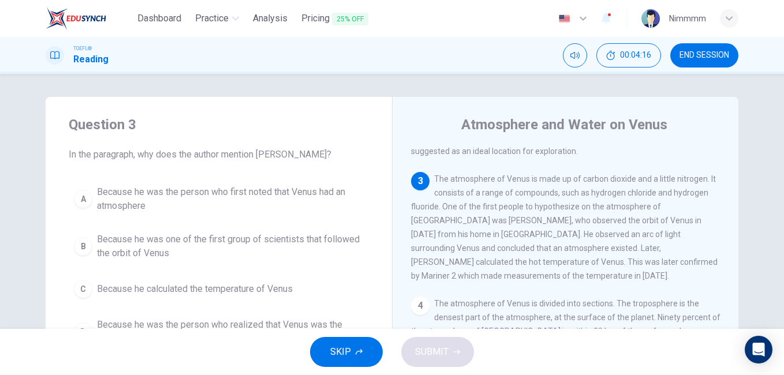
click at [358, 311] on div "A Because he was the person who first noted that Venus had an atmosphere B Beca…" at bounding box center [219, 265] width 300 height 171
click at [237, 150] on div "Question 3 In the paragraph, why does the author mention [PERSON_NAME]? A Becau…" at bounding box center [219, 233] width 346 height 273
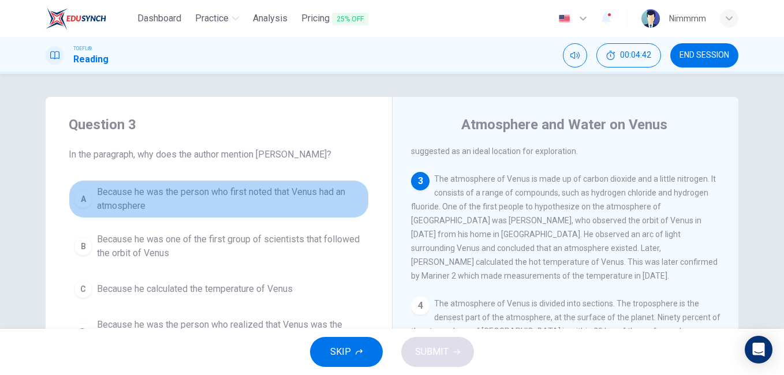
click at [237, 185] on span "Because he was the person who first noted that Venus had an atmosphere" at bounding box center [230, 199] width 267 height 28
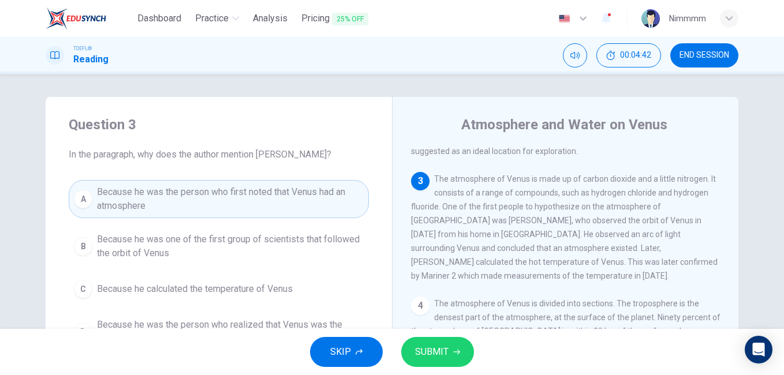
scroll to position [23, 0]
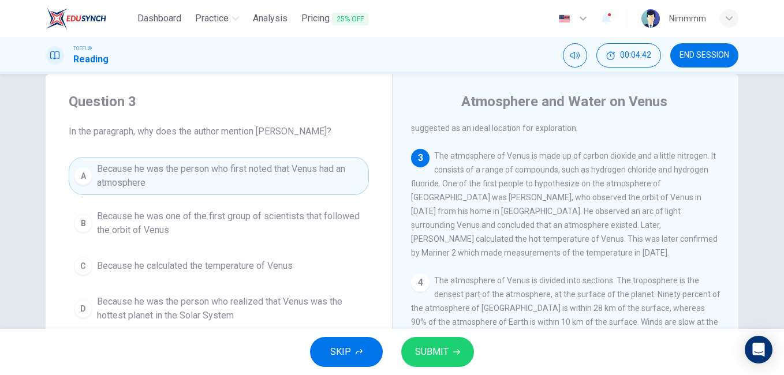
click at [406, 351] on button "SUBMIT" at bounding box center [437, 352] width 73 height 30
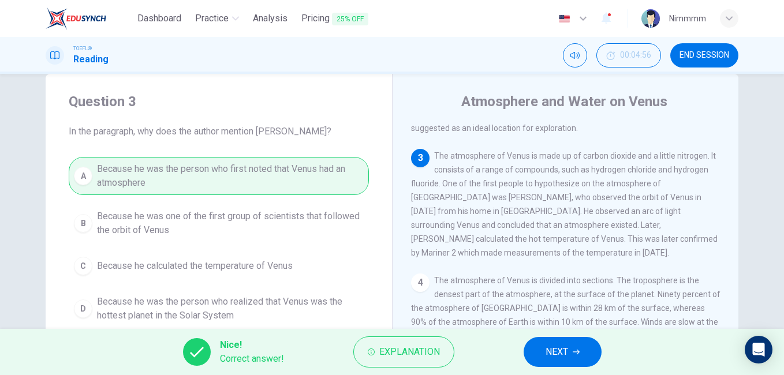
click at [534, 359] on button "NEXT" at bounding box center [563, 352] width 78 height 30
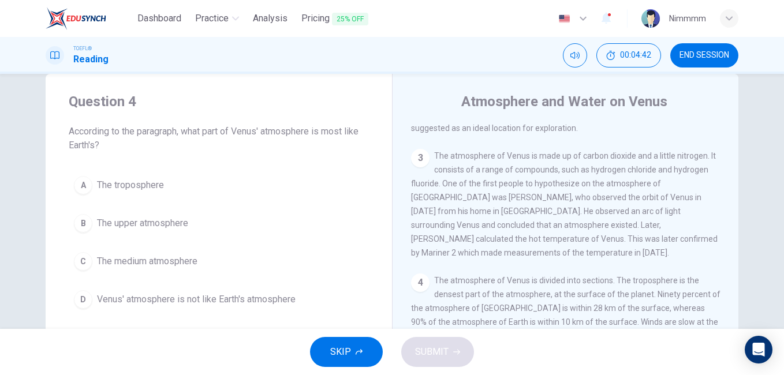
scroll to position [115, 0]
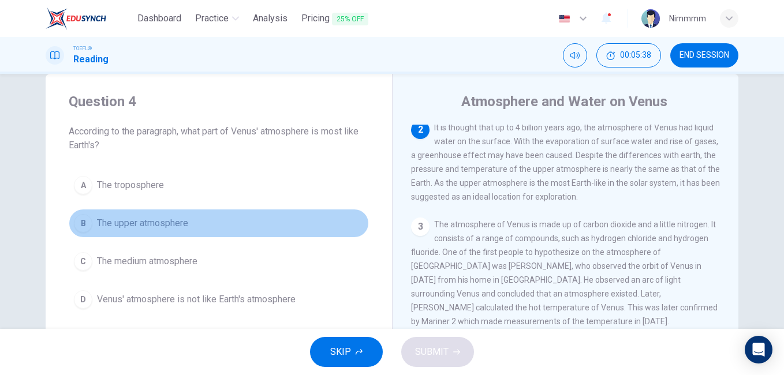
click at [241, 233] on button "B The upper atmosphere" at bounding box center [219, 223] width 300 height 29
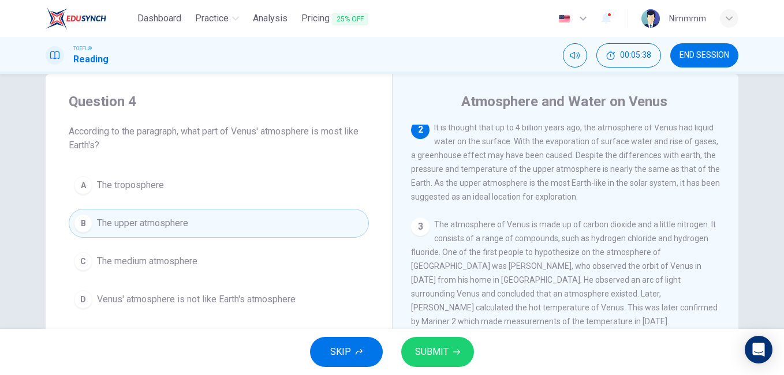
click at [431, 350] on span "SUBMIT" at bounding box center [431, 352] width 33 height 16
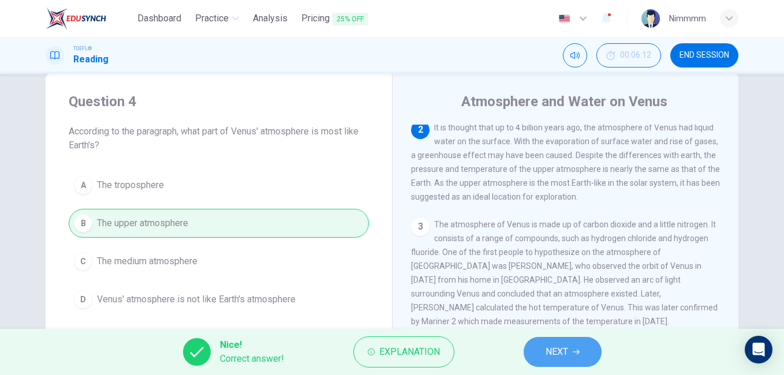
click at [549, 359] on span "NEXT" at bounding box center [557, 352] width 23 height 16
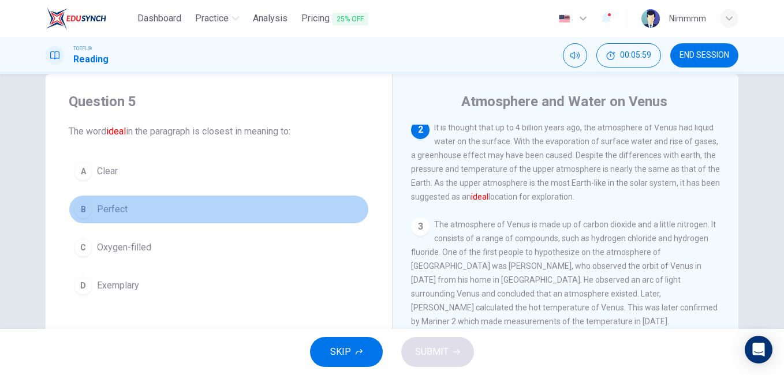
click at [151, 204] on button "B Perfect" at bounding box center [219, 209] width 300 height 29
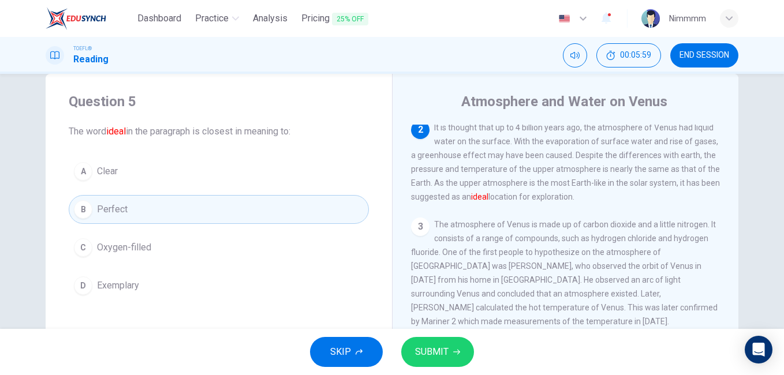
click at [427, 355] on span "SUBMIT" at bounding box center [431, 352] width 33 height 16
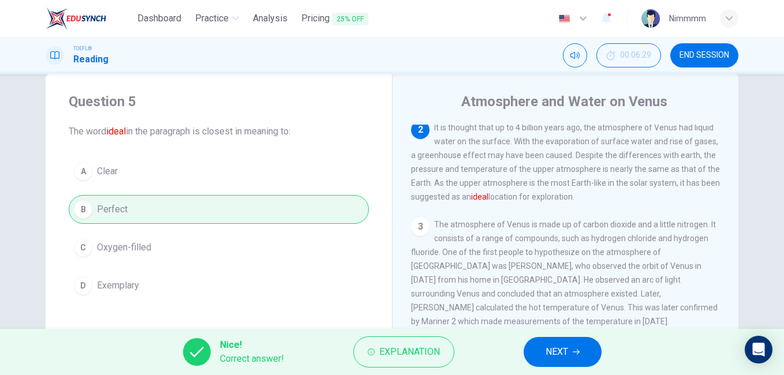
click at [535, 346] on button "NEXT" at bounding box center [563, 352] width 78 height 30
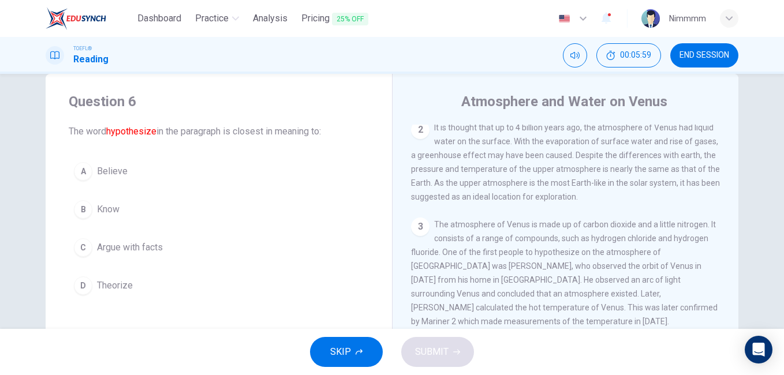
scroll to position [244, 0]
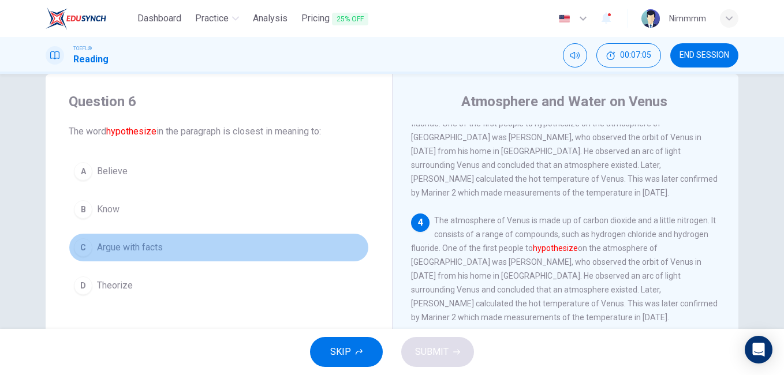
click at [161, 240] on button "C Argue with facts" at bounding box center [219, 247] width 300 height 29
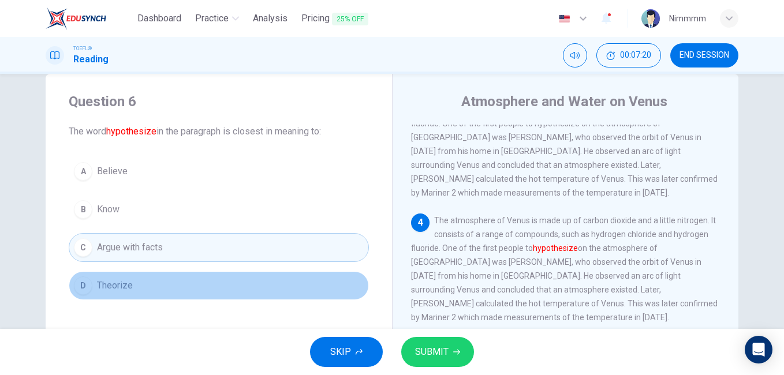
click at [122, 293] on button "D Theorize" at bounding box center [219, 285] width 300 height 29
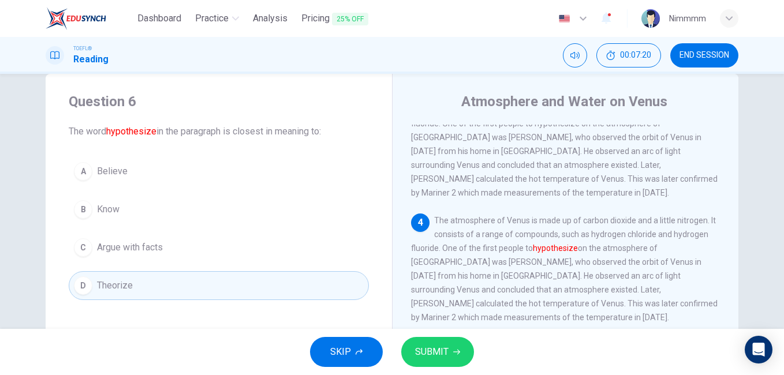
click at [422, 360] on span "SUBMIT" at bounding box center [431, 352] width 33 height 16
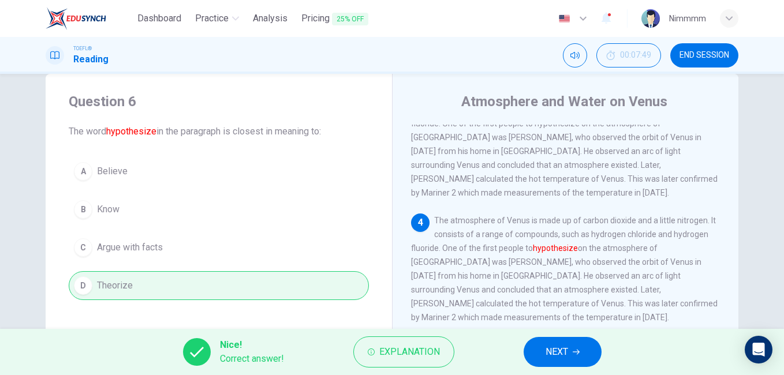
click at [582, 352] on button "NEXT" at bounding box center [563, 352] width 78 height 30
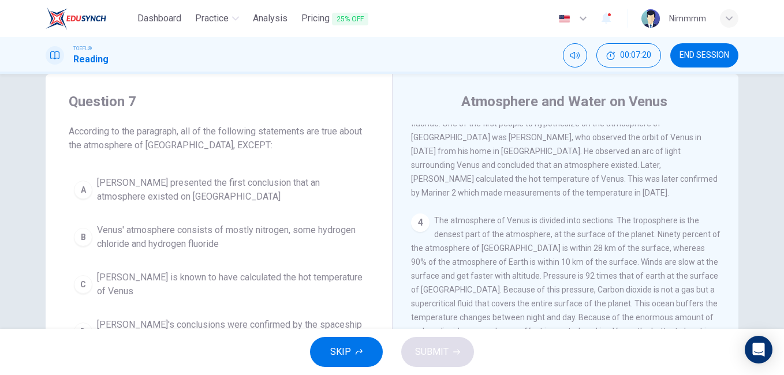
scroll to position [215, 0]
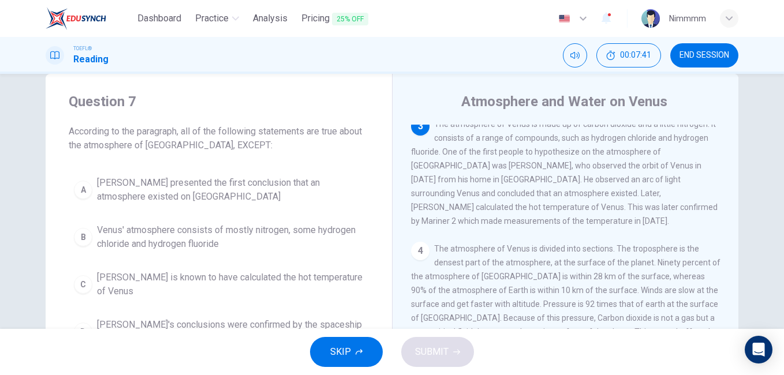
click at [352, 310] on div "A [PERSON_NAME] presented the first conclusion that an atmosphere existed on Ve…" at bounding box center [219, 261] width 300 height 180
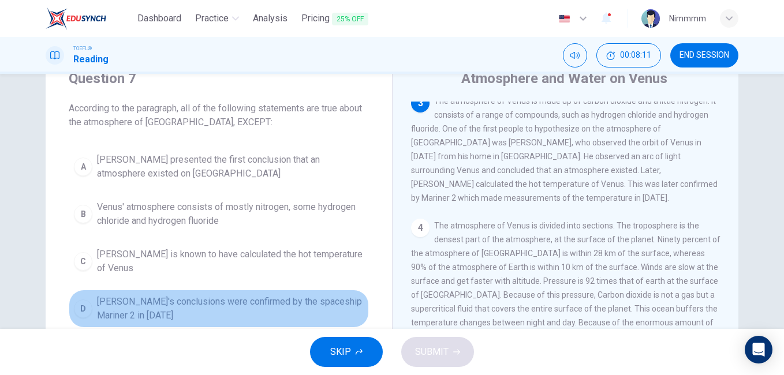
click at [294, 301] on span "[PERSON_NAME]'s conclusions were confirmed by the spaceship Mariner 2 in [DATE]" at bounding box center [230, 309] width 267 height 28
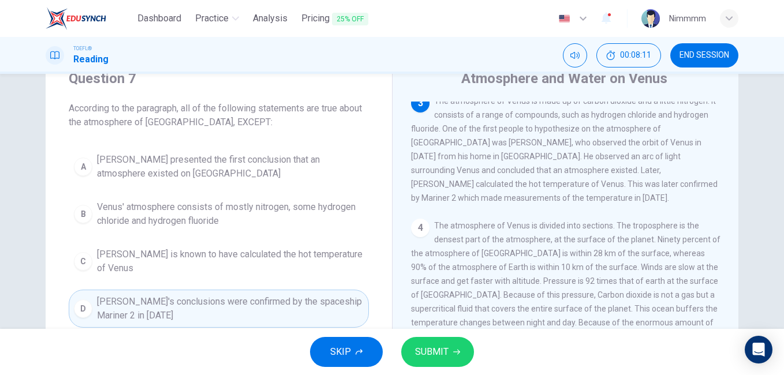
click at [411, 338] on button "SUBMIT" at bounding box center [437, 352] width 73 height 30
click at [411, 338] on div "SKIP SUBMIT" at bounding box center [392, 352] width 784 height 46
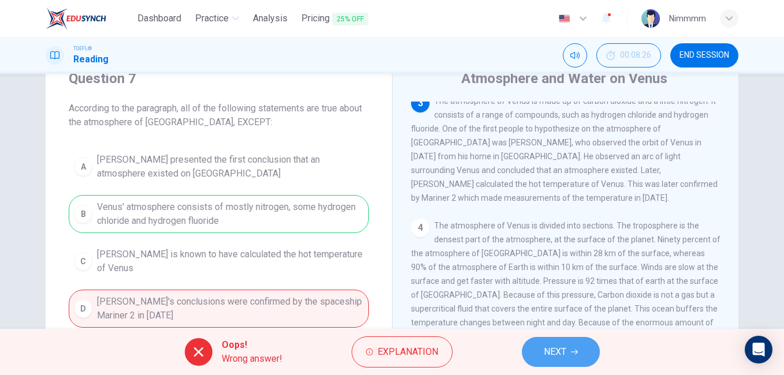
click at [532, 354] on button "NEXT" at bounding box center [561, 352] width 78 height 30
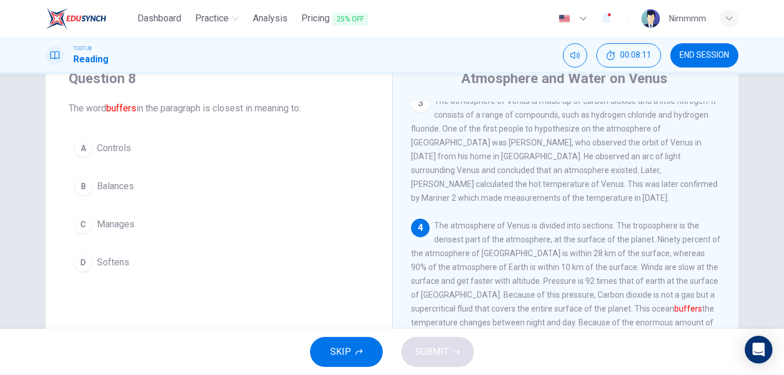
scroll to position [273, 0]
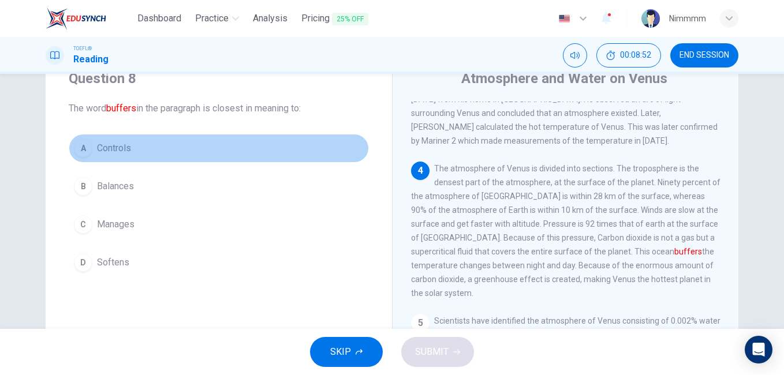
click at [149, 152] on button "A Controls" at bounding box center [219, 148] width 300 height 29
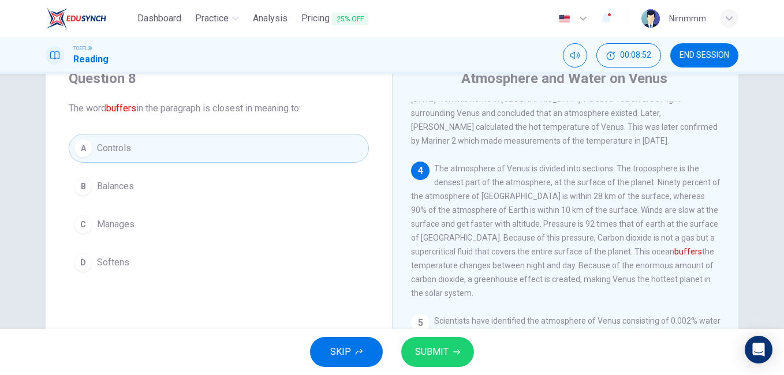
click at [439, 358] on span "SUBMIT" at bounding box center [431, 352] width 33 height 16
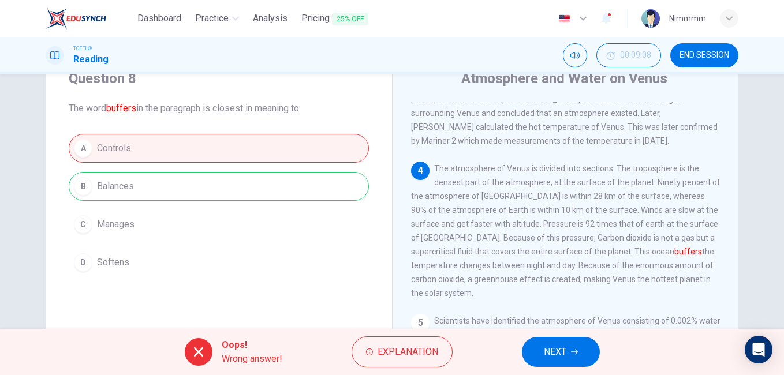
click at [560, 362] on button "NEXT" at bounding box center [561, 352] width 78 height 30
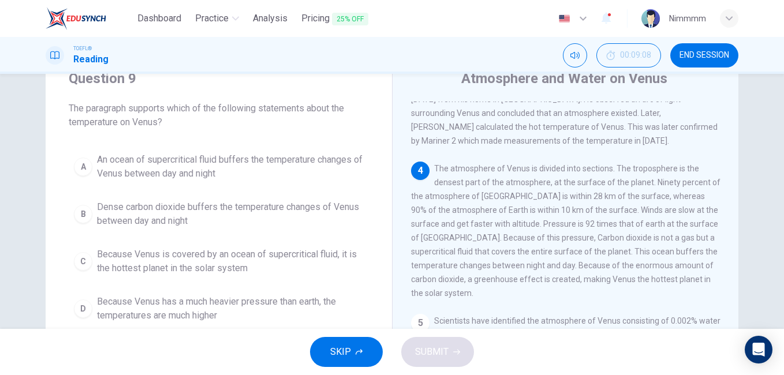
click at [692, 48] on button "END SESSION" at bounding box center [704, 55] width 68 height 24
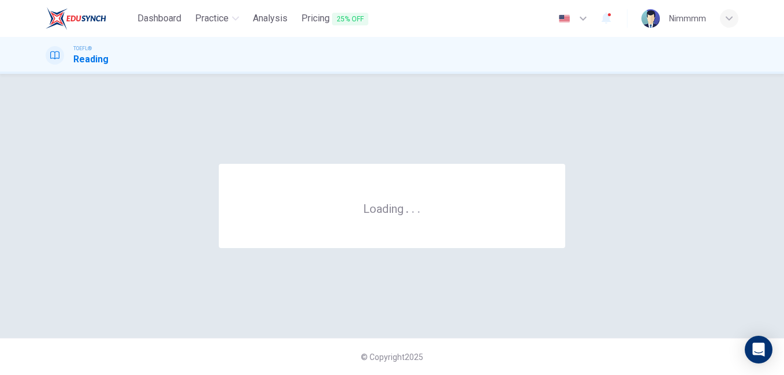
scroll to position [0, 0]
